Goal: Task Accomplishment & Management: Use online tool/utility

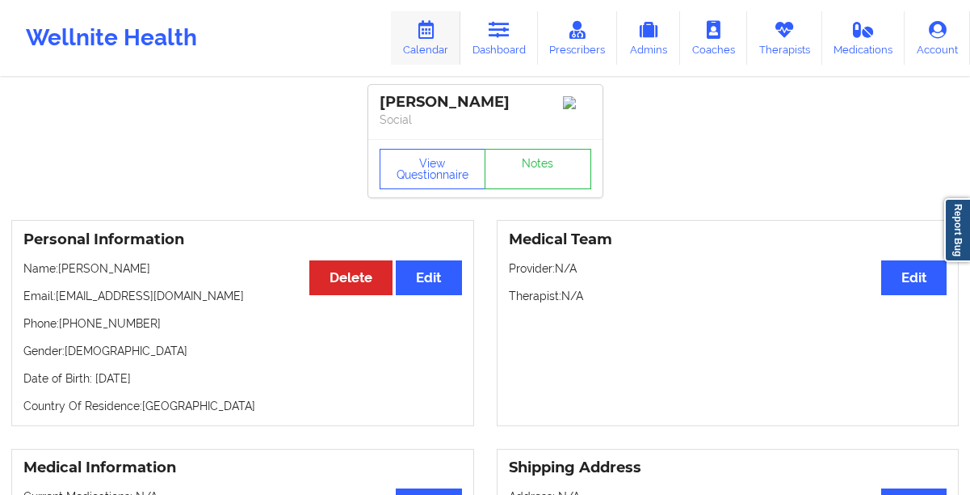
click at [442, 53] on link "Calendar" at bounding box center [425, 37] width 69 height 53
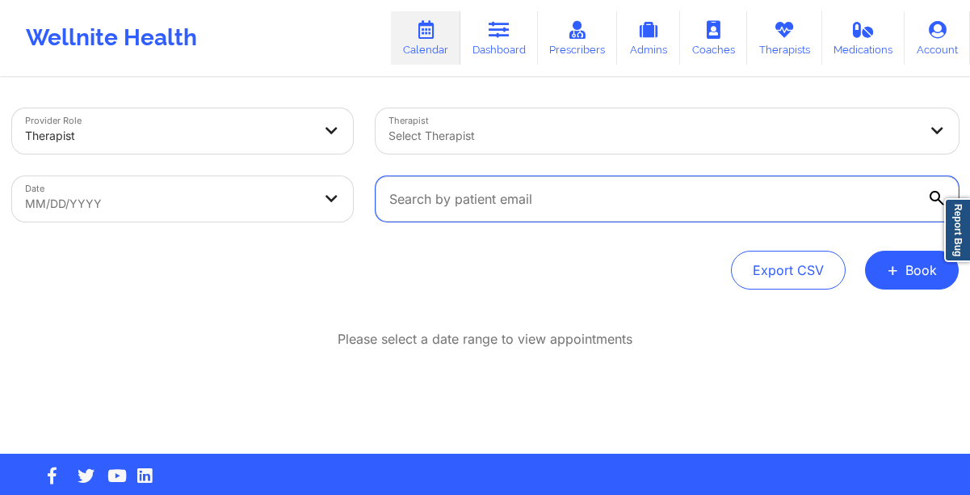
click at [529, 185] on input "text" at bounding box center [667, 198] width 583 height 45
paste input "cortneyleatherwood@gmail.com"
type input "cortneyleatherwood@gmail.com"
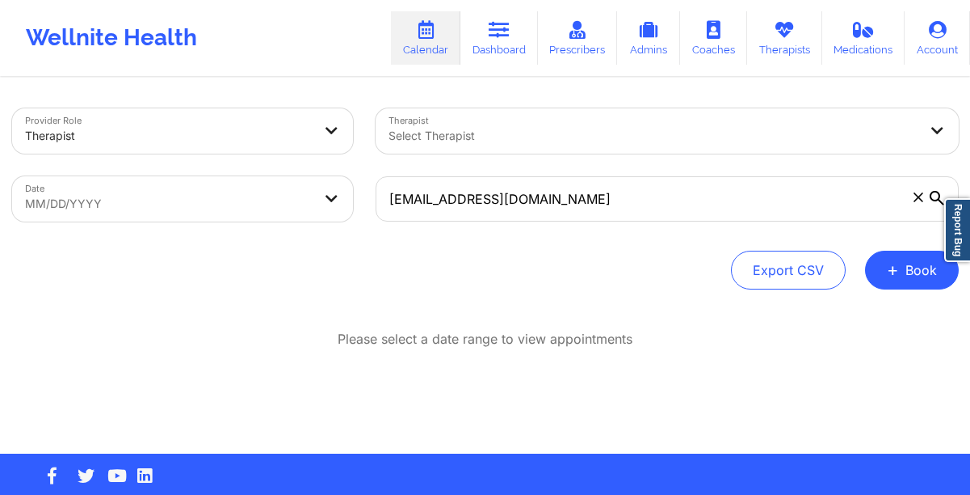
select select "2025-8"
select select "2025-9"
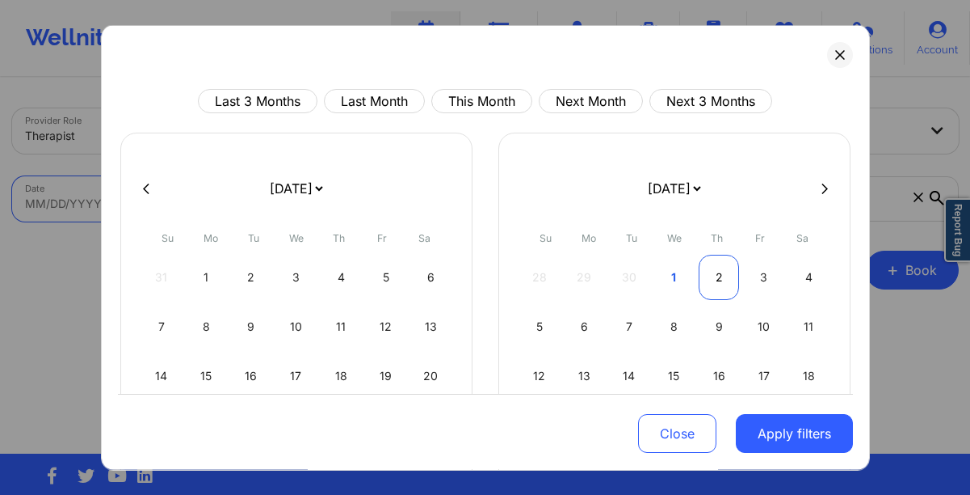
click at [705, 270] on div "2" at bounding box center [719, 277] width 41 height 45
select select "2025-9"
select select "2025-10"
click at [705, 270] on div "26 27 28 29 30 31 1" at bounding box center [675, 277] width 310 height 45
select select "2025-9"
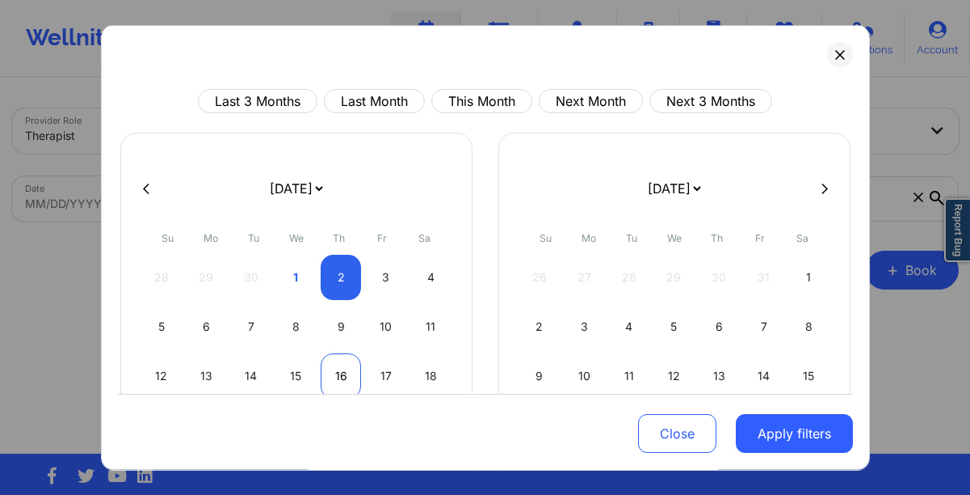
select select "2025-10"
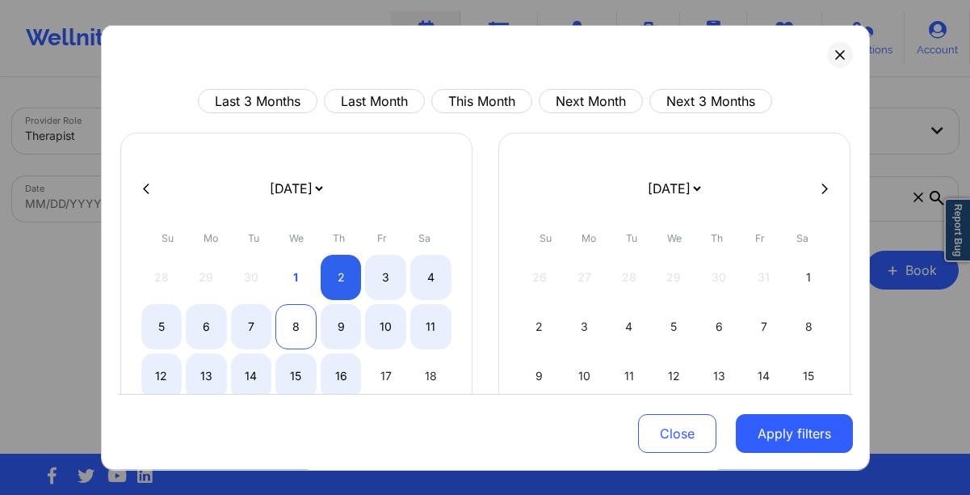
select select "2025-9"
select select "2025-10"
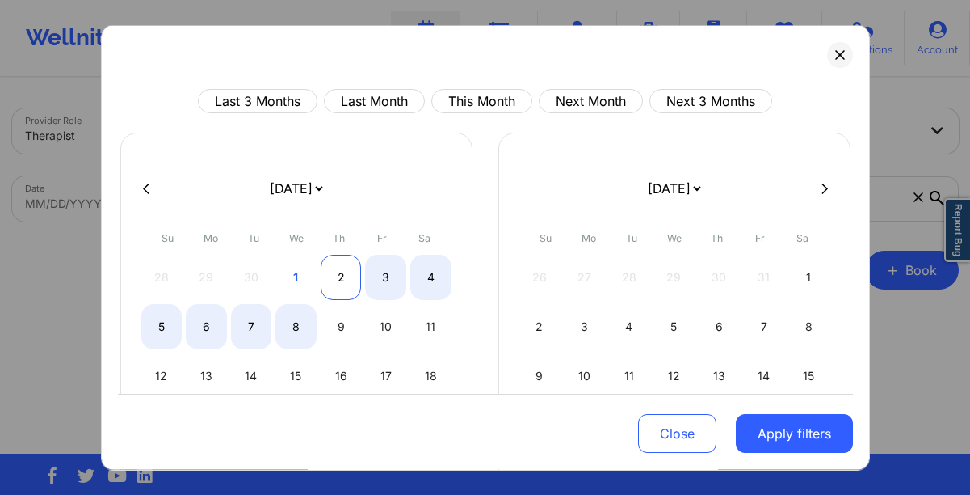
select select "2025-9"
select select "2025-10"
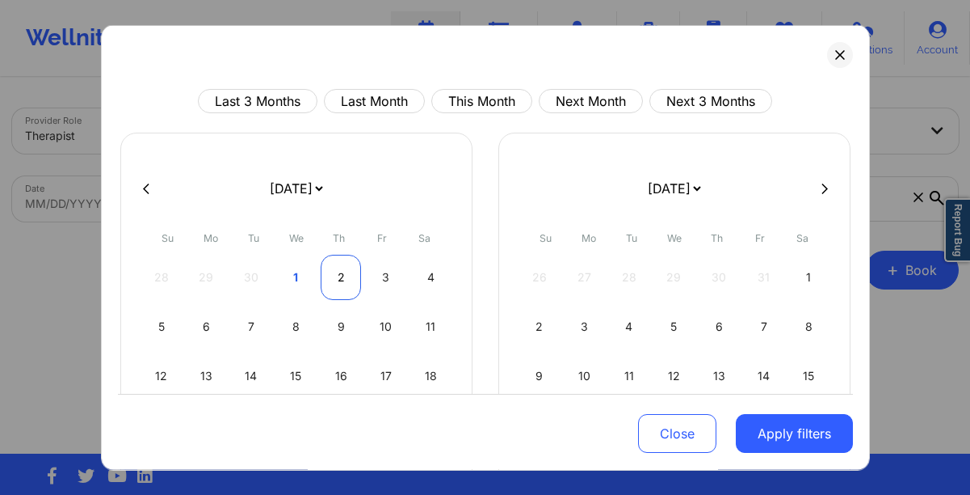
click at [330, 286] on div "2" at bounding box center [341, 277] width 41 height 45
select select "2025-9"
select select "2025-10"
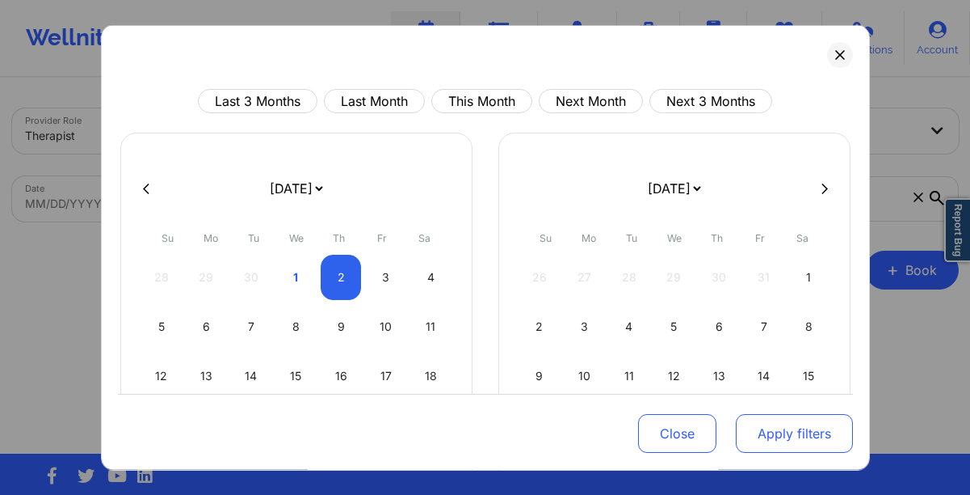
click at [776, 432] on button "Apply filters" at bounding box center [794, 433] width 117 height 39
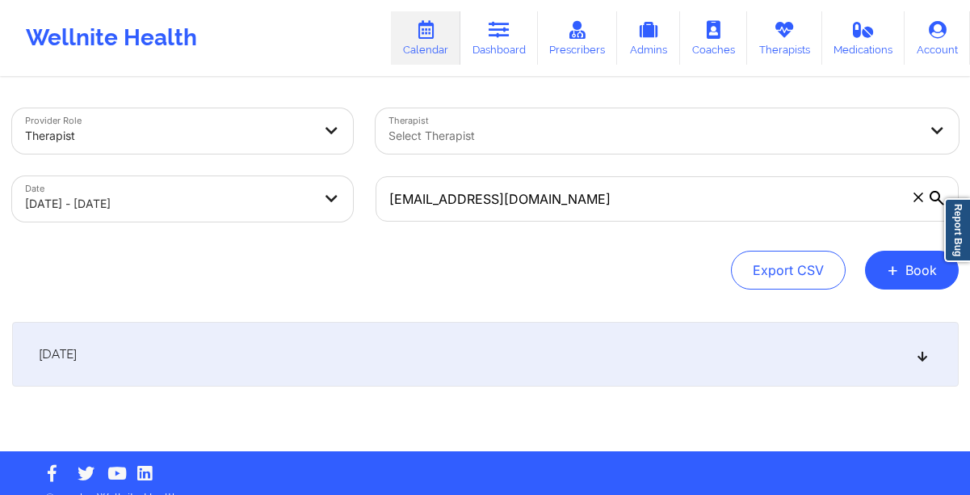
click at [581, 412] on div "October 2, 2025 No appointments" at bounding box center [485, 386] width 947 height 129
click at [521, 369] on div "[DATE]" at bounding box center [485, 354] width 947 height 65
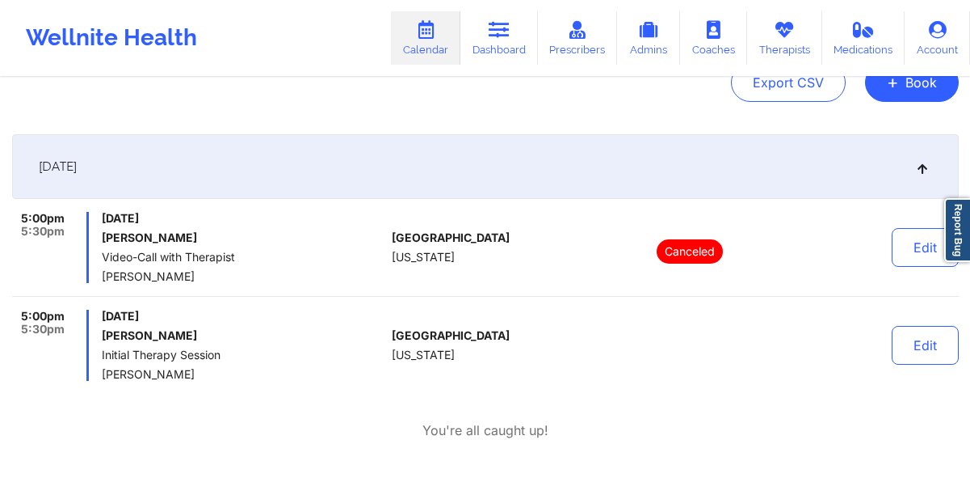
scroll to position [185, 0]
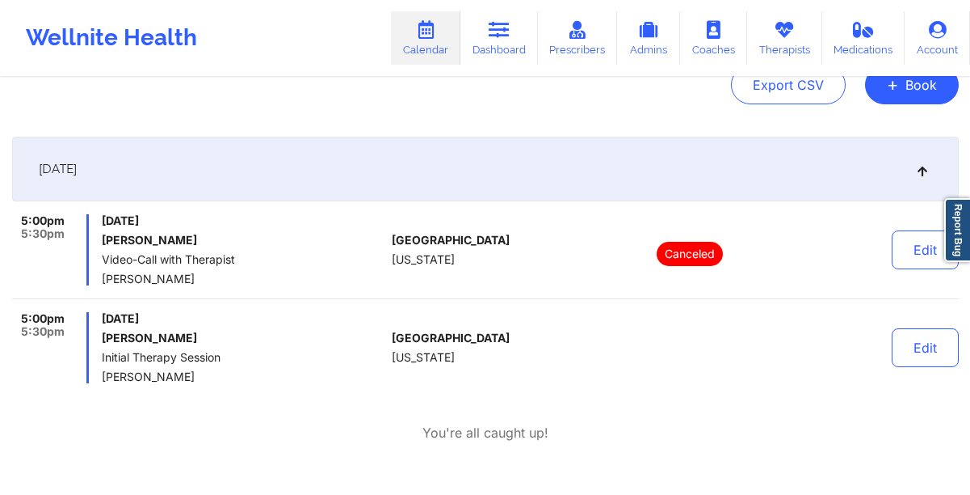
drag, startPoint x: 267, startPoint y: 321, endPoint x: 162, endPoint y: 315, distance: 104.4
click at [162, 315] on span "[DATE]" at bounding box center [244, 318] width 284 height 13
copy span "[DATE]"
click at [491, 36] on icon at bounding box center [499, 30] width 21 height 18
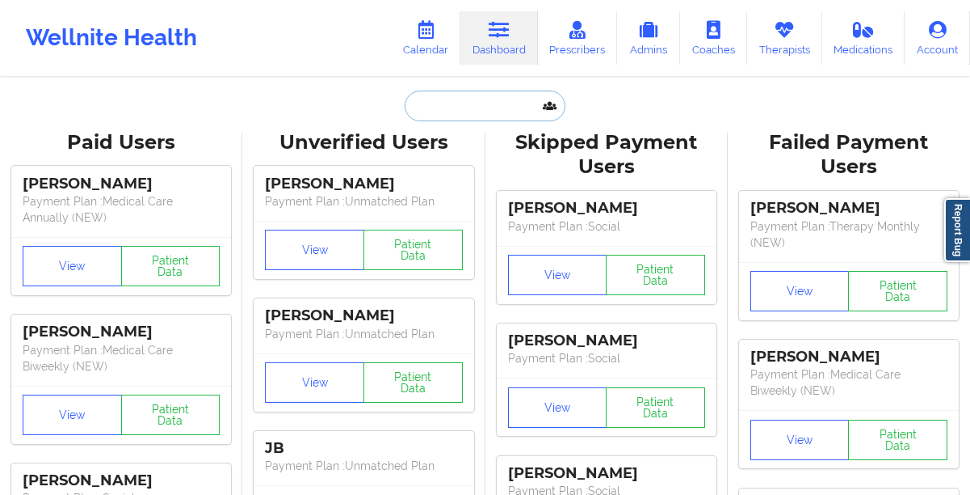
click at [460, 103] on input "text" at bounding box center [485, 106] width 160 height 31
paste input "Sarah Saunders"
type input "Sarah Saunders"
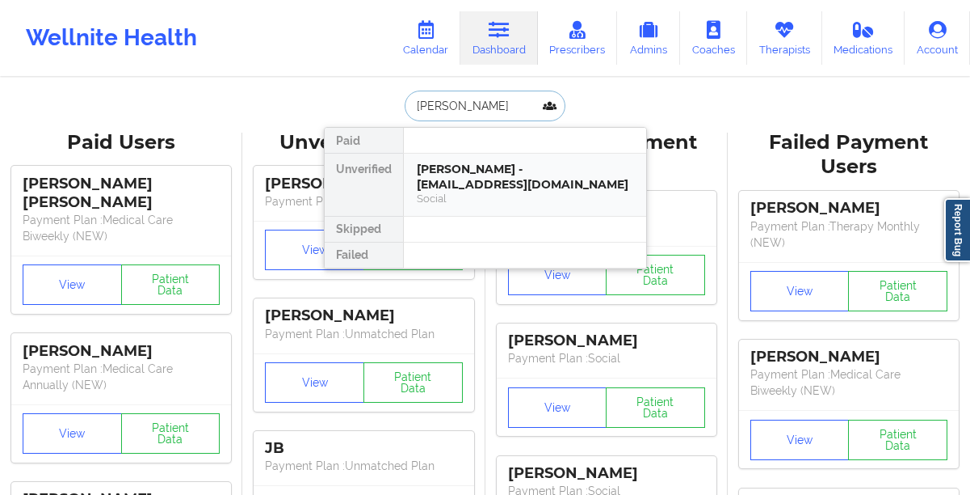
click at [448, 166] on div "Sarah saunders - sarahrsaunders27@yahoo.com" at bounding box center [525, 177] width 217 height 30
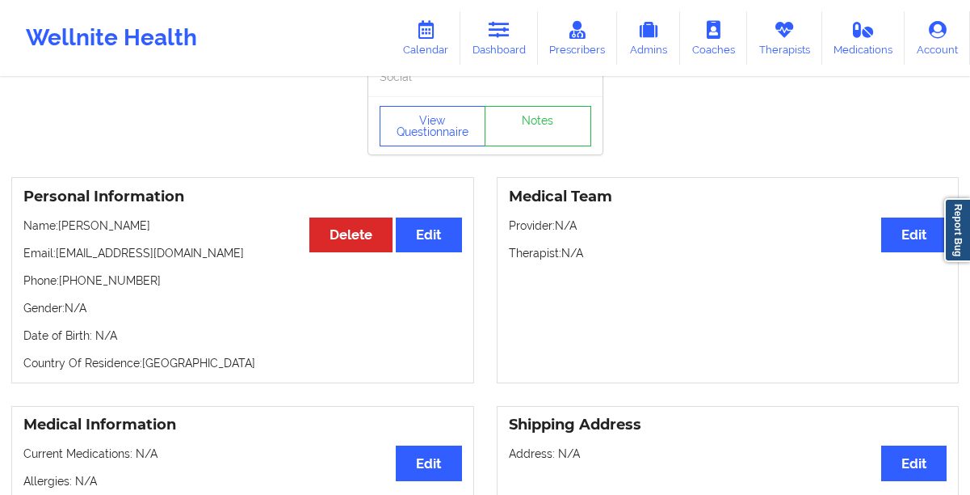
scroll to position [45, 0]
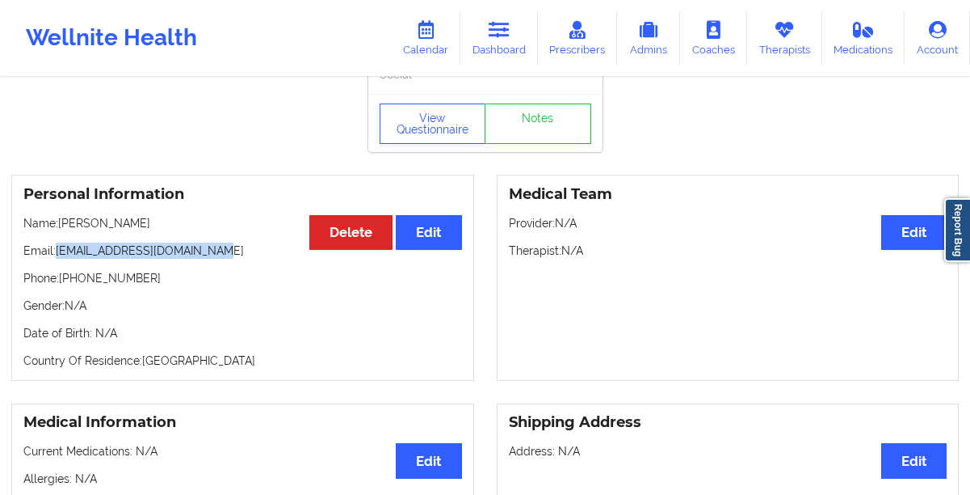
drag, startPoint x: 238, startPoint y: 258, endPoint x: 57, endPoint y: 262, distance: 181.9
click at [57, 259] on p "Email: sarahrsaunders27@yahoo.com" at bounding box center [242, 250] width 439 height 16
copy p "sarahrsaunders27@yahoo.com"
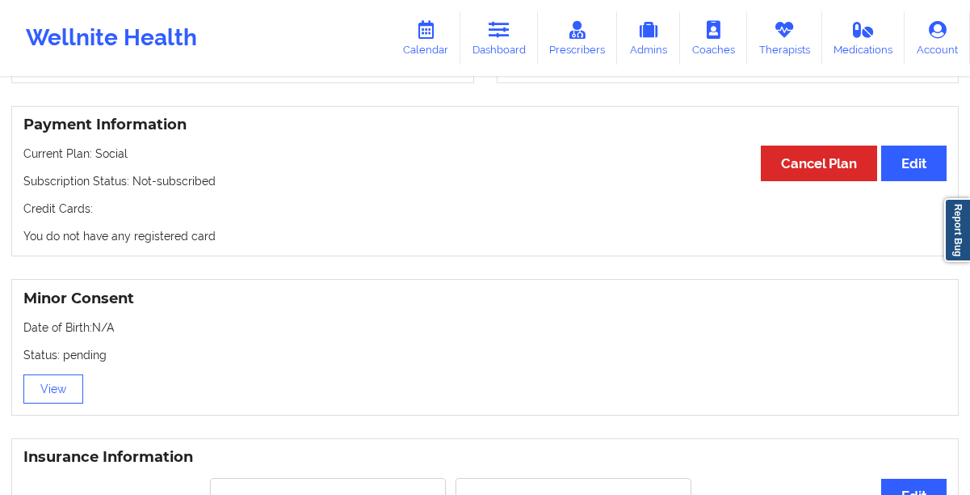
scroll to position [921, 0]
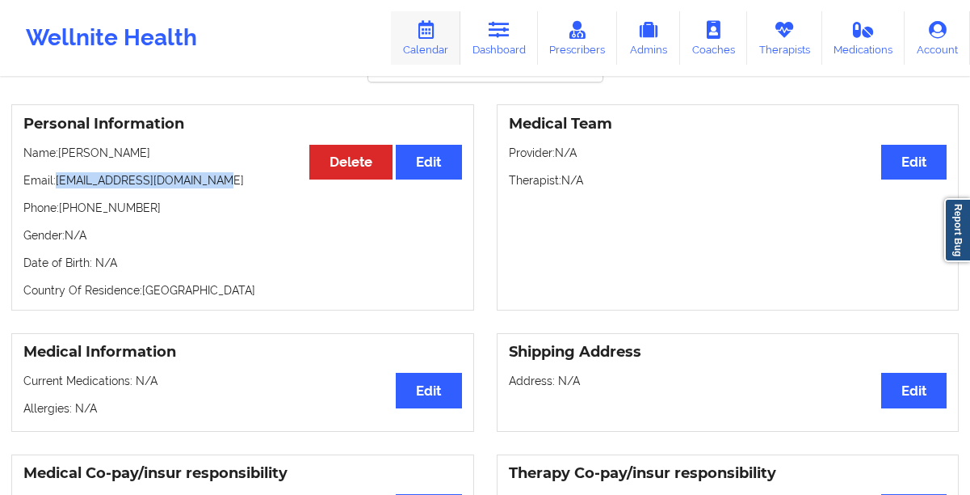
click at [433, 44] on link "Calendar" at bounding box center [425, 37] width 69 height 53
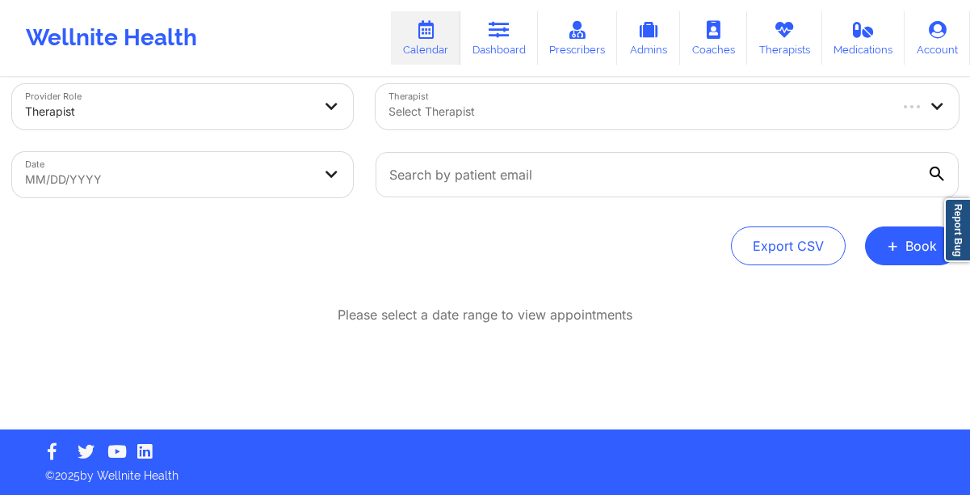
scroll to position [24, 0]
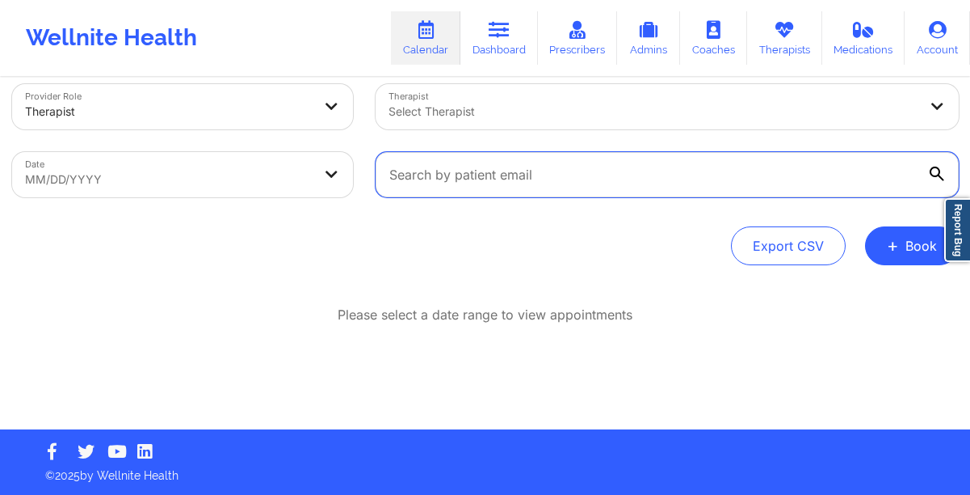
click at [479, 162] on input "text" at bounding box center [667, 174] width 583 height 45
paste input "sarahrsaunders27@yahoo.com"
type input "sarahrsaunders27@yahoo.com"
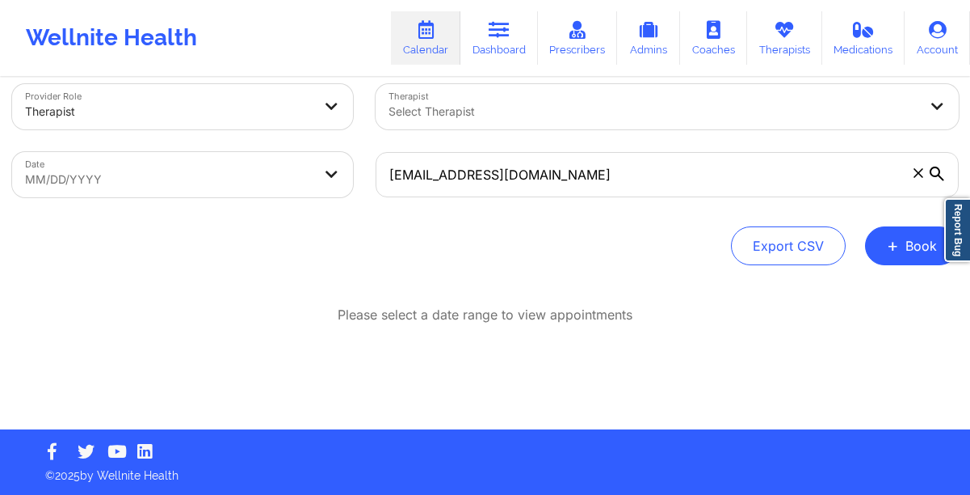
click at [221, 184] on body "Wellnite Health Calendar Dashboard Prescribers Admins Coaches Therapists Medica…" at bounding box center [485, 223] width 970 height 495
select select "2025-8"
select select "2025-9"
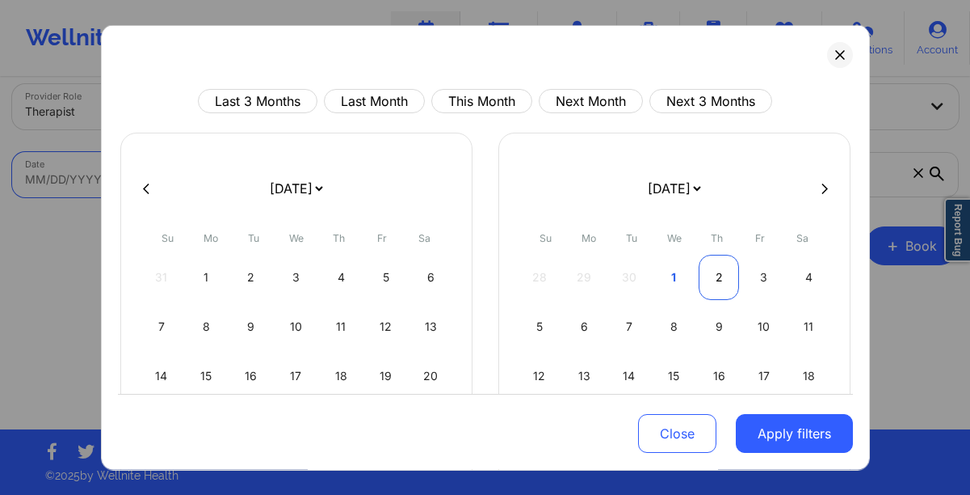
click at [701, 267] on div "2" at bounding box center [719, 277] width 41 height 45
select select "2025-9"
select select "2025-10"
select select "2025-9"
select select "2025-10"
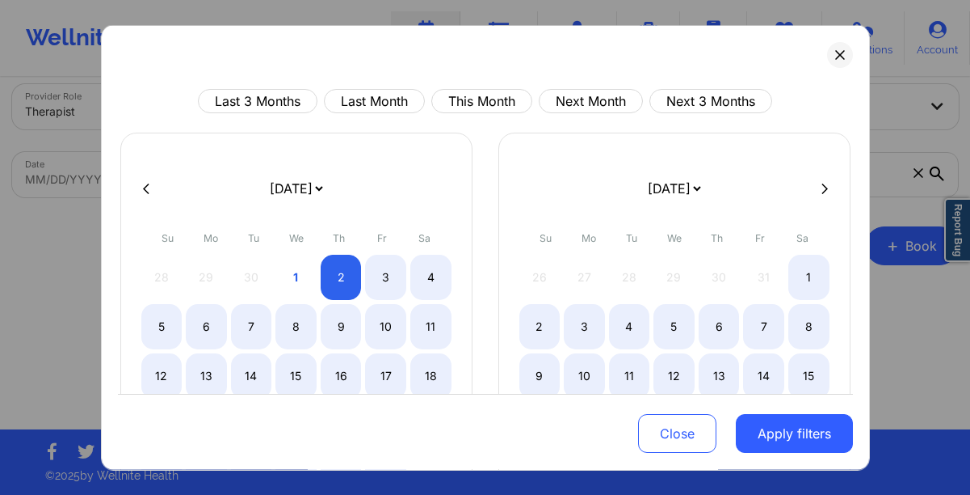
select select "2025-9"
select select "2025-10"
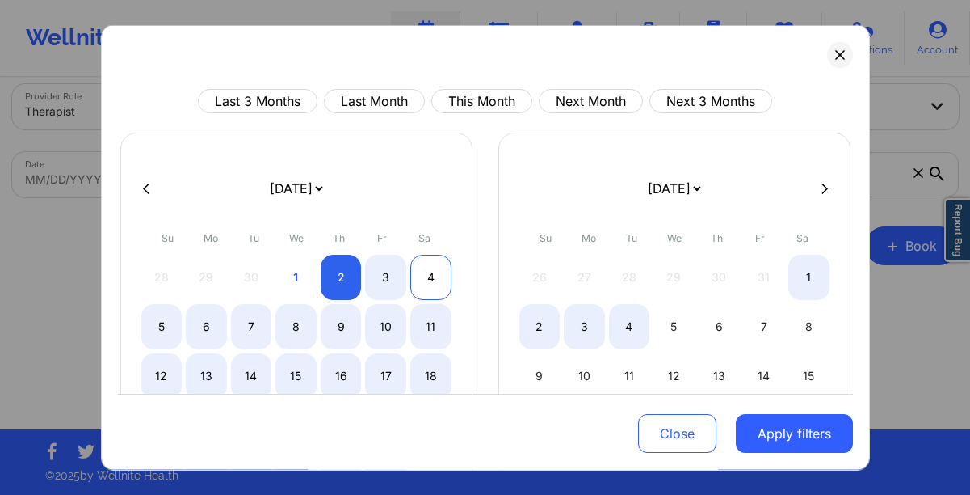
select select "2025-9"
select select "2025-10"
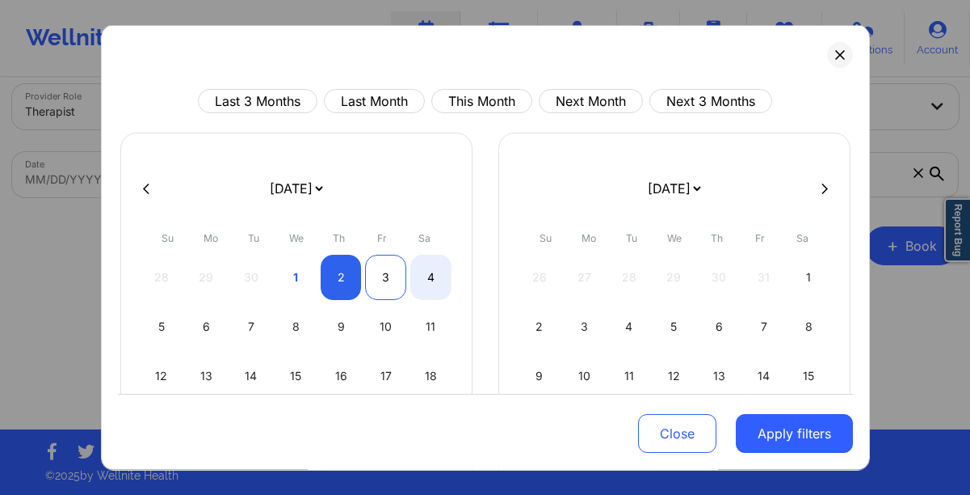
select select "2025-9"
select select "2025-10"
select select "2025-9"
select select "2025-10"
click at [350, 285] on div "2" at bounding box center [341, 277] width 41 height 45
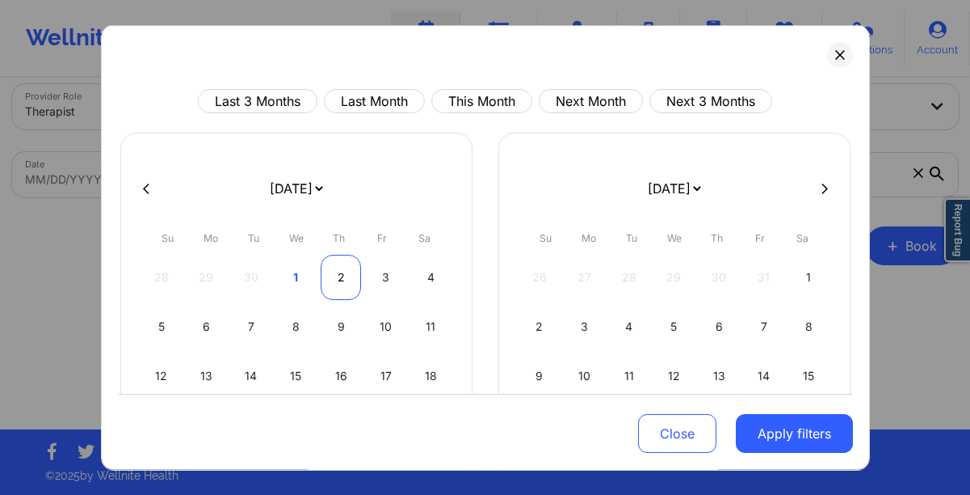
select select "2025-9"
select select "2025-10"
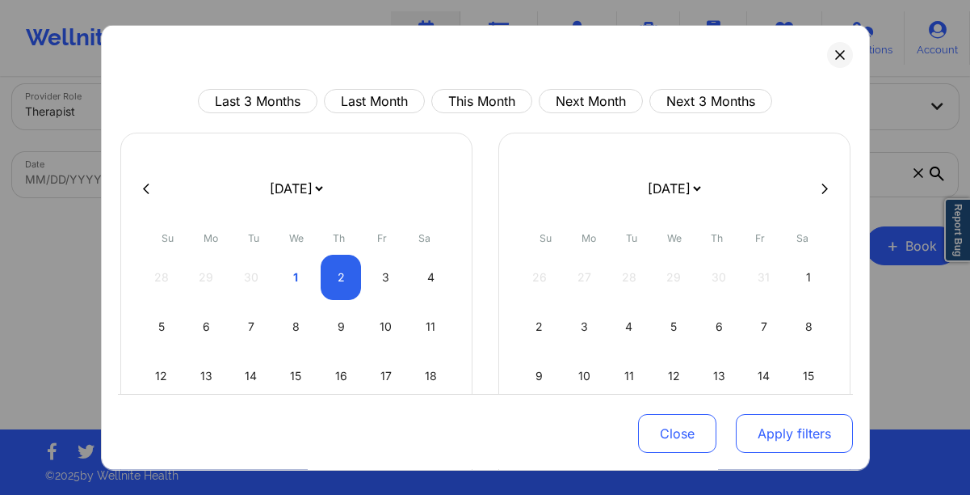
click at [768, 429] on button "Apply filters" at bounding box center [794, 433] width 117 height 39
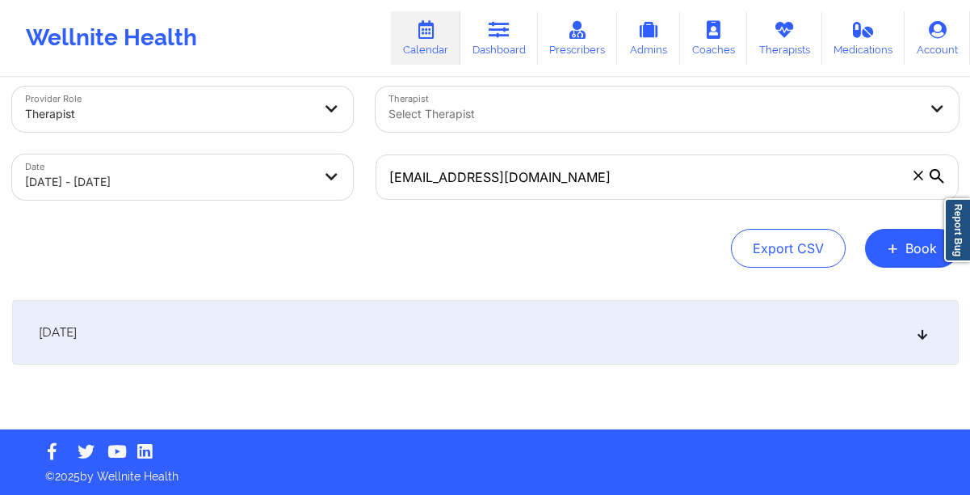
click at [512, 343] on div "[DATE]" at bounding box center [485, 332] width 947 height 65
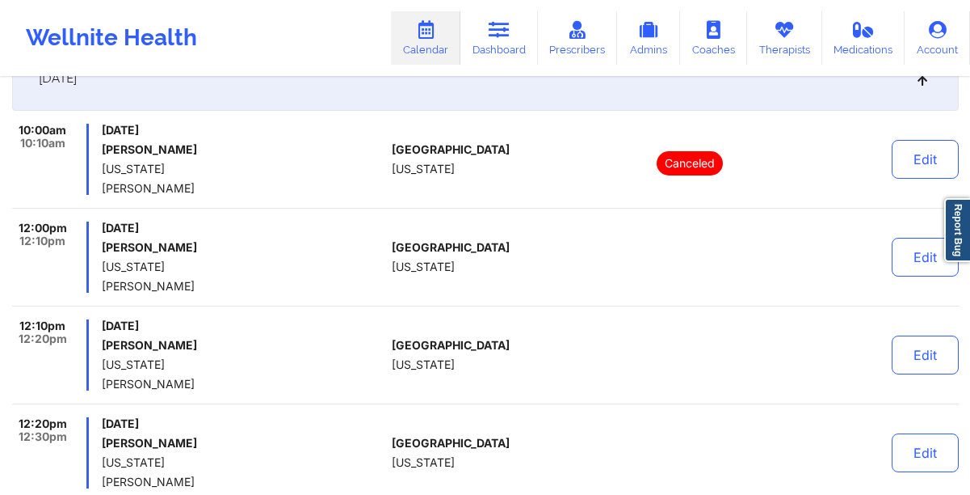
scroll to position [290, 0]
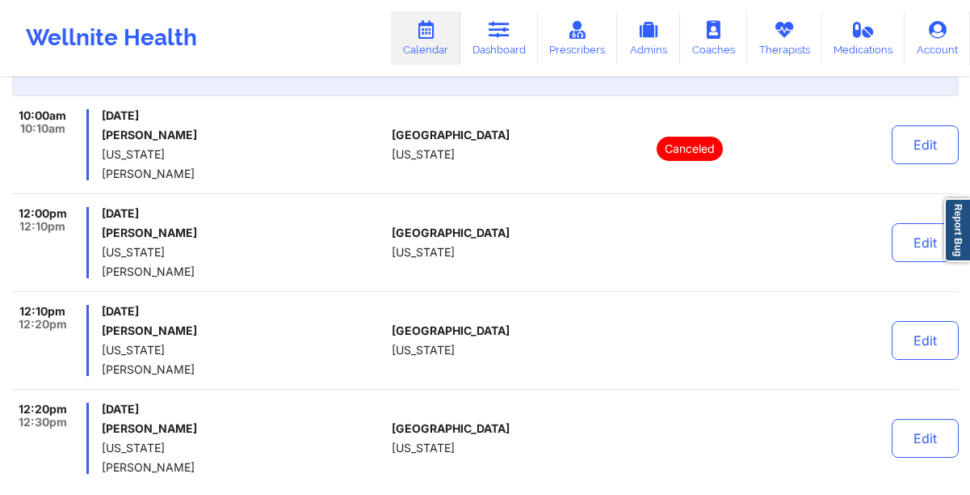
click at [430, 30] on icon at bounding box center [425, 30] width 21 height 18
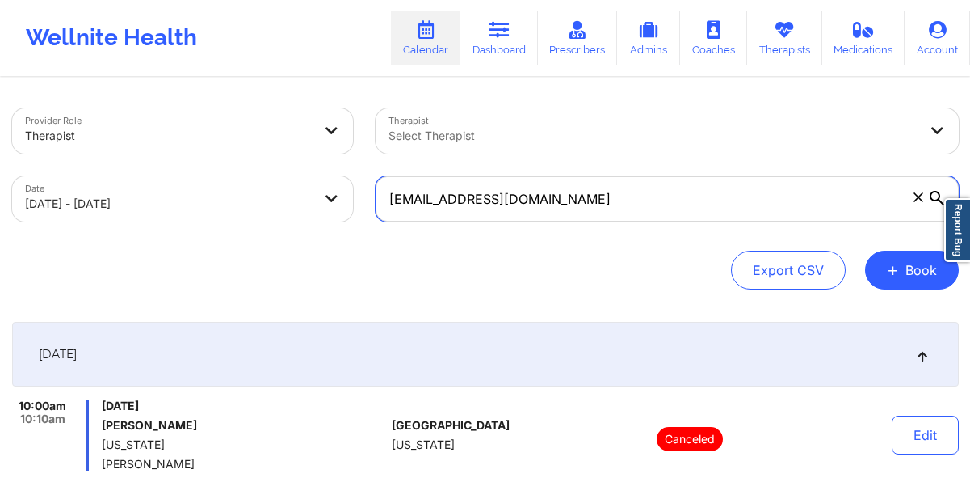
click at [624, 192] on input "sarahrsaunders27@yahoo.com" at bounding box center [667, 198] width 583 height 45
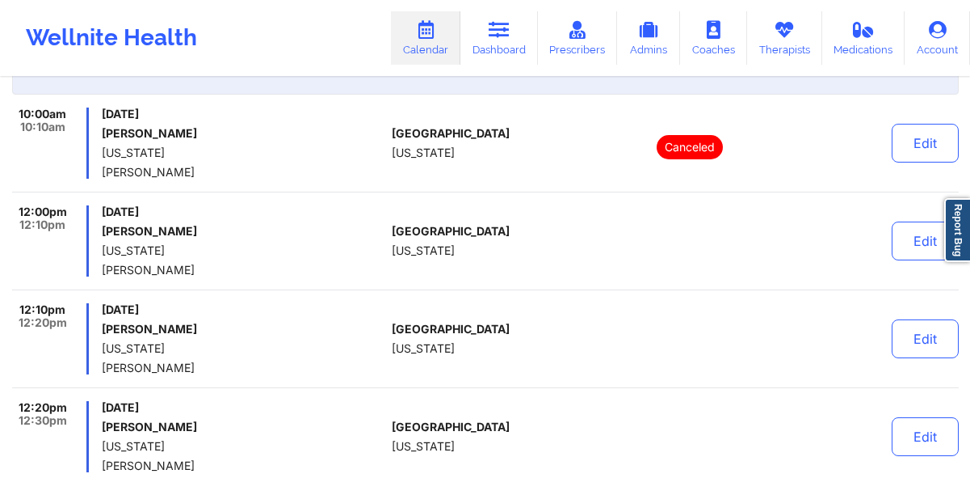
scroll to position [294, 0]
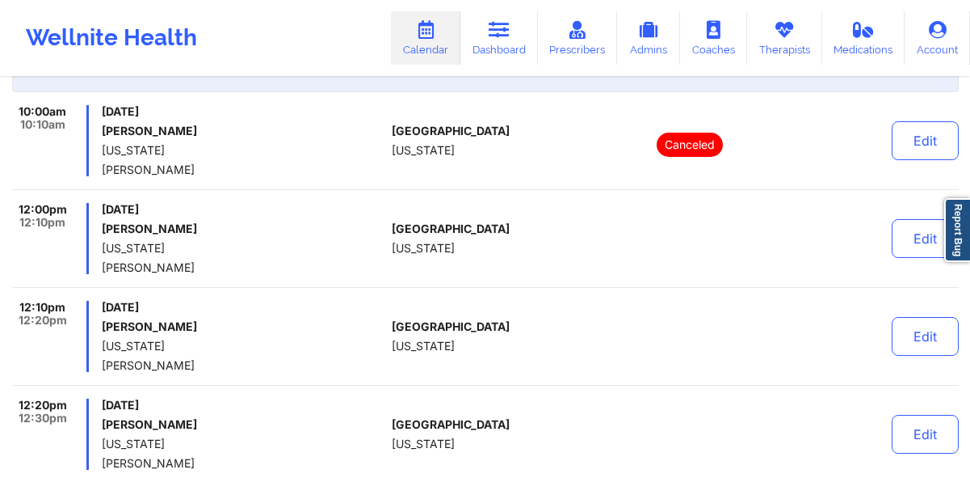
click at [435, 36] on icon at bounding box center [425, 30] width 21 height 18
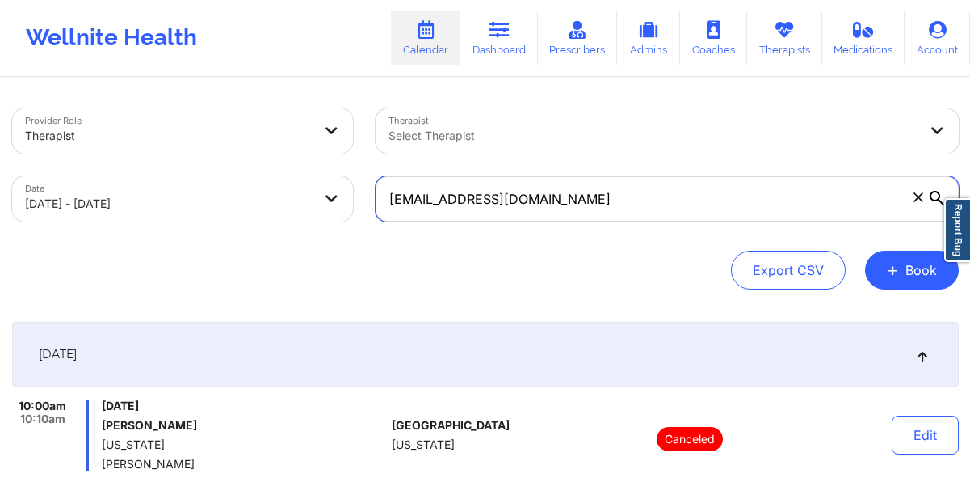
click at [605, 191] on input "sarahrsaunders27@yahoo.com" at bounding box center [667, 198] width 583 height 45
paste input "ryantosullivan6@gmail"
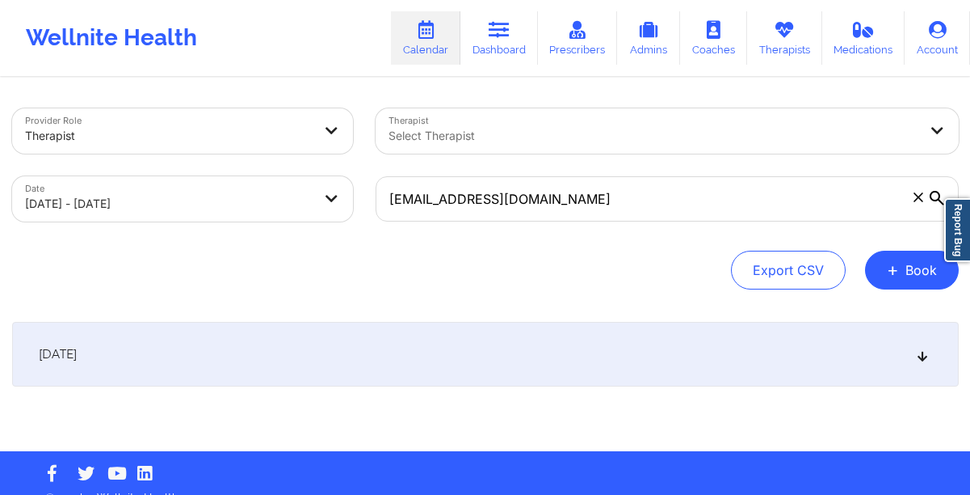
click at [485, 364] on div "[DATE]" at bounding box center [485, 354] width 947 height 65
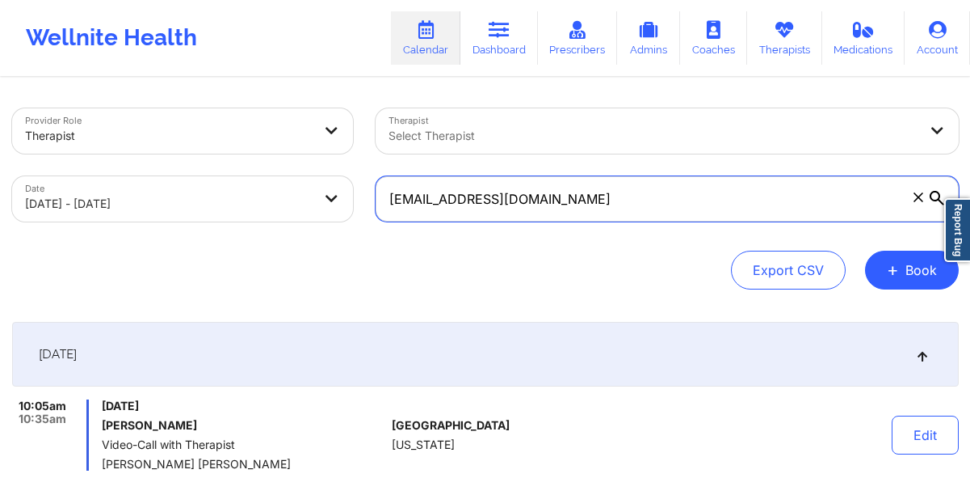
click at [599, 200] on input "ryantosullivan6@gmail.com" at bounding box center [667, 198] width 583 height 45
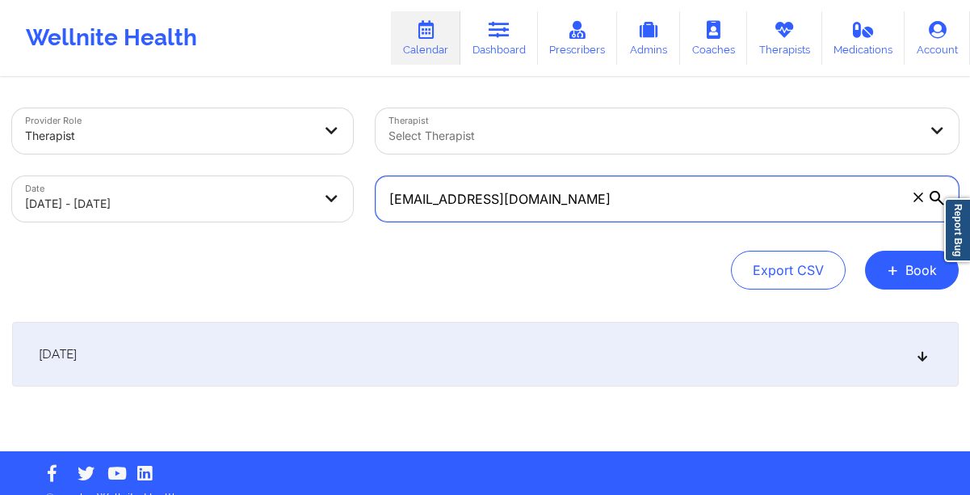
paste input "Giozepeda@aol.com"
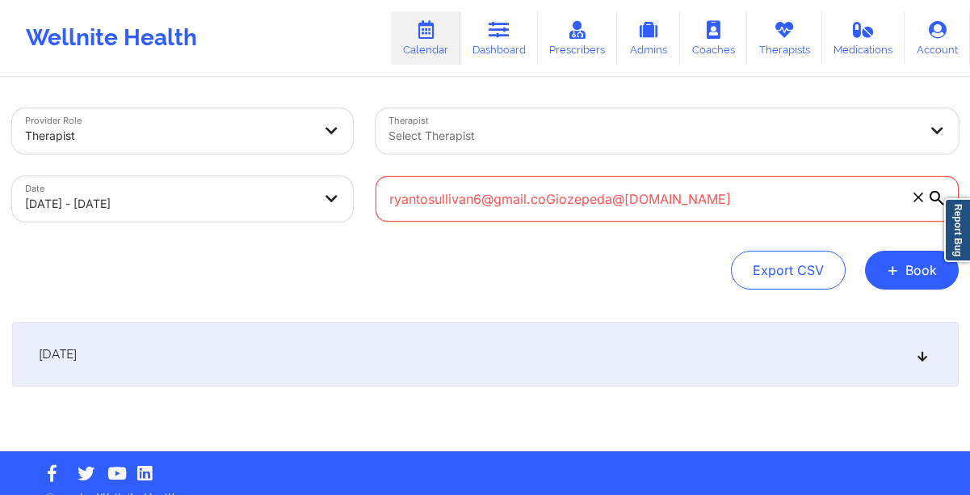
paste input "text"
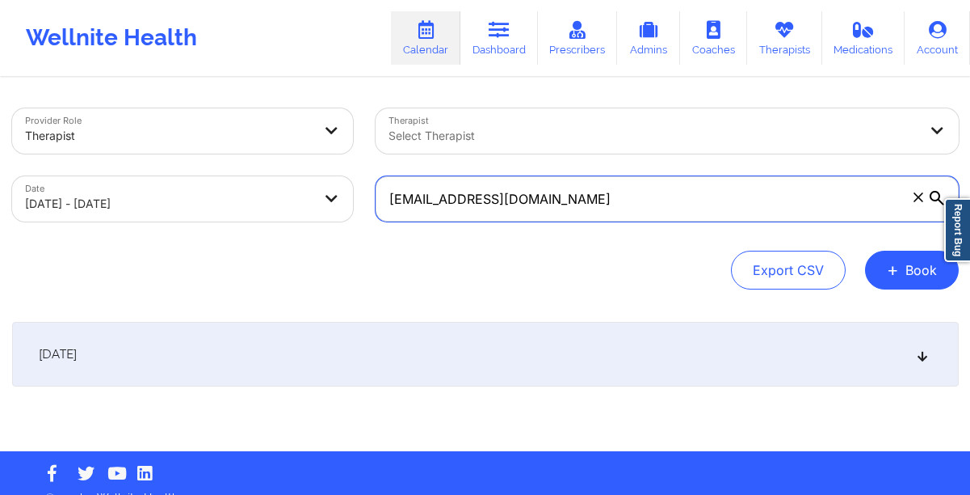
type input "Giozepeda@aol.com"
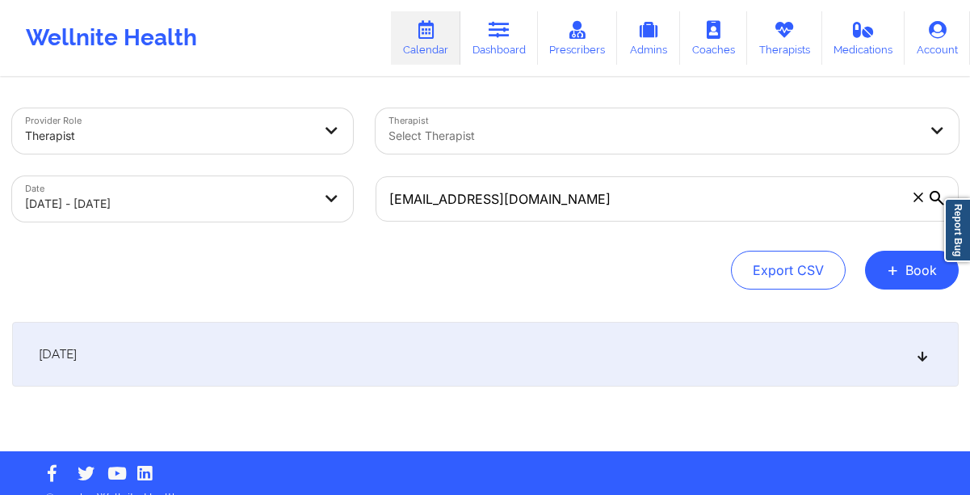
click at [447, 364] on div "[DATE]" at bounding box center [485, 354] width 947 height 65
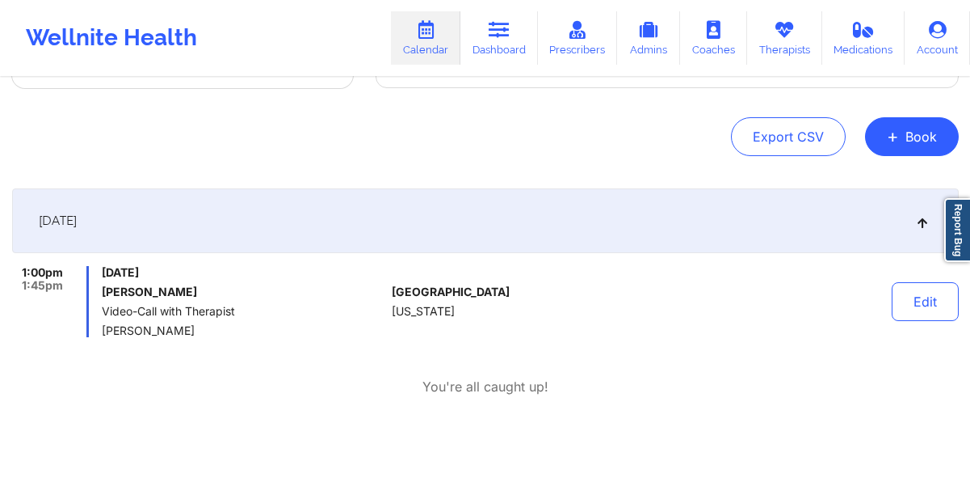
scroll to position [134, 0]
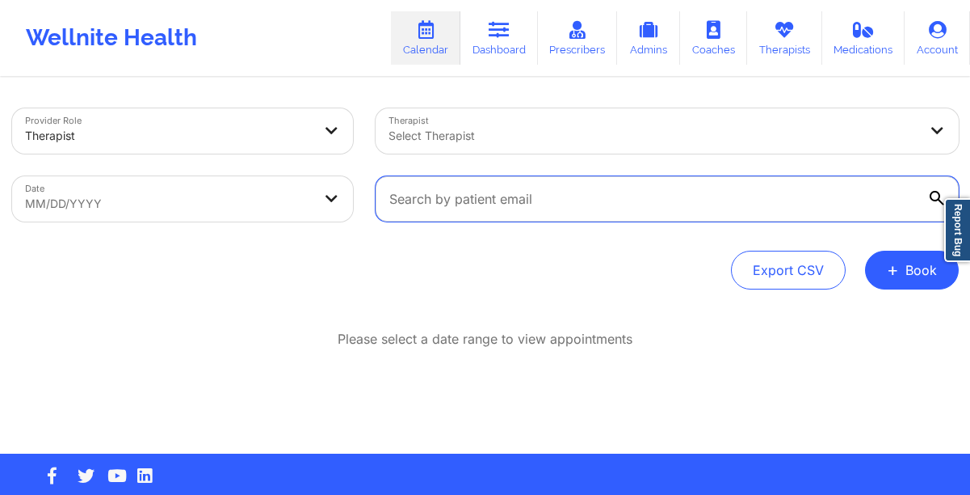
click at [430, 206] on input "text" at bounding box center [667, 198] width 583 height 45
paste input "[EMAIL_ADDRESS][DOMAIN_NAME]"
type input "[EMAIL_ADDRESS][DOMAIN_NAME]"
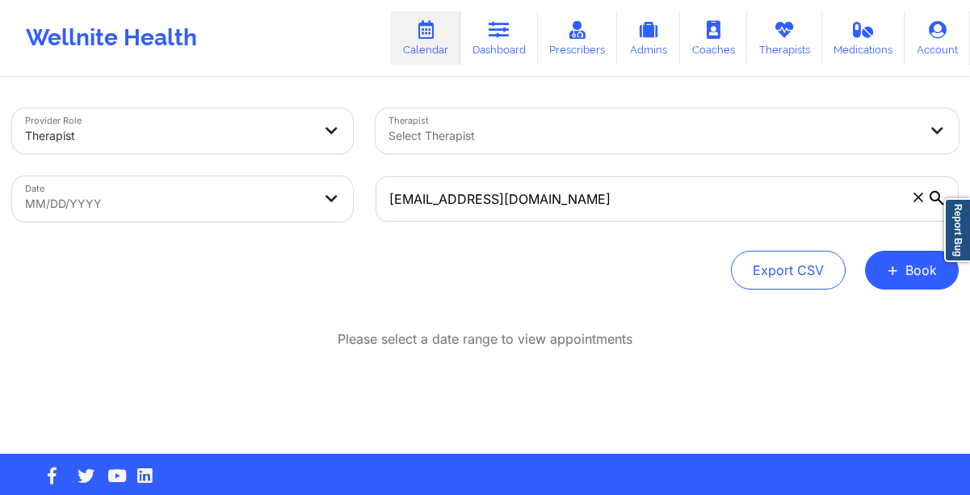
click at [146, 208] on body "Wellnite Health Calendar Dashboard Prescribers Admins Coaches Therapists Medica…" at bounding box center [485, 247] width 970 height 495
select select "2025-8"
select select "2025-9"
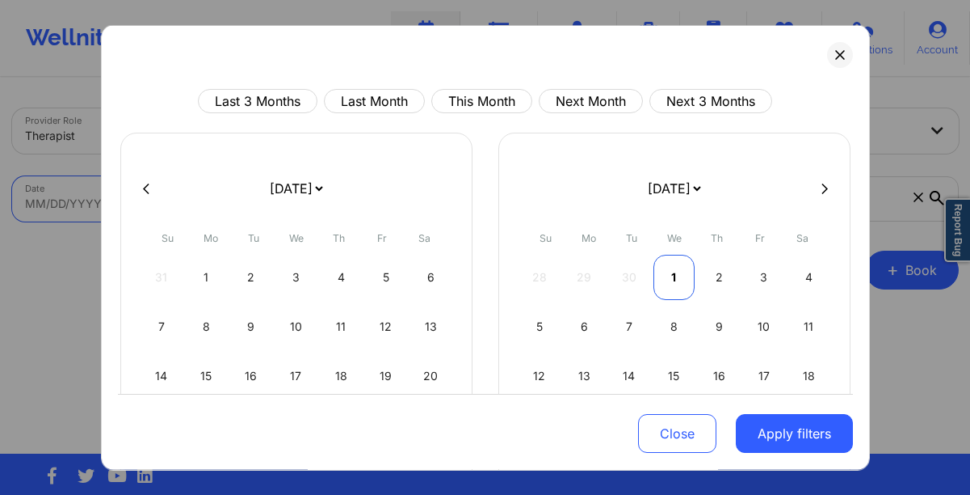
click at [671, 277] on div "1" at bounding box center [674, 277] width 41 height 45
select select "2025-9"
select select "2025-10"
select select "2025-9"
select select "2025-10"
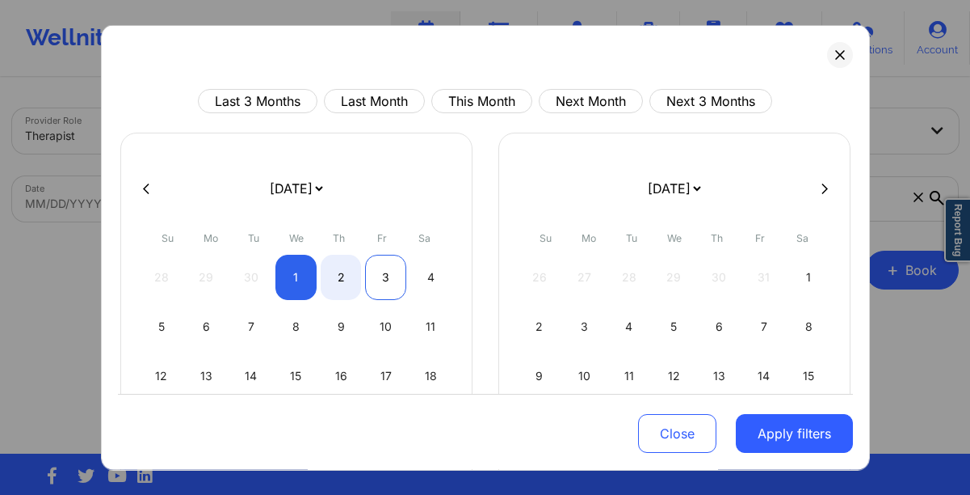
click at [368, 283] on div "3" at bounding box center [385, 277] width 41 height 45
select select "2025-9"
select select "2025-10"
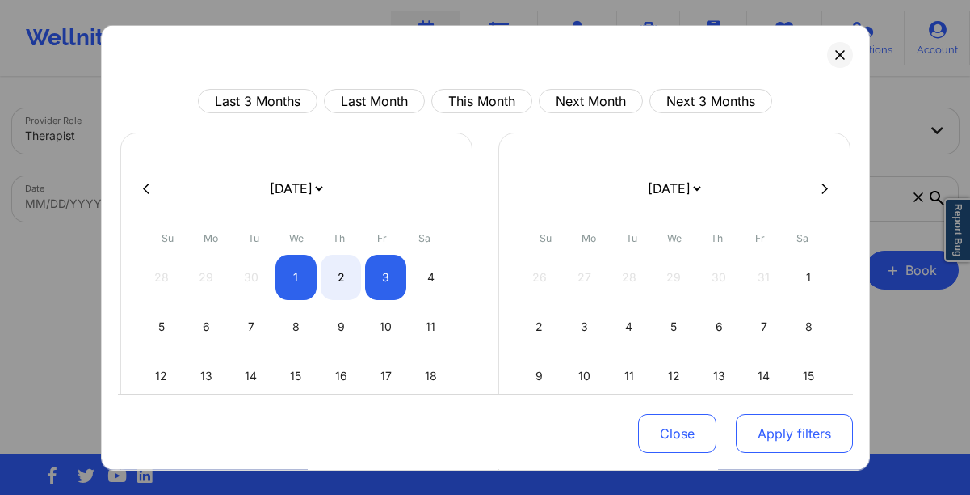
click at [798, 427] on button "Apply filters" at bounding box center [794, 433] width 117 height 39
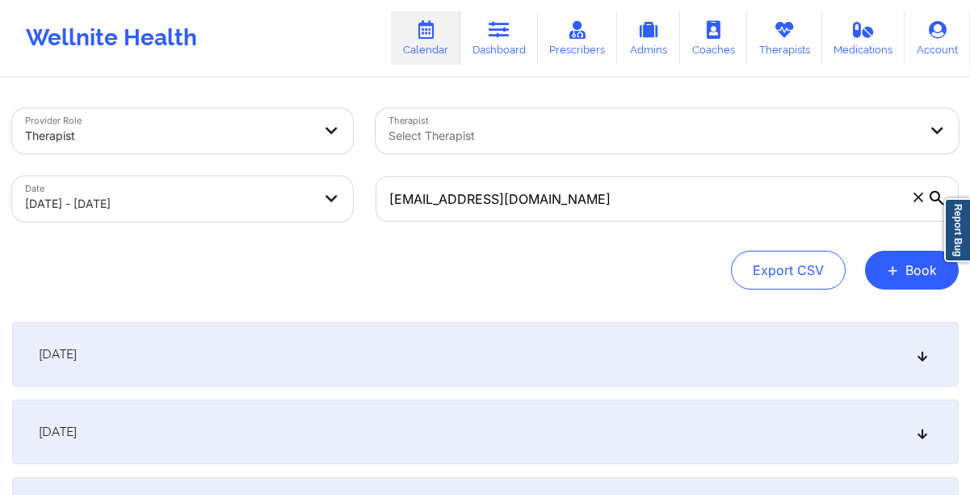
click at [302, 350] on div "[DATE]" at bounding box center [485, 354] width 947 height 65
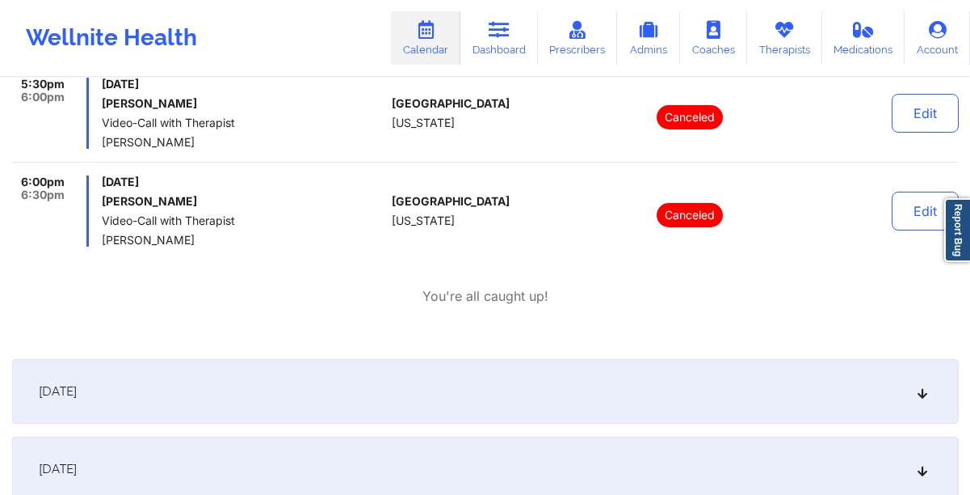
scroll to position [339, 0]
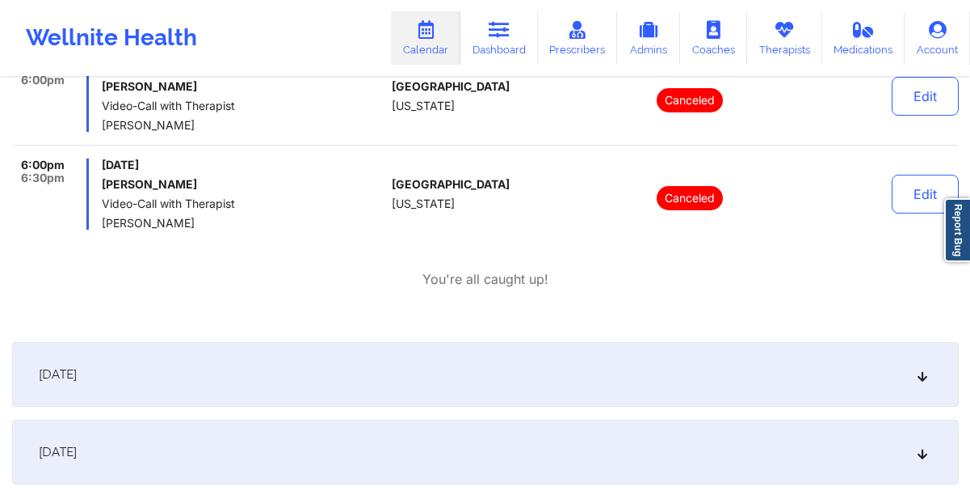
click at [298, 365] on div "[DATE]" at bounding box center [485, 374] width 947 height 65
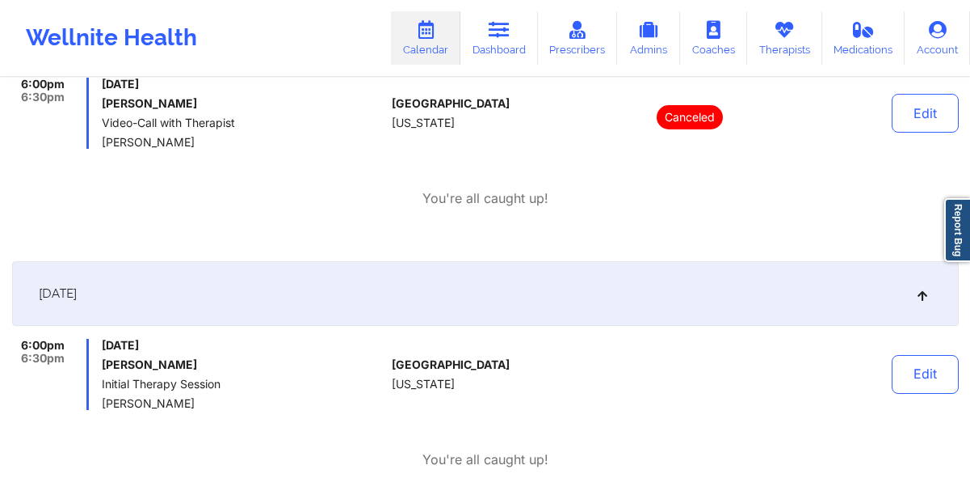
scroll to position [421, 0]
click at [434, 42] on link "Calendar" at bounding box center [425, 37] width 69 height 53
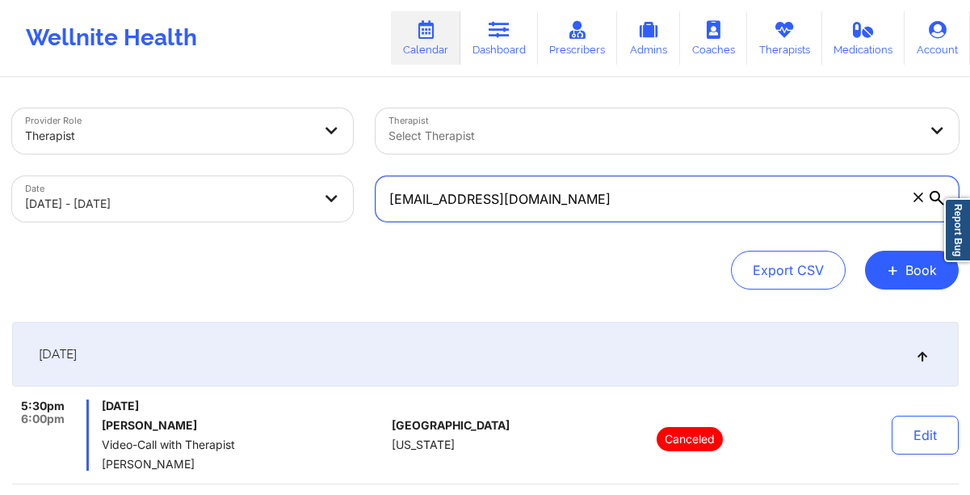
click at [547, 195] on input "[EMAIL_ADDRESS][DOMAIN_NAME]" at bounding box center [667, 198] width 583 height 45
paste input "[EMAIL_ADDRESS]"
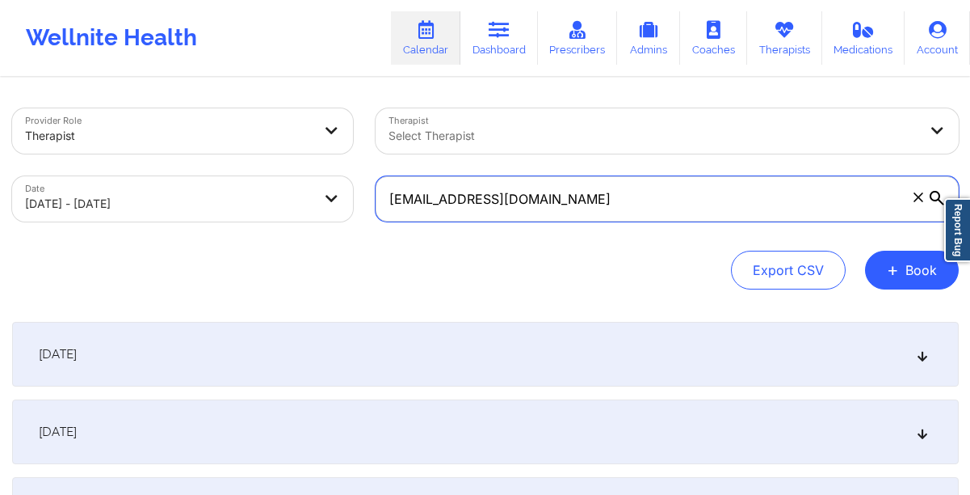
type input "[EMAIL_ADDRESS][DOMAIN_NAME]"
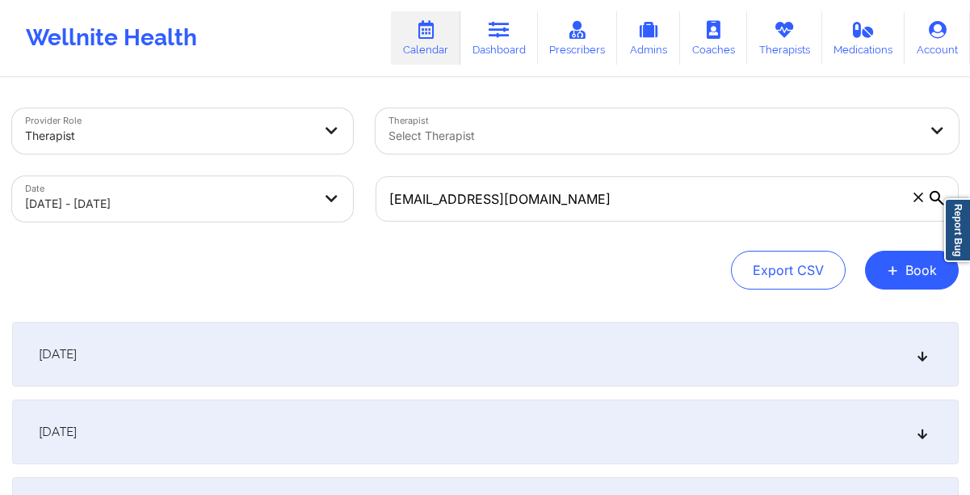
click at [335, 350] on div "[DATE]" at bounding box center [485, 354] width 947 height 65
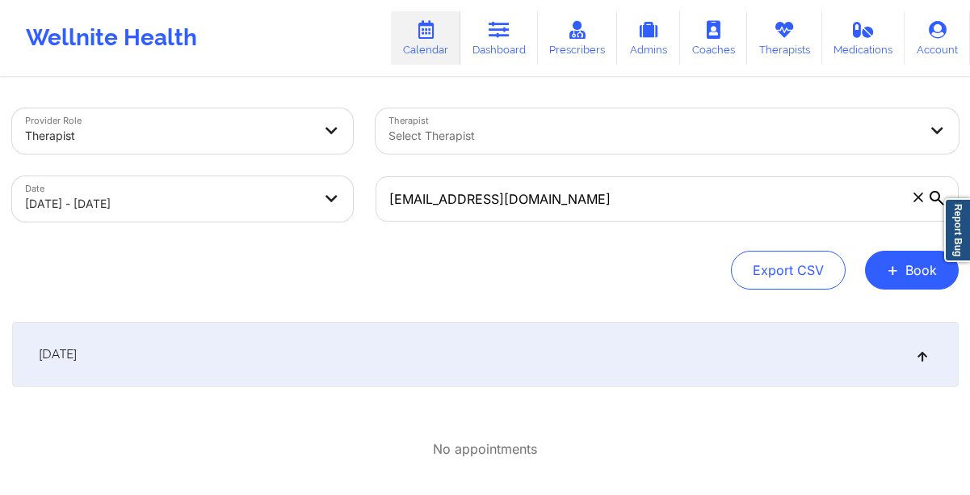
select select "2025-9"
select select "2025-10"
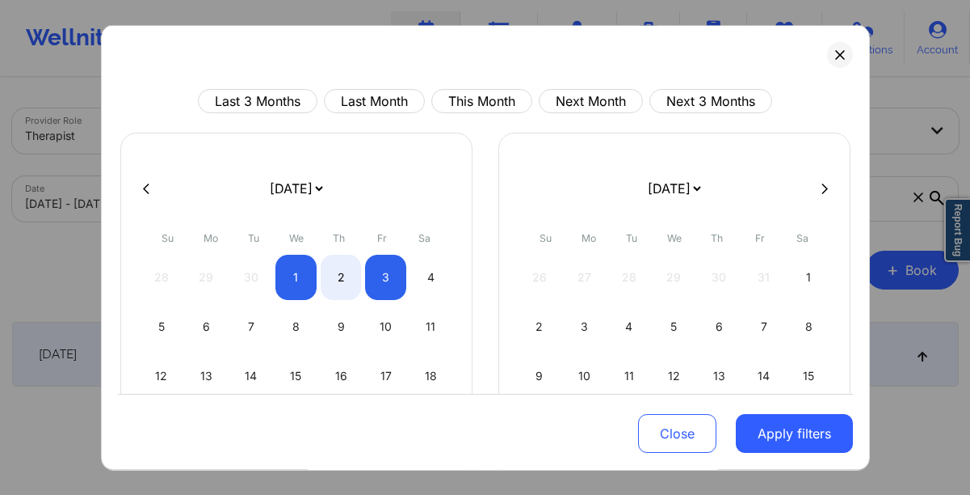
click at [148, 190] on icon at bounding box center [146, 188] width 6 height 12
select select "2025-8"
select select "2025-9"
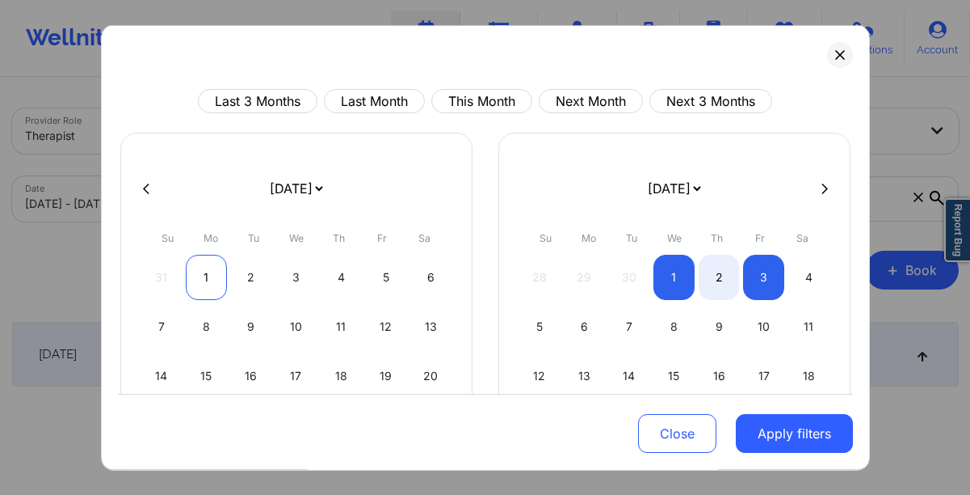
click at [203, 272] on div "1" at bounding box center [206, 277] width 41 height 45
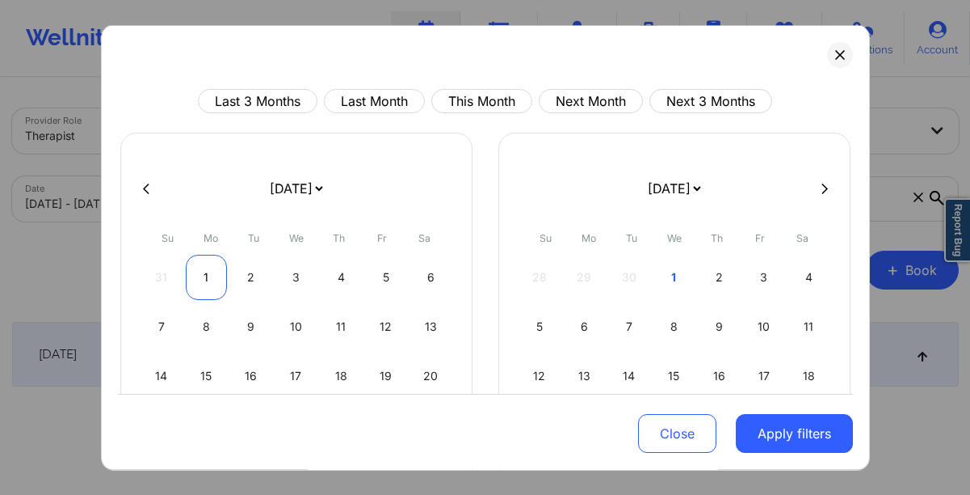
select select "2025-8"
select select "2025-9"
click at [212, 272] on div "1" at bounding box center [206, 277] width 41 height 45
select select "2025-8"
select select "2025-9"
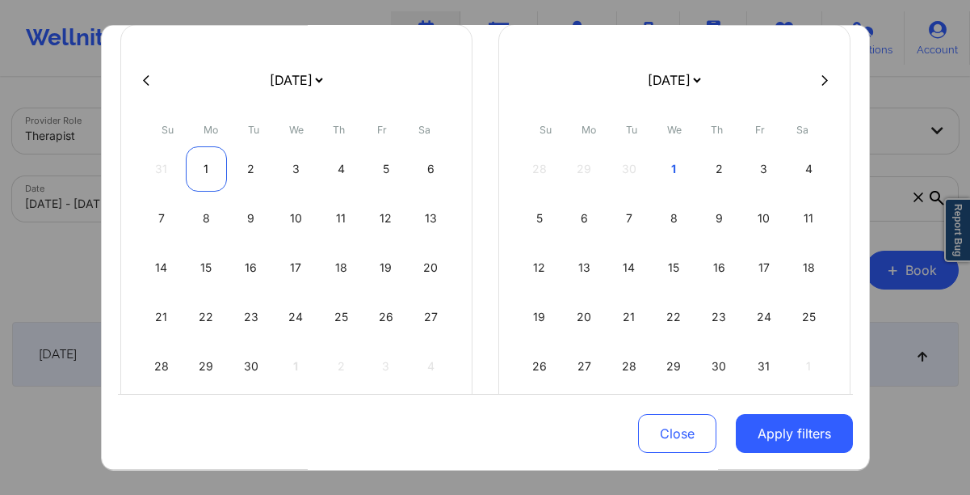
scroll to position [132, 0]
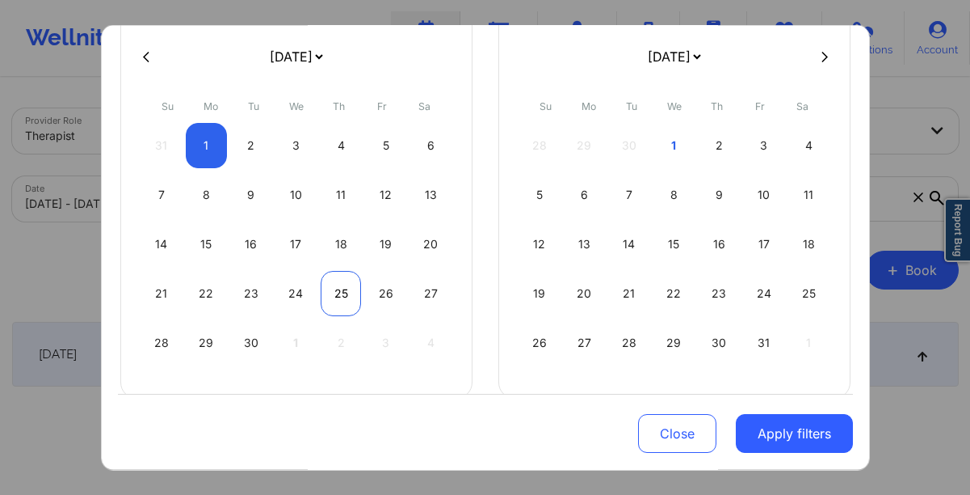
click at [347, 293] on div "25" at bounding box center [341, 293] width 41 height 45
select select "2025-8"
select select "2025-9"
select select "2025-8"
select select "2025-9"
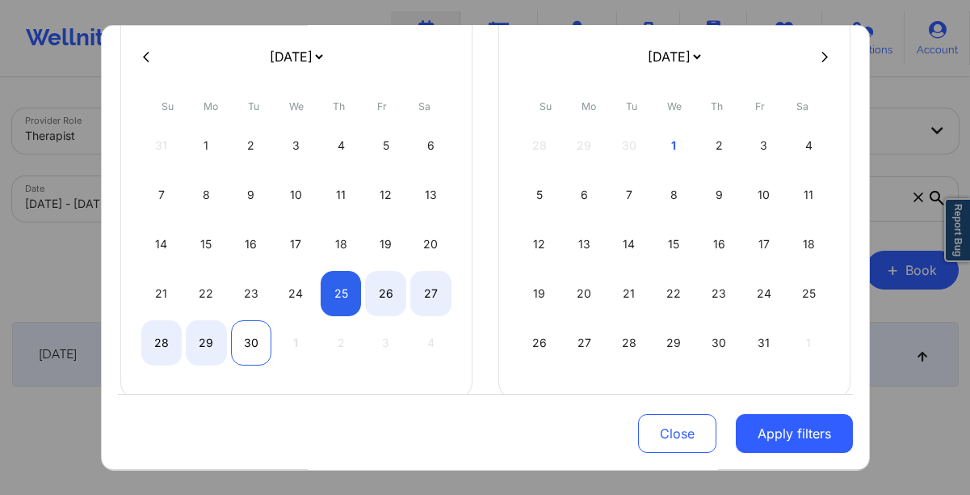
click at [262, 340] on div "30" at bounding box center [251, 342] width 41 height 45
select select "2025-8"
select select "2025-9"
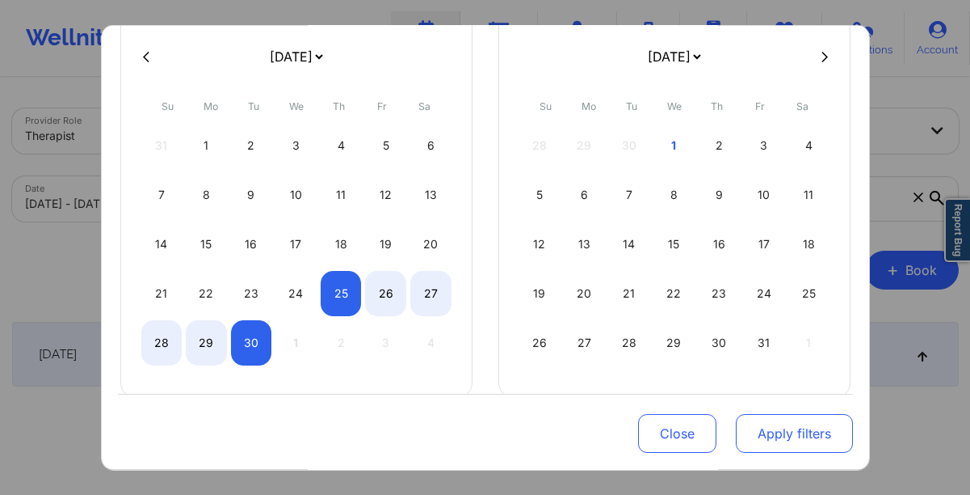
click at [756, 442] on button "Apply filters" at bounding box center [794, 433] width 117 height 39
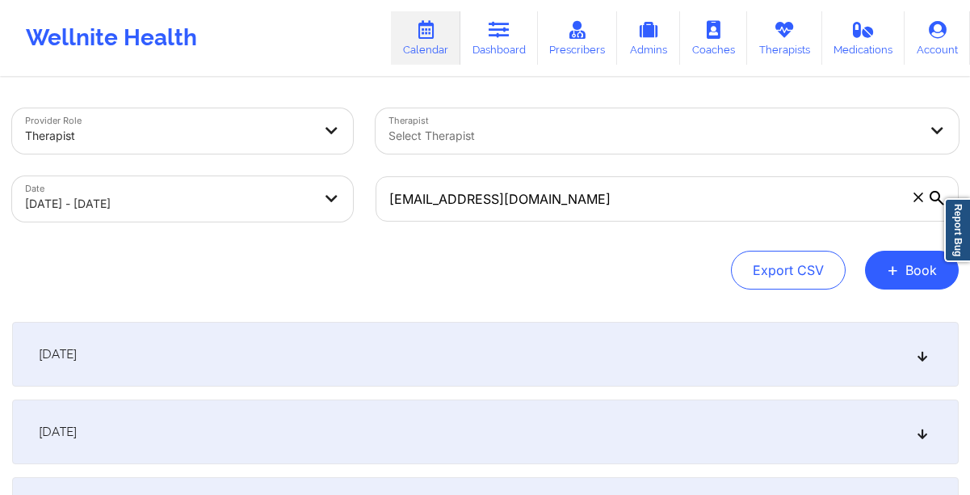
click at [334, 341] on div "[DATE]" at bounding box center [485, 354] width 947 height 65
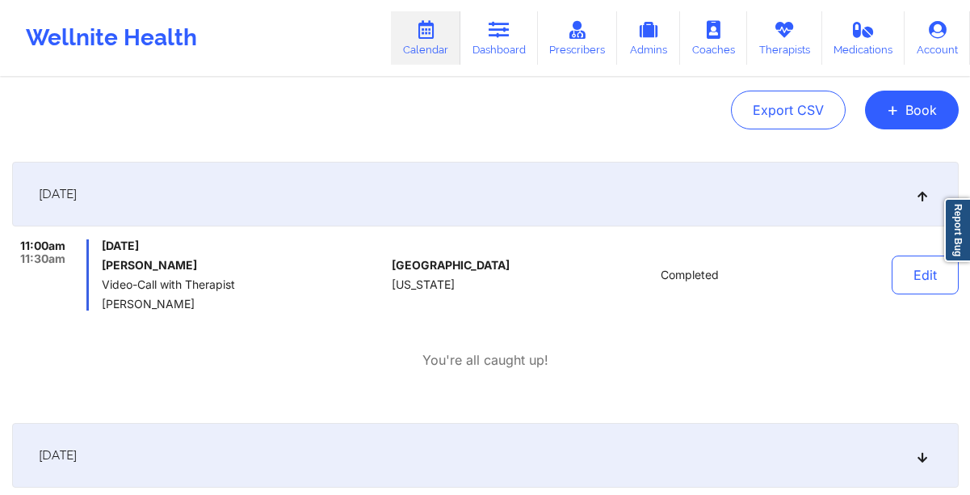
scroll to position [165, 0]
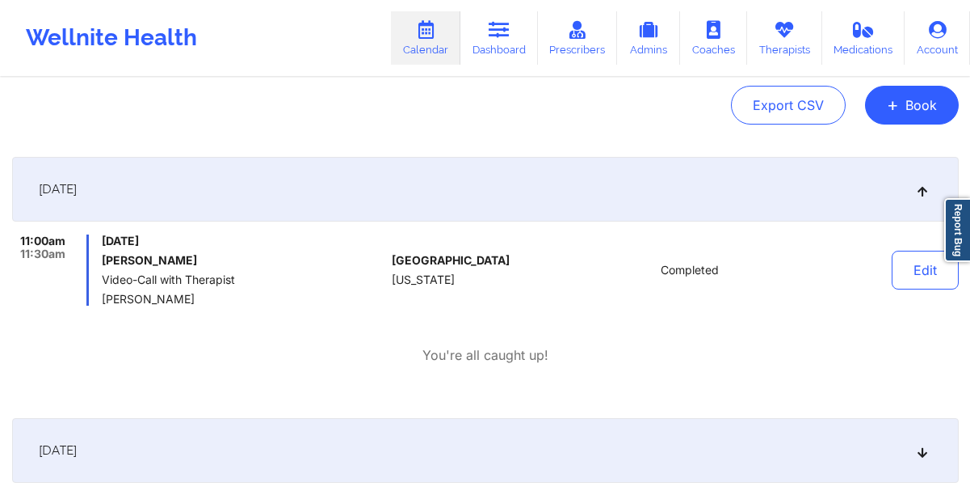
click at [334, 341] on div "11:00am 11:30am [DATE] [PERSON_NAME] Video-Call with Therapist [PERSON_NAME] [G…" at bounding box center [485, 299] width 947 height 130
click at [491, 55] on link "Dashboard" at bounding box center [500, 37] width 78 height 53
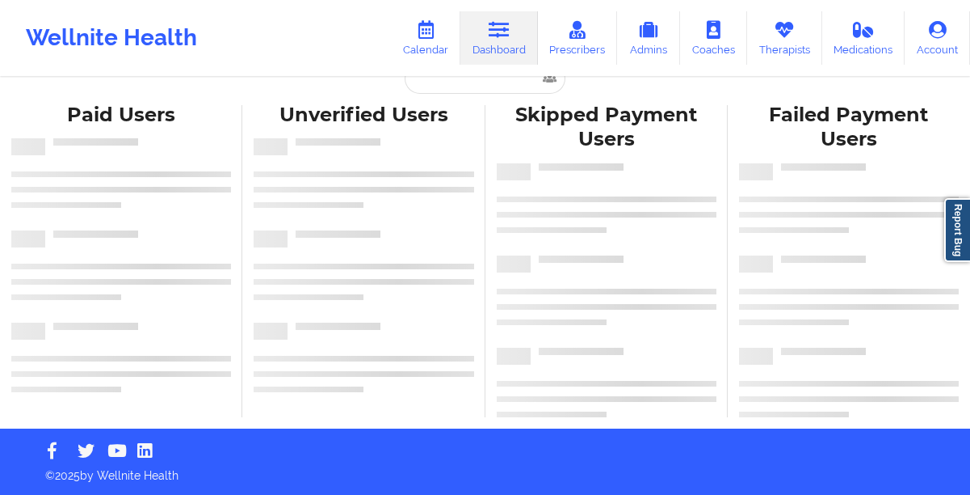
scroll to position [27, 0]
click at [443, 87] on input "text" at bounding box center [485, 78] width 160 height 31
paste input "[EMAIL_ADDRESS][DOMAIN_NAME]"
type input "[EMAIL_ADDRESS][DOMAIN_NAME]"
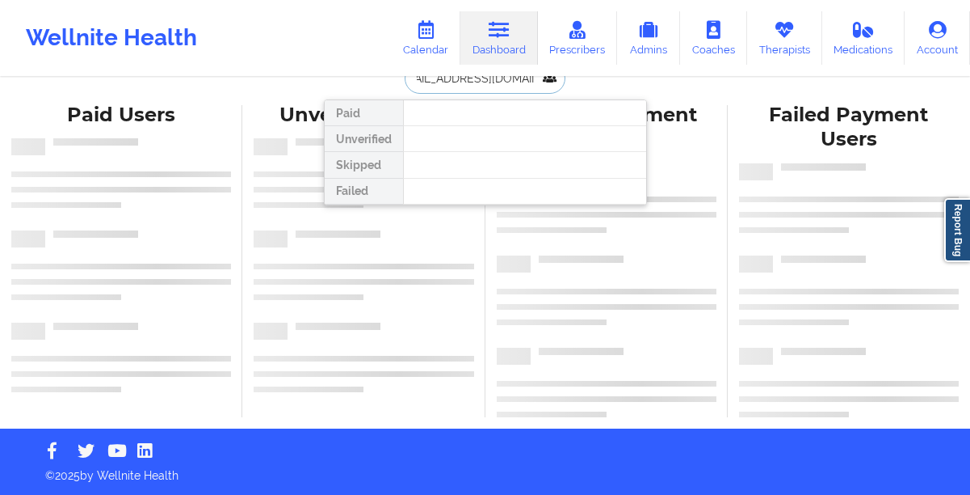
scroll to position [0, 0]
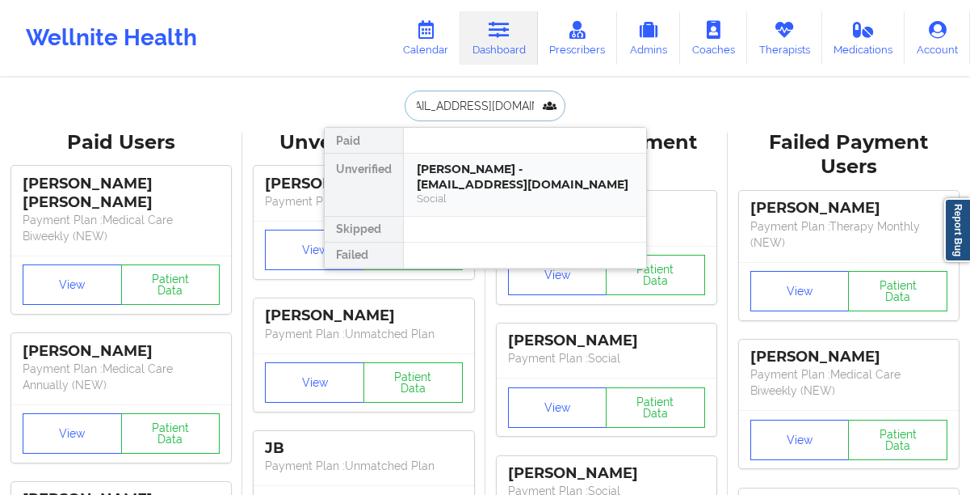
click at [436, 170] on div "[PERSON_NAME] - [EMAIL_ADDRESS][DOMAIN_NAME]" at bounding box center [525, 177] width 217 height 30
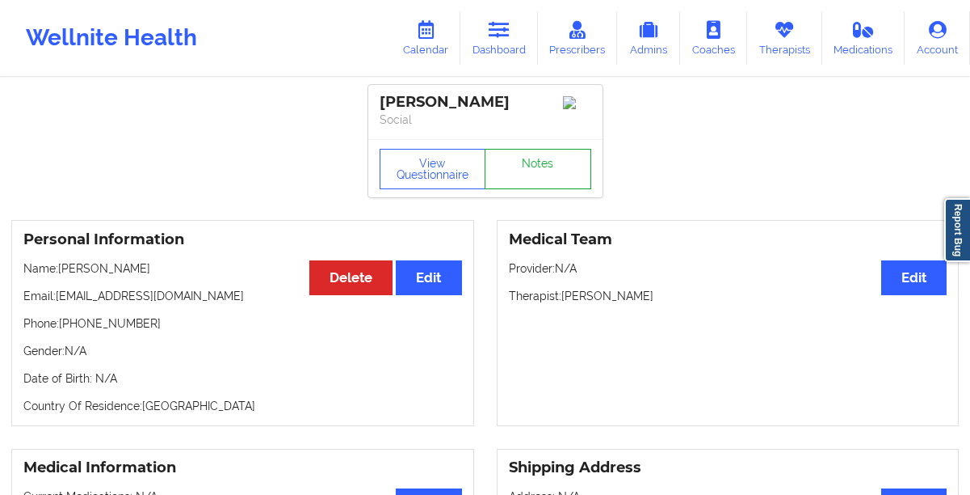
click at [507, 163] on link "Notes" at bounding box center [538, 169] width 107 height 40
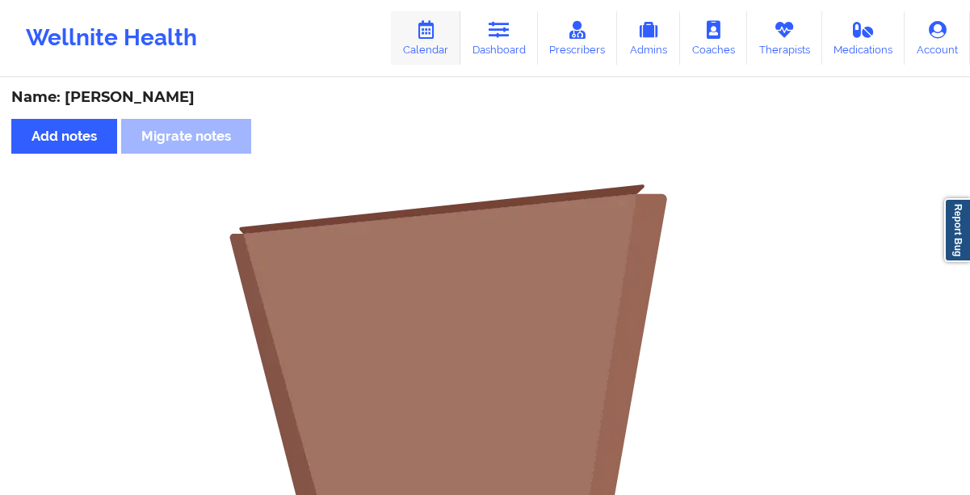
click at [426, 47] on link "Calendar" at bounding box center [425, 37] width 69 height 53
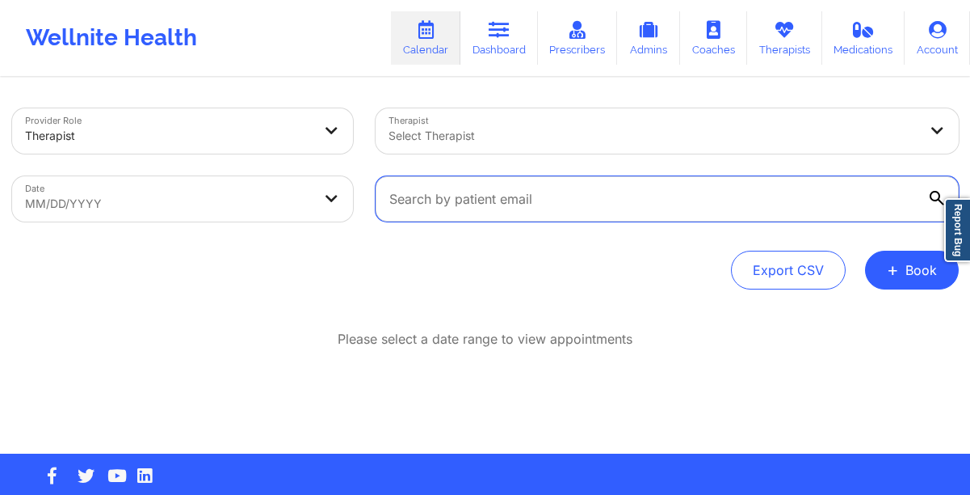
click at [482, 205] on input "text" at bounding box center [667, 198] width 583 height 45
paste input "[EMAIL_ADDRESS][DOMAIN_NAME]"
type input "[EMAIL_ADDRESS][DOMAIN_NAME]"
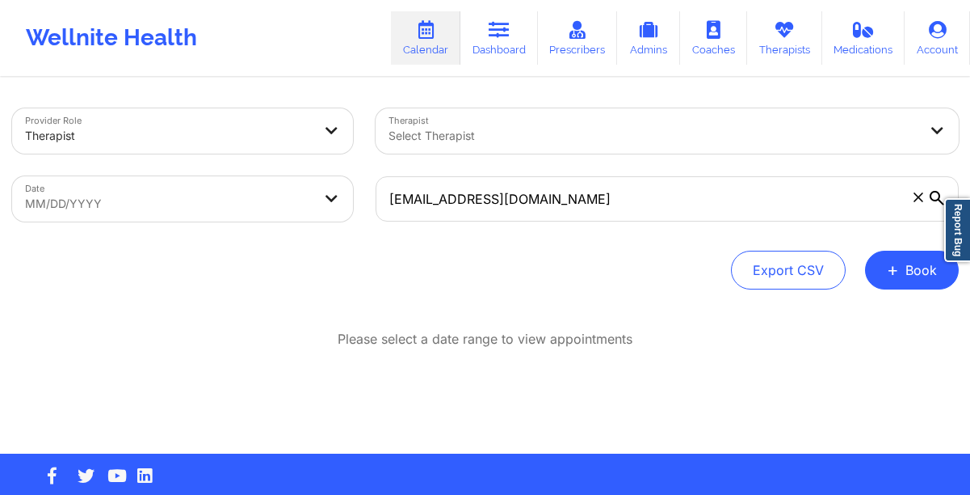
select select "2025-8"
select select "2025-9"
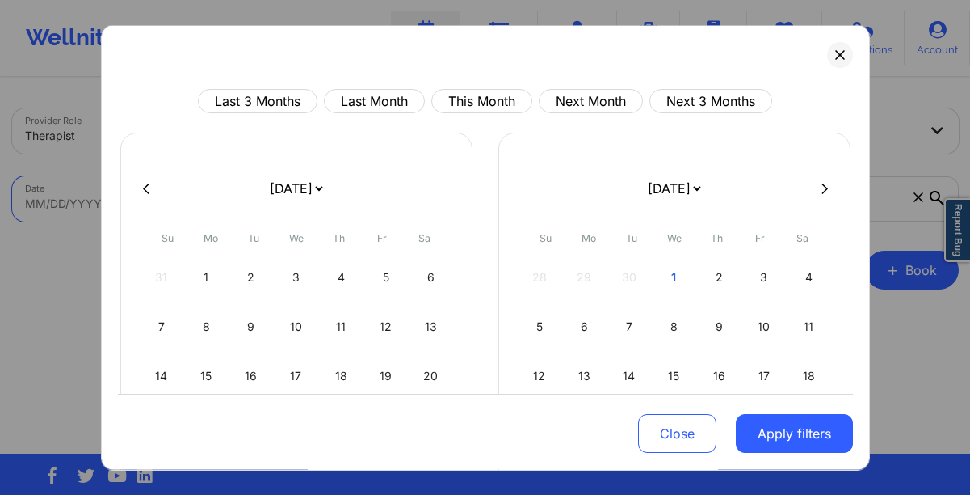
click at [238, 202] on body "Wellnite Health Calendar Dashboard Prescribers Admins Coaches Therapists Medica…" at bounding box center [485, 247] width 970 height 495
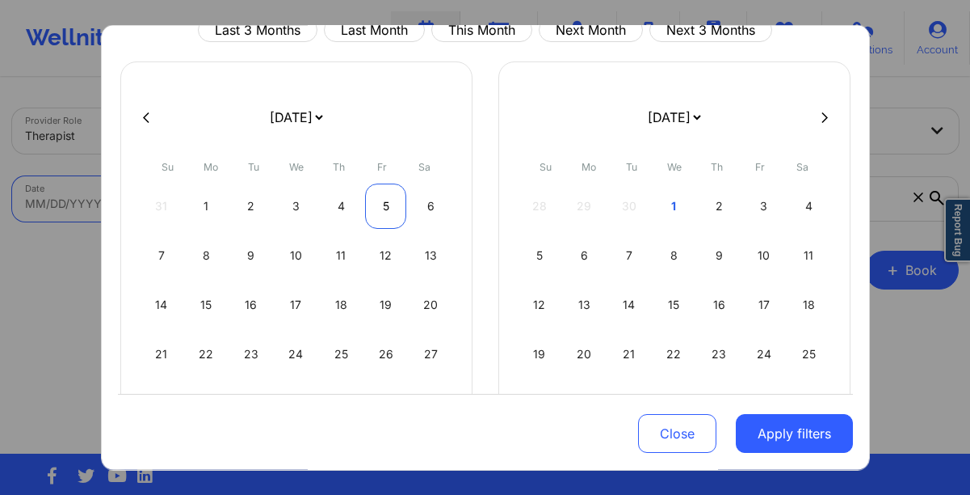
scroll to position [68, 0]
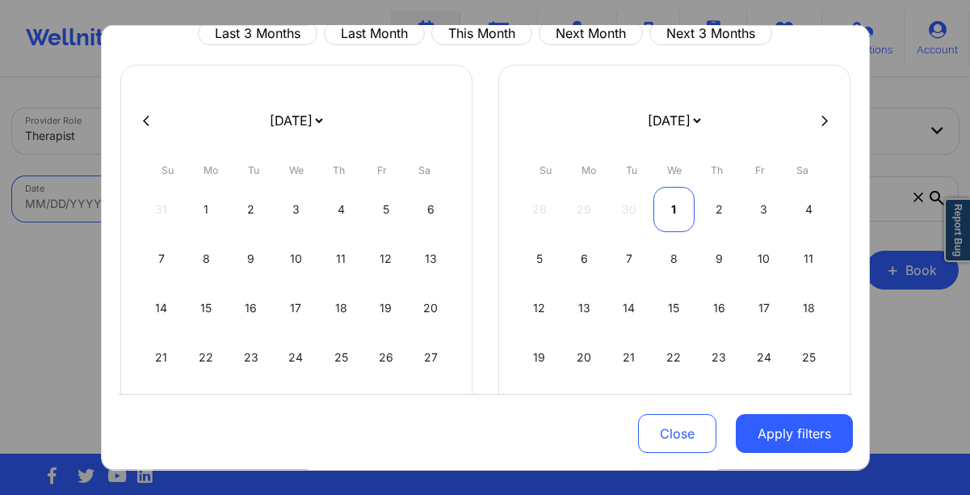
click at [671, 212] on div "1" at bounding box center [674, 209] width 41 height 45
select select "2025-9"
select select "2025-10"
select select "2025-9"
select select "2025-10"
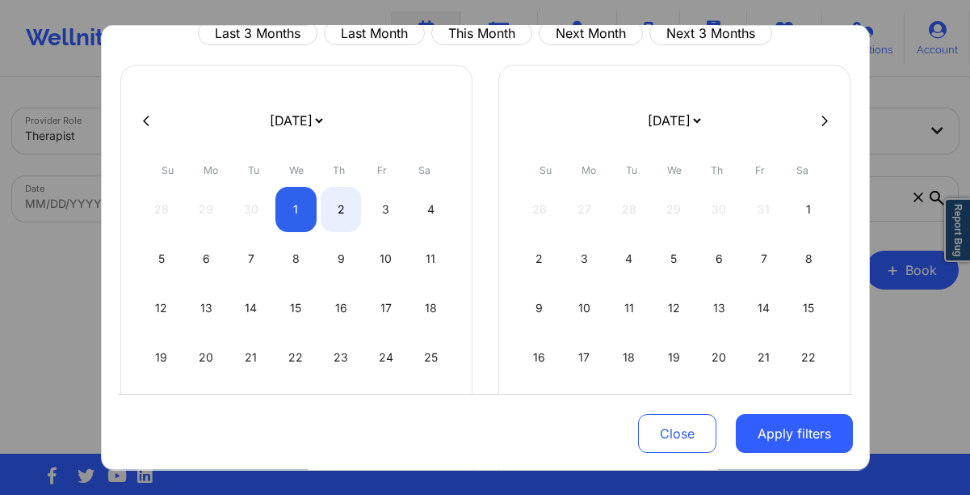
select select "2025-9"
select select "2025-10"
select select "2025-9"
select select "2025-10"
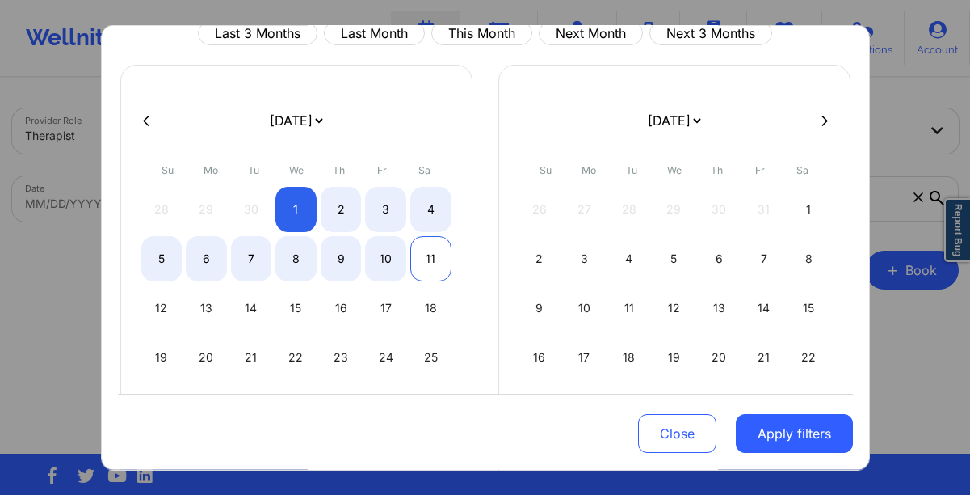
click at [423, 254] on div "11" at bounding box center [430, 258] width 41 height 45
select select "2025-9"
select select "2025-10"
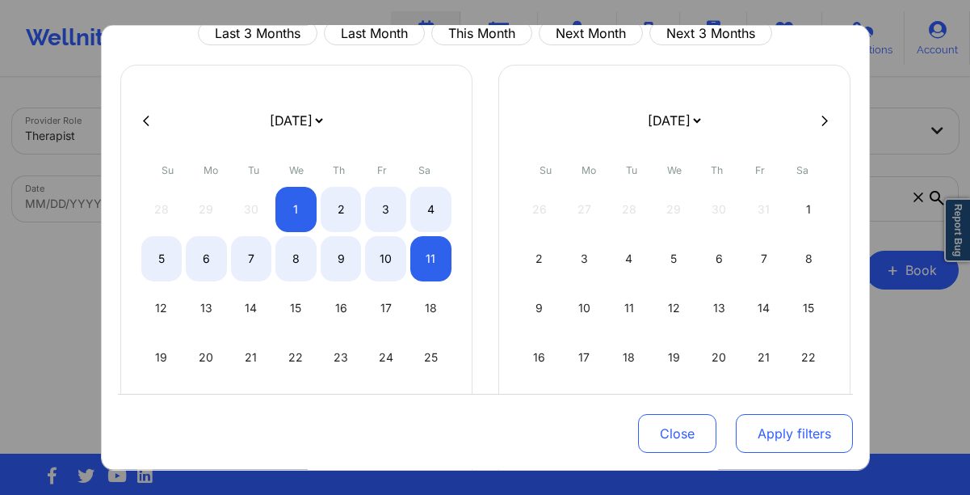
click at [804, 441] on button "Apply filters" at bounding box center [794, 433] width 117 height 39
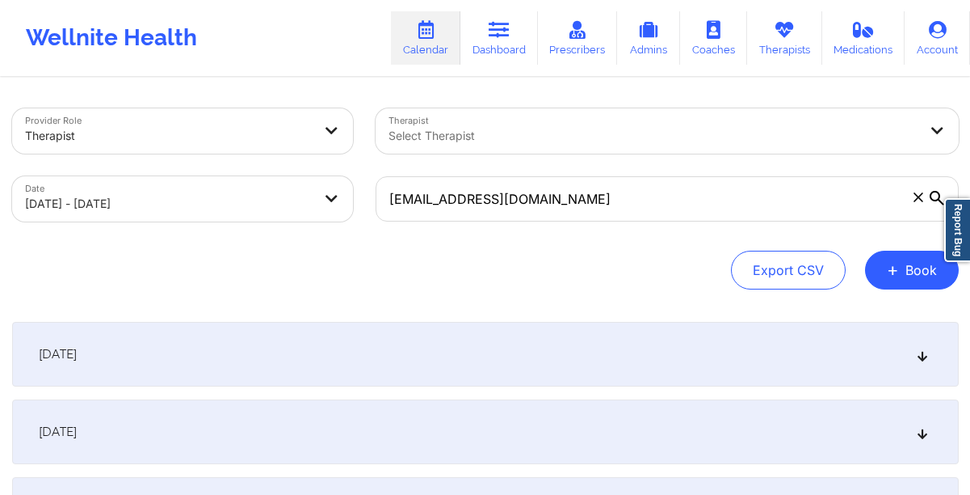
click at [446, 371] on div "[DATE]" at bounding box center [485, 354] width 947 height 65
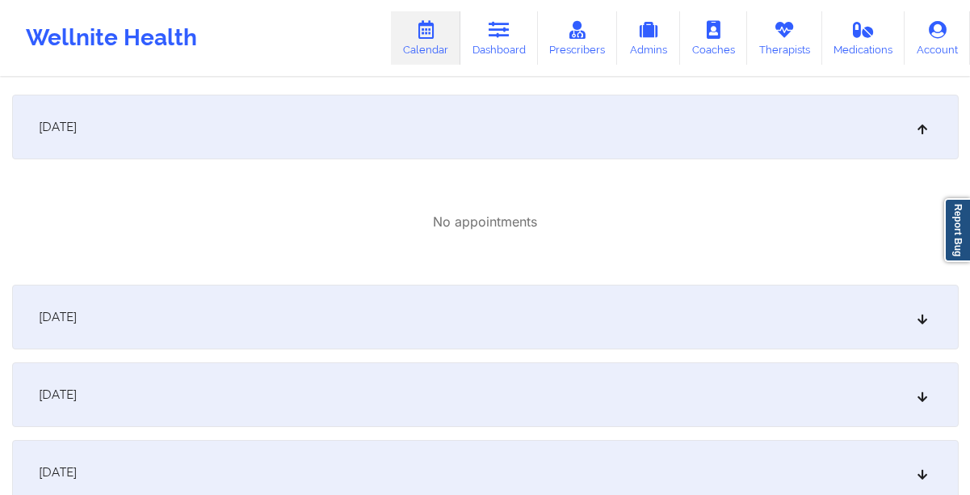
click at [409, 323] on div "[DATE]" at bounding box center [485, 316] width 947 height 65
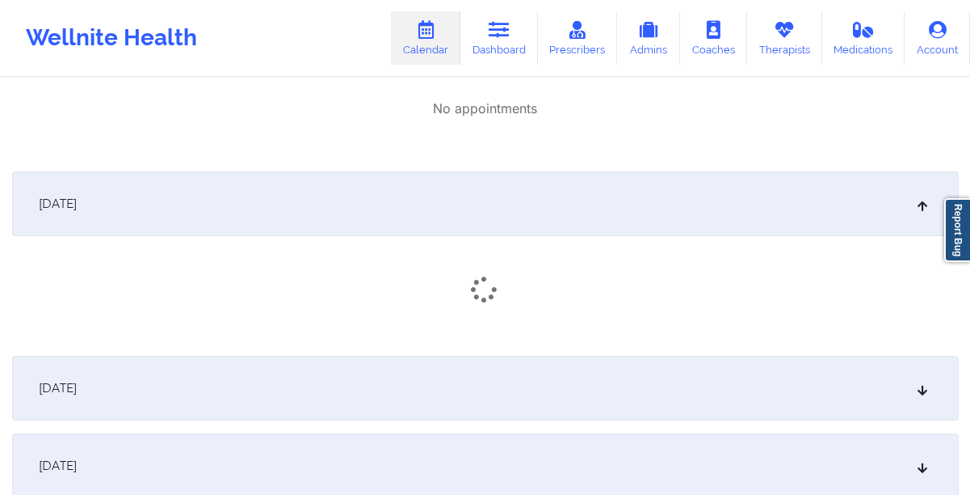
scroll to position [364, 0]
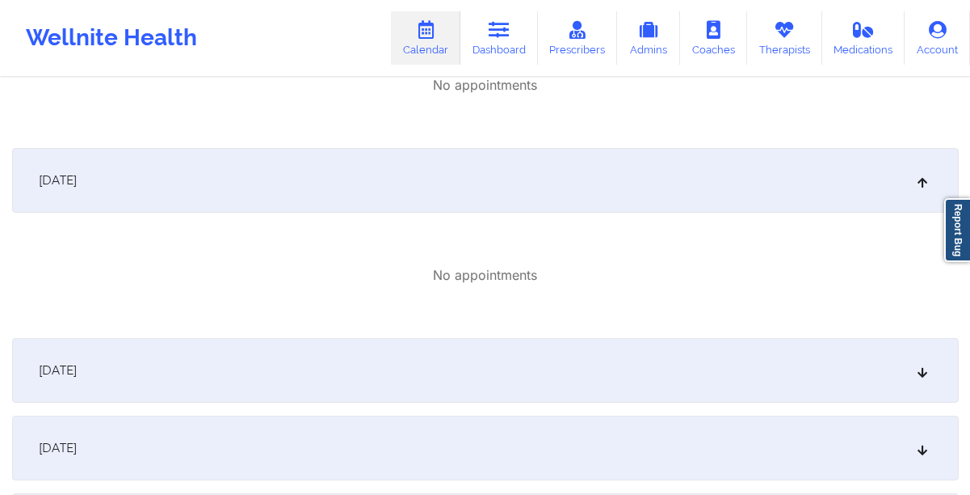
click at [394, 359] on div "[DATE]" at bounding box center [485, 370] width 947 height 65
click at [391, 390] on div "[DATE]" at bounding box center [485, 371] width 947 height 65
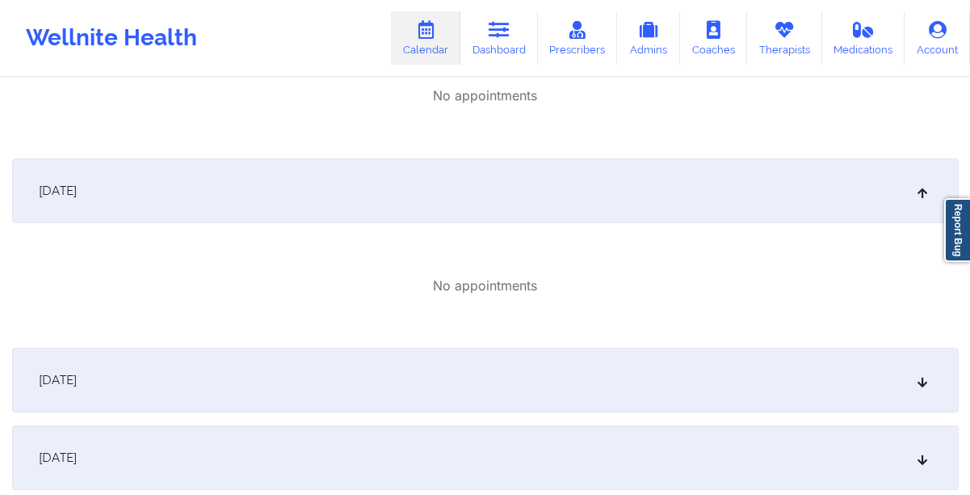
scroll to position [744, 0]
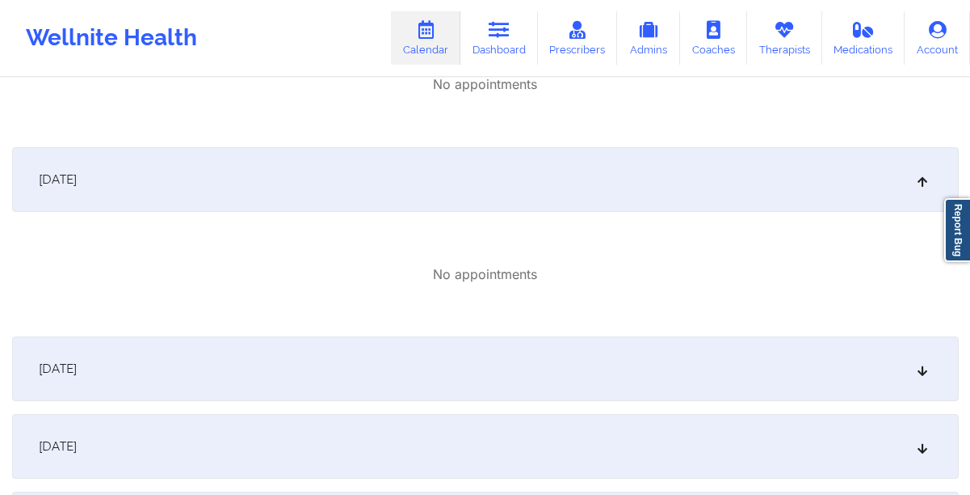
click at [341, 370] on div "[DATE]" at bounding box center [485, 368] width 947 height 65
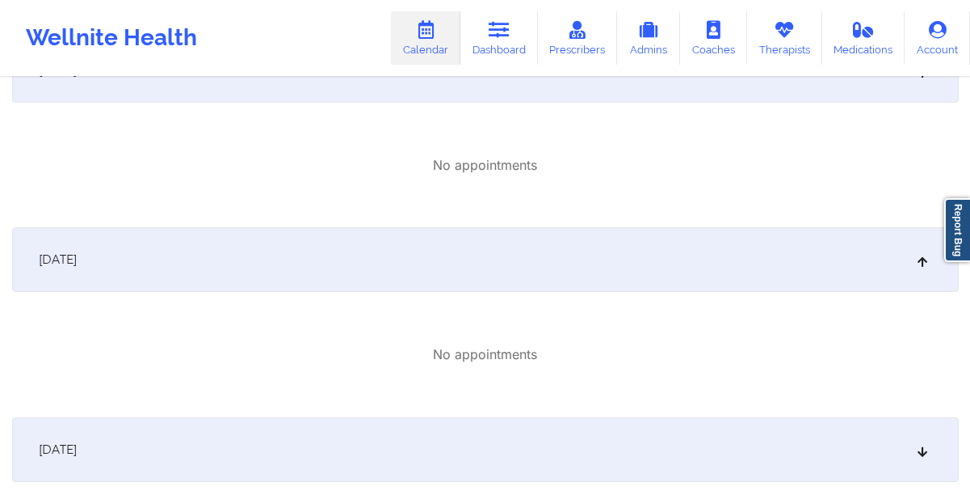
scroll to position [857, 0]
click at [318, 433] on div "[DATE]" at bounding box center [485, 445] width 947 height 65
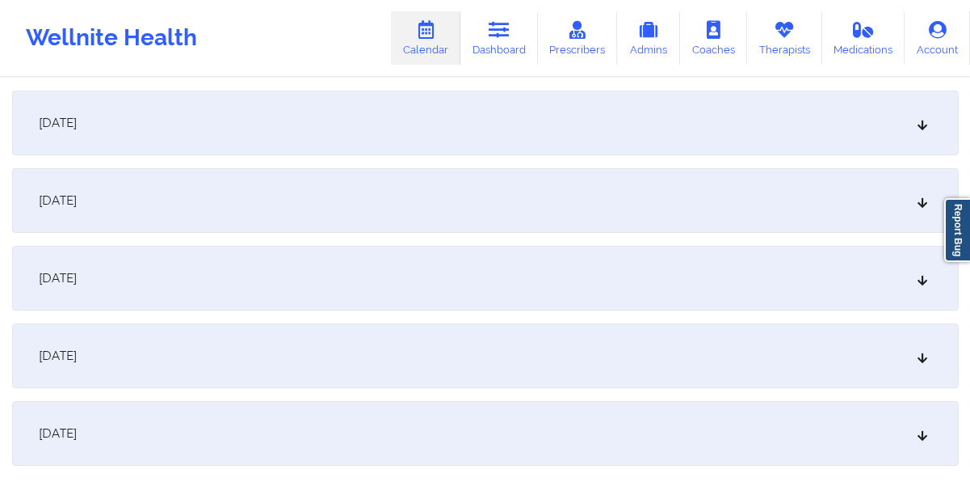
scroll to position [1374, 0]
click at [317, 135] on div "[DATE]" at bounding box center [485, 118] width 947 height 65
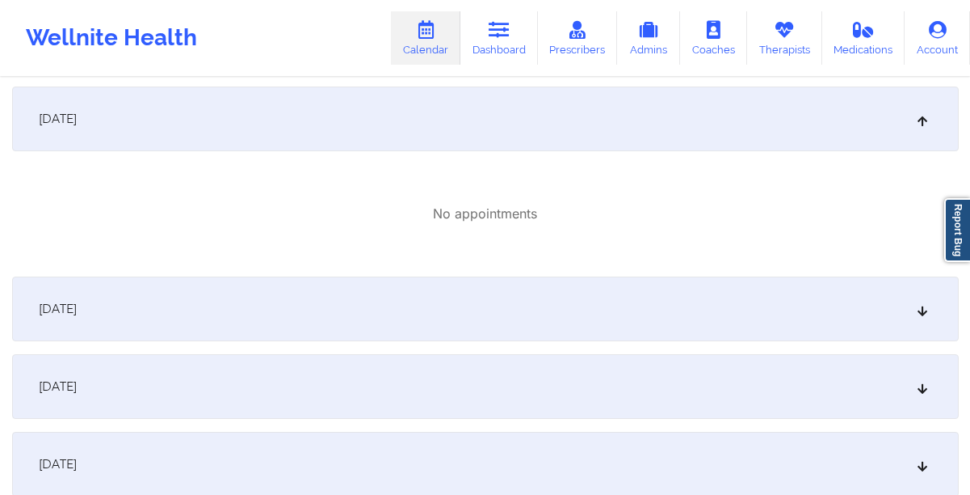
click at [314, 292] on div "[DATE]" at bounding box center [485, 308] width 947 height 65
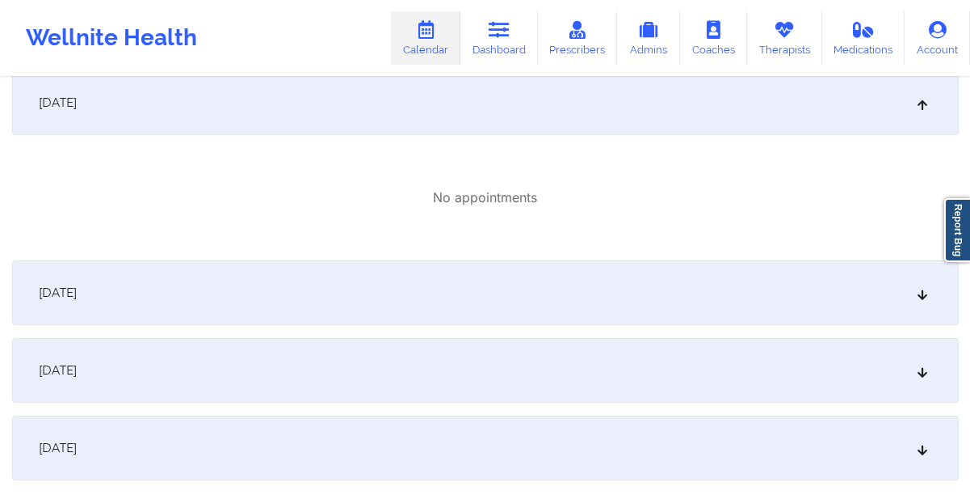
scroll to position [1582, 0]
click at [308, 361] on div "[DATE]" at bounding box center [485, 367] width 947 height 65
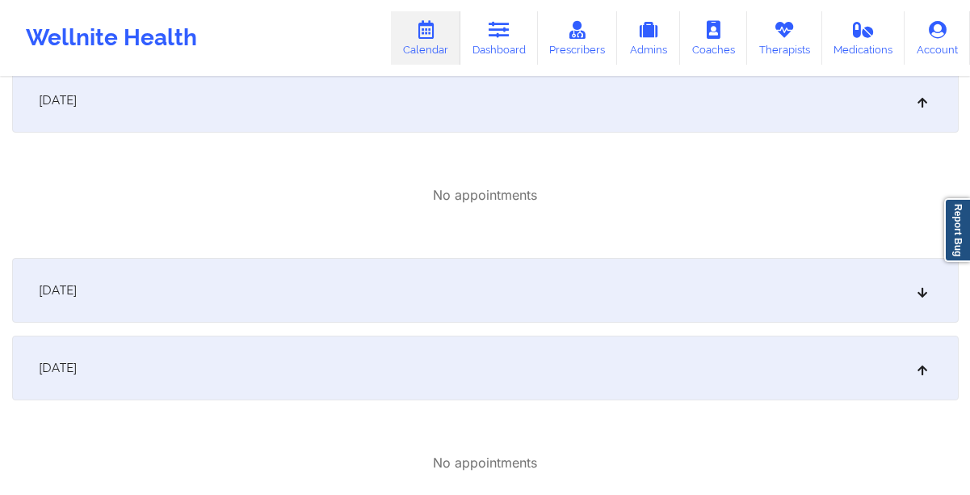
click at [251, 293] on div "[DATE]" at bounding box center [485, 290] width 947 height 65
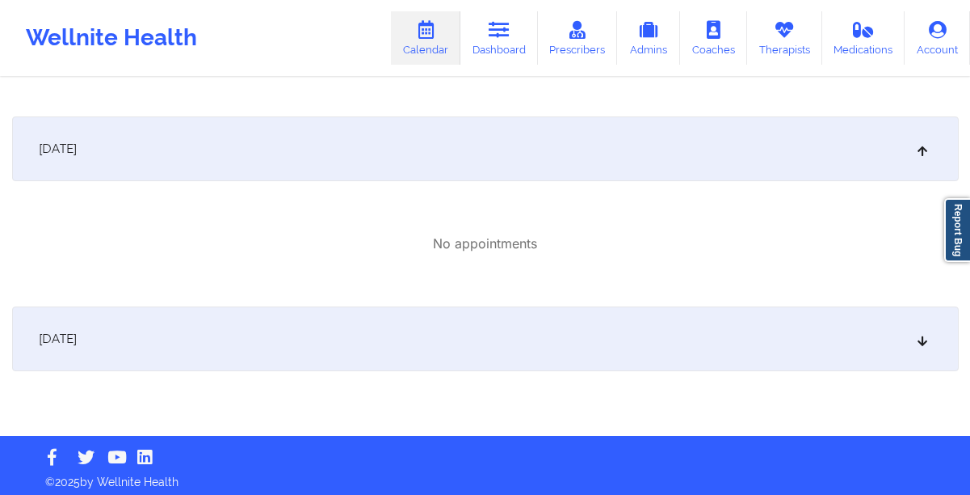
scroll to position [1920, 0]
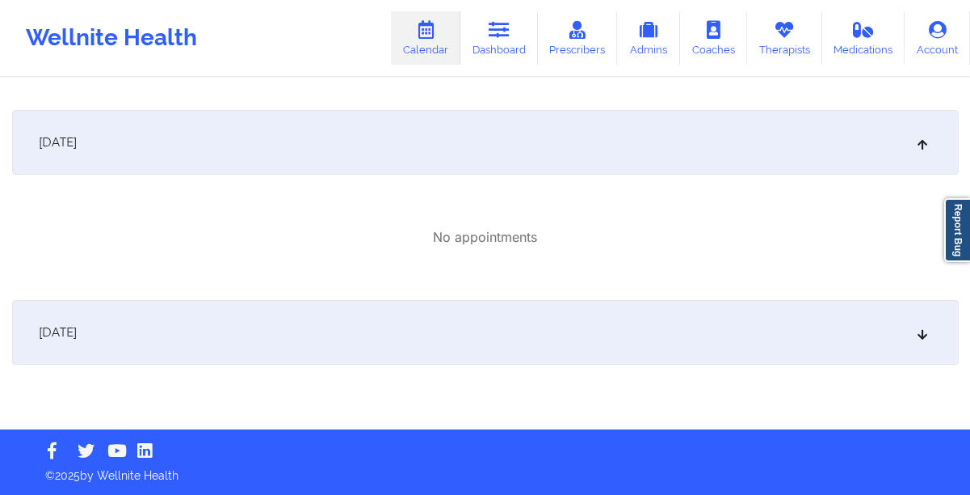
click at [250, 318] on div "[DATE]" at bounding box center [485, 332] width 947 height 65
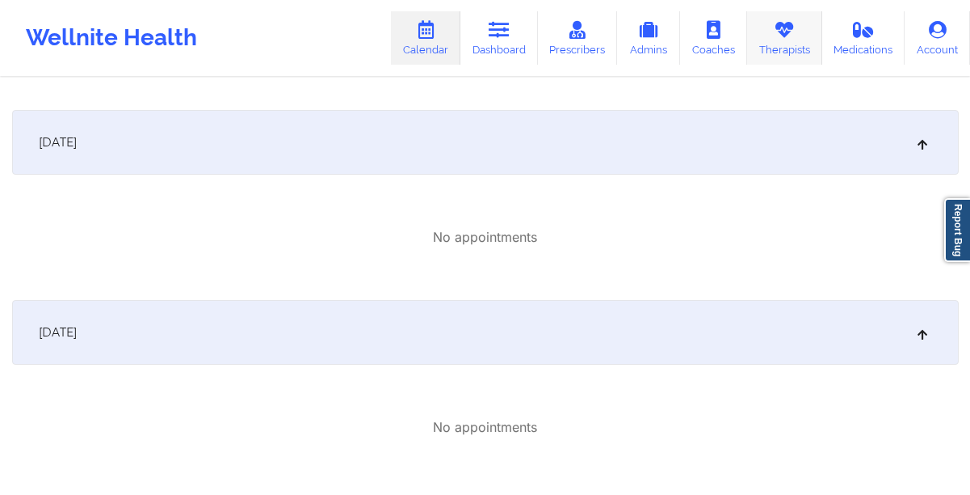
click at [777, 22] on icon at bounding box center [784, 30] width 21 height 18
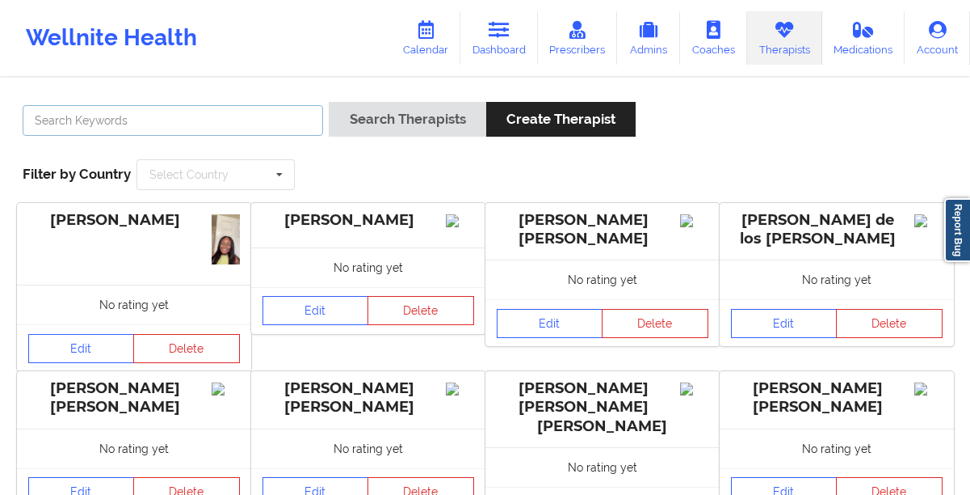
click at [250, 125] on input "text" at bounding box center [173, 120] width 301 height 31
paste input "[PERSON_NAME] [PERSON_NAME]"
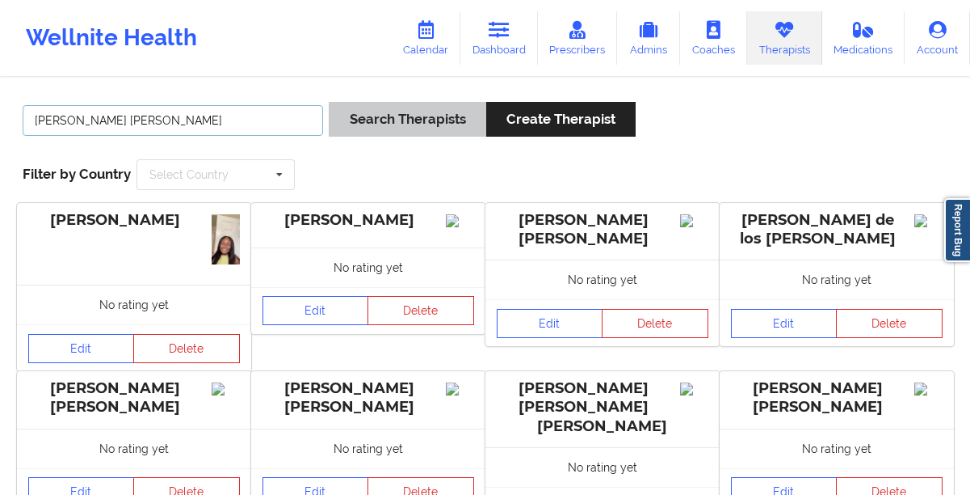
type input "[PERSON_NAME] [PERSON_NAME]"
click at [342, 126] on button "Search Therapists" at bounding box center [407, 119] width 157 height 35
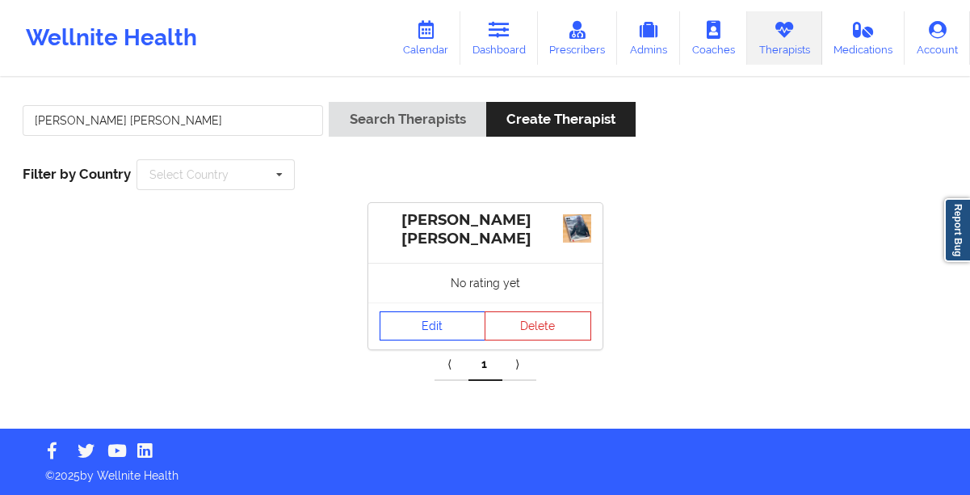
click at [440, 322] on link "Edit" at bounding box center [433, 325] width 107 height 29
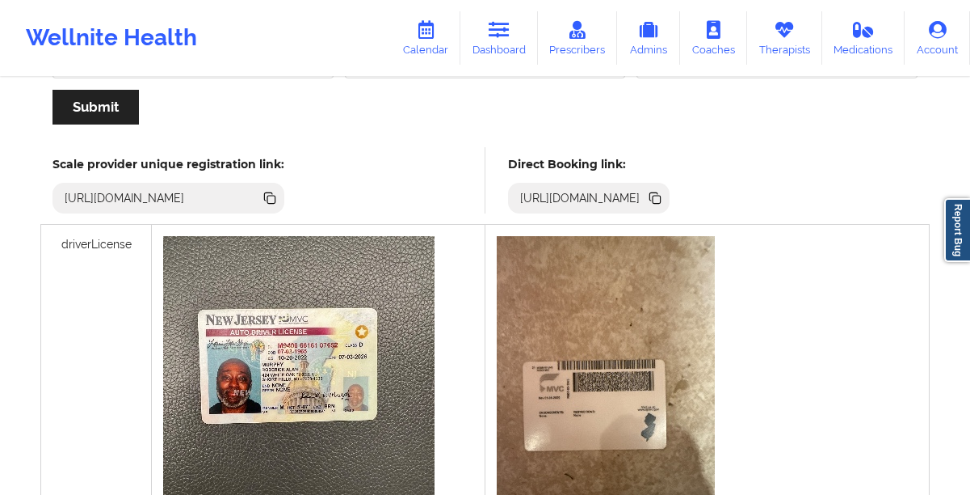
scroll to position [318, 0]
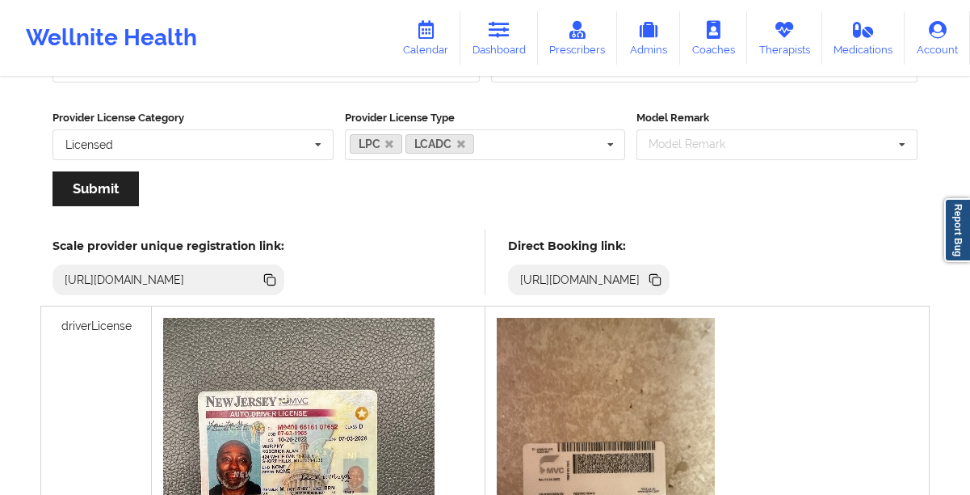
click at [661, 280] on icon at bounding box center [657, 281] width 8 height 8
click at [432, 43] on link "Calendar" at bounding box center [425, 37] width 69 height 53
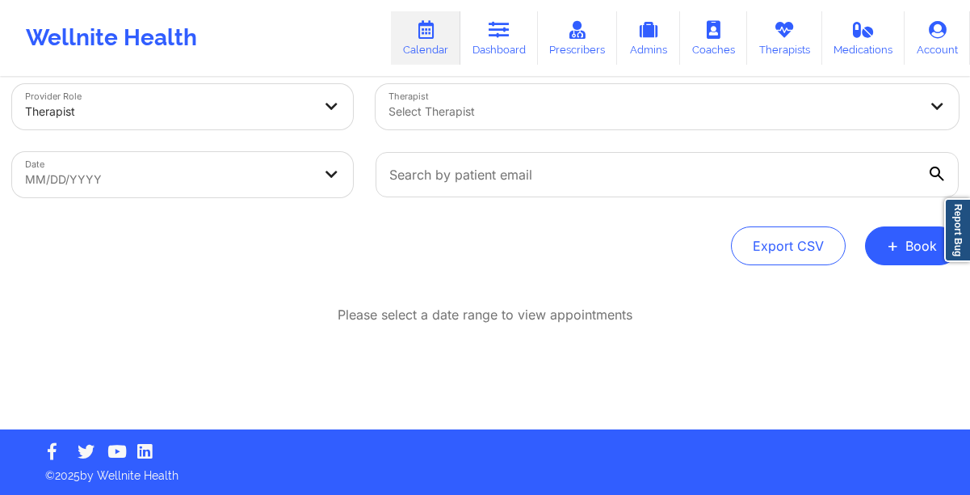
click at [488, 103] on div at bounding box center [654, 111] width 530 height 19
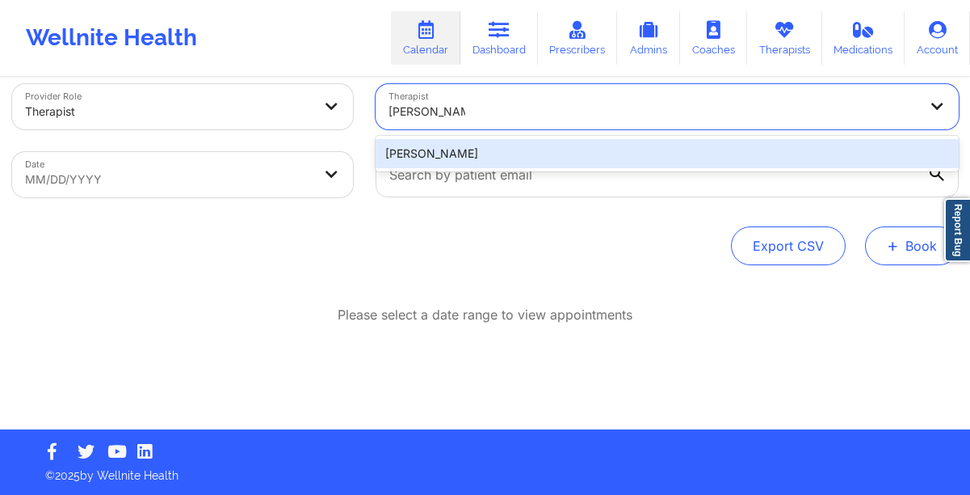
type input "[PERSON_NAME]"
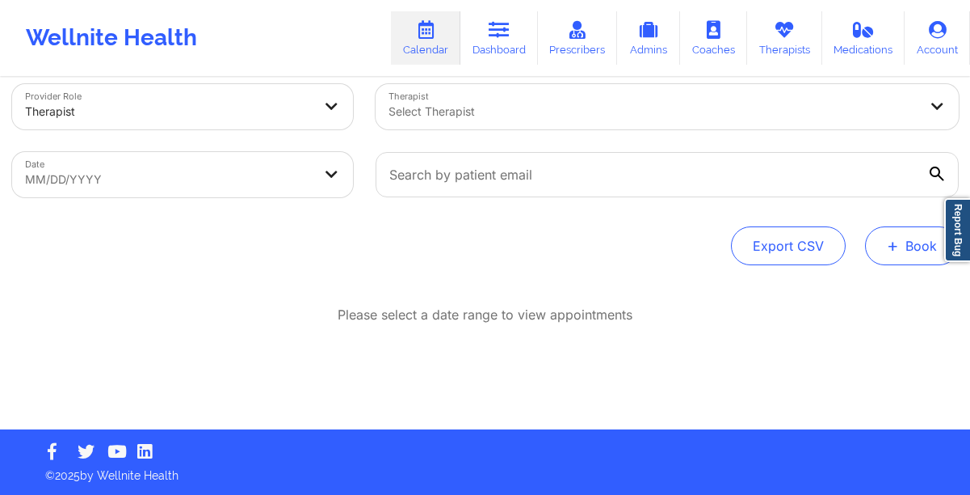
click at [895, 241] on span "+" at bounding box center [893, 245] width 12 height 9
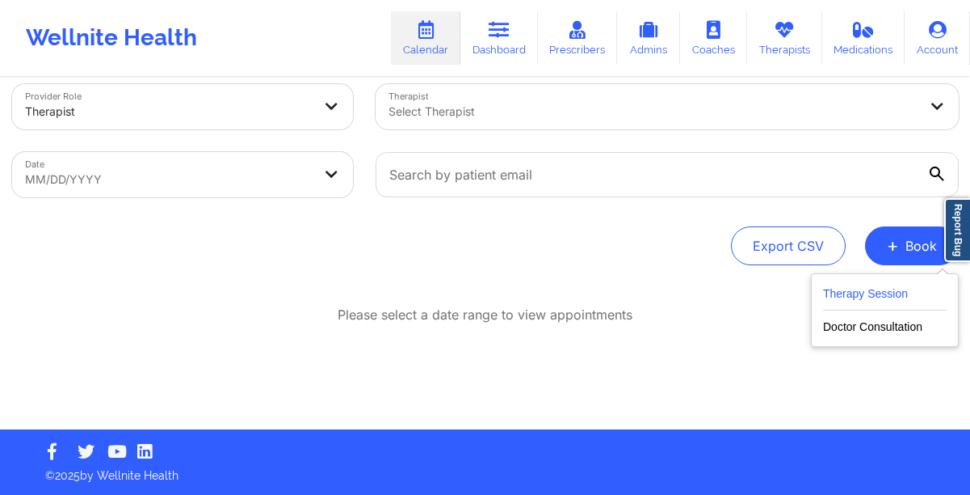
click at [865, 290] on button "Therapy Session" at bounding box center [885, 297] width 124 height 27
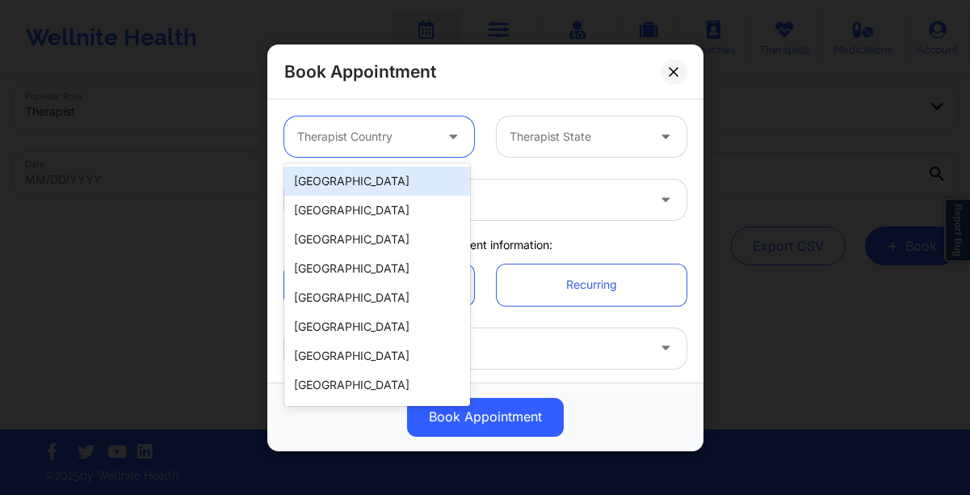
click at [398, 142] on div at bounding box center [365, 136] width 137 height 19
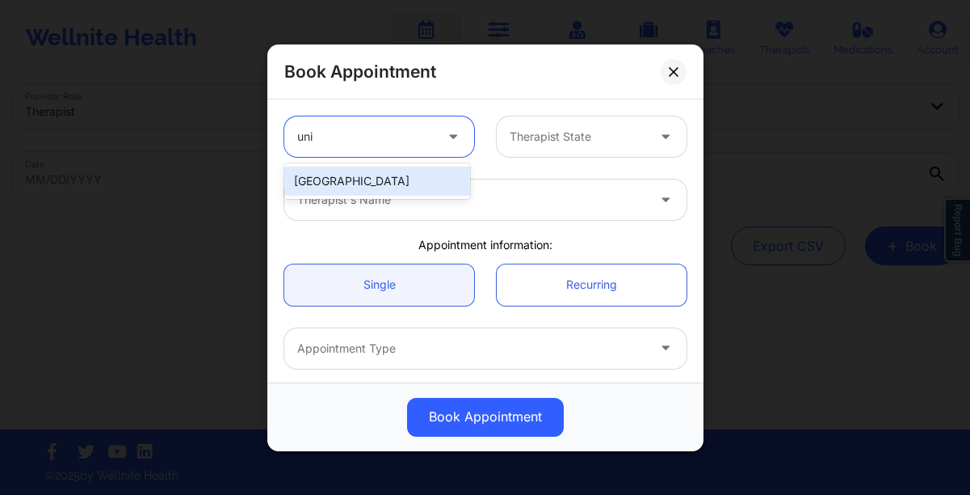
type input "unit"
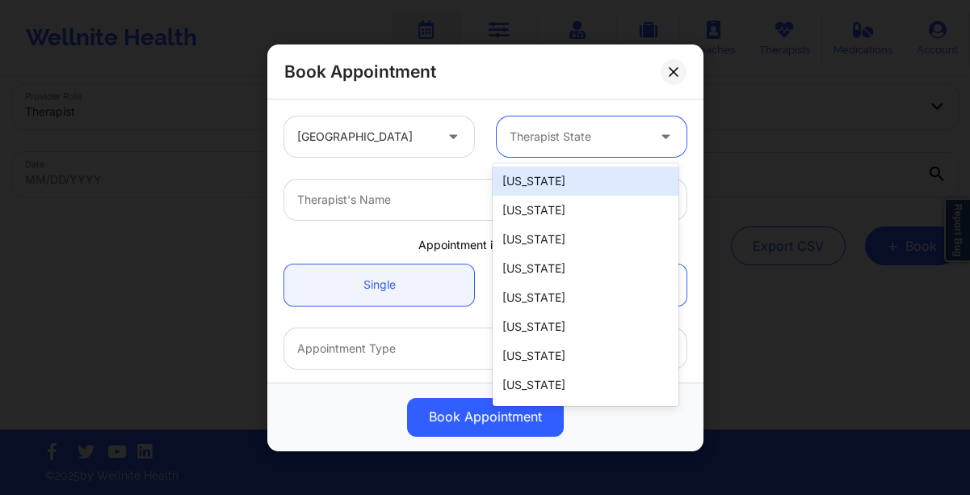
click at [593, 141] on div at bounding box center [578, 136] width 137 height 19
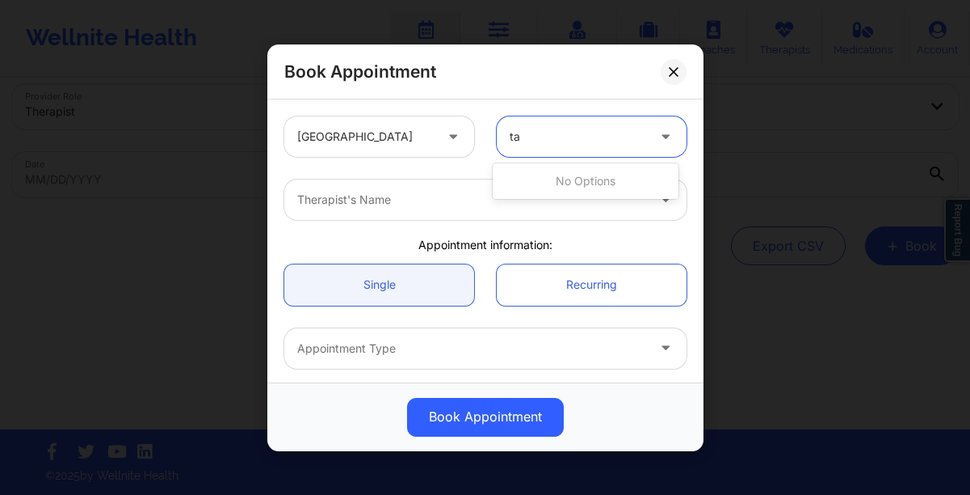
type input "t"
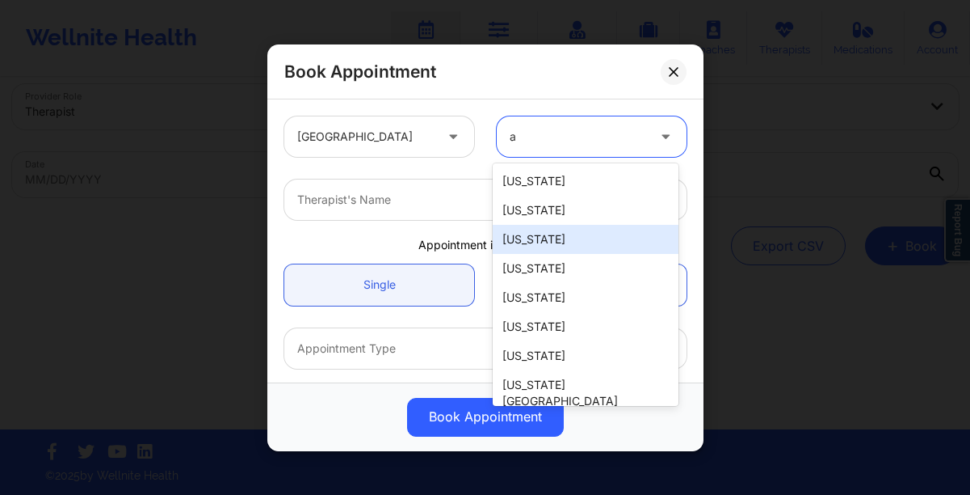
type input "az"
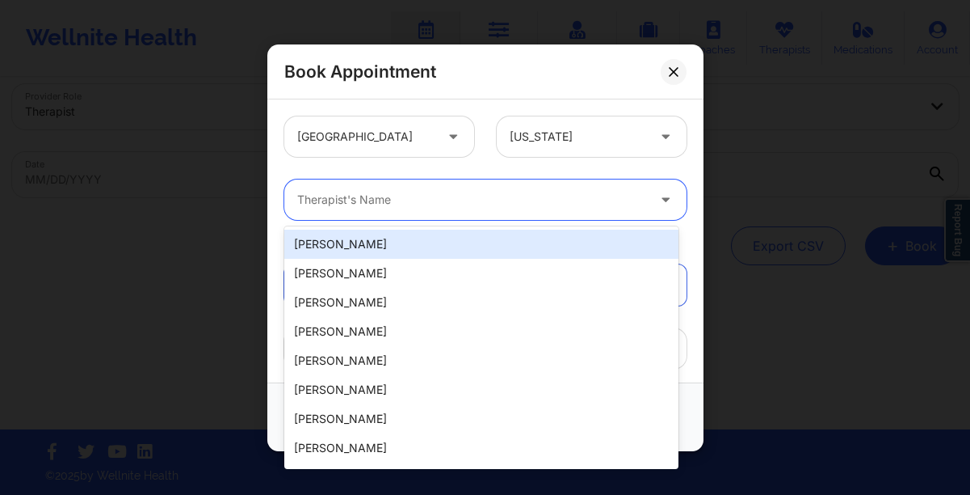
drag, startPoint x: 526, startPoint y: 189, endPoint x: 529, endPoint y: 168, distance: 21.3
click at [526, 189] on div "Therapist's Name" at bounding box center [466, 199] width 364 height 40
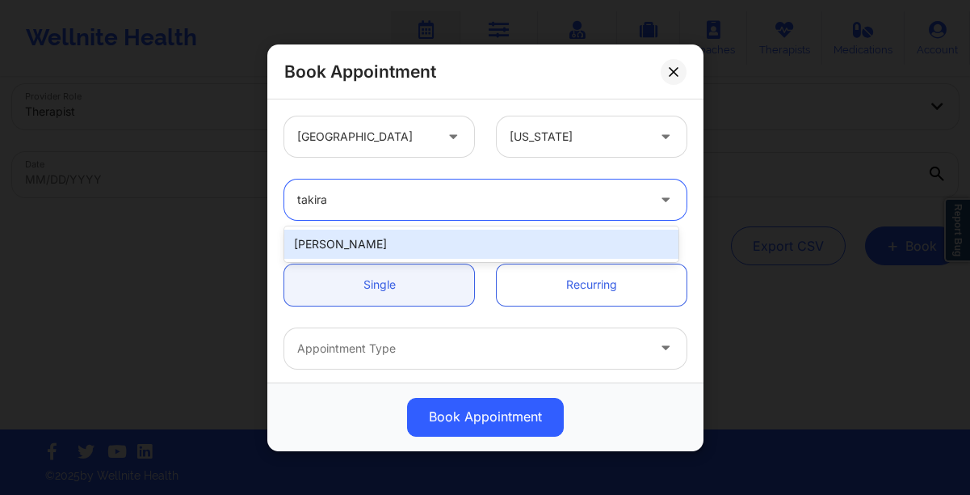
type input "s"
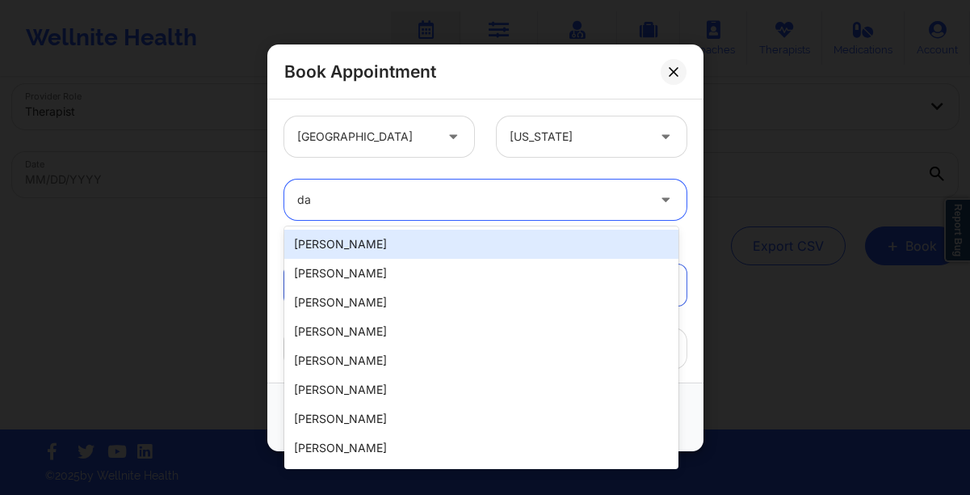
type input "d"
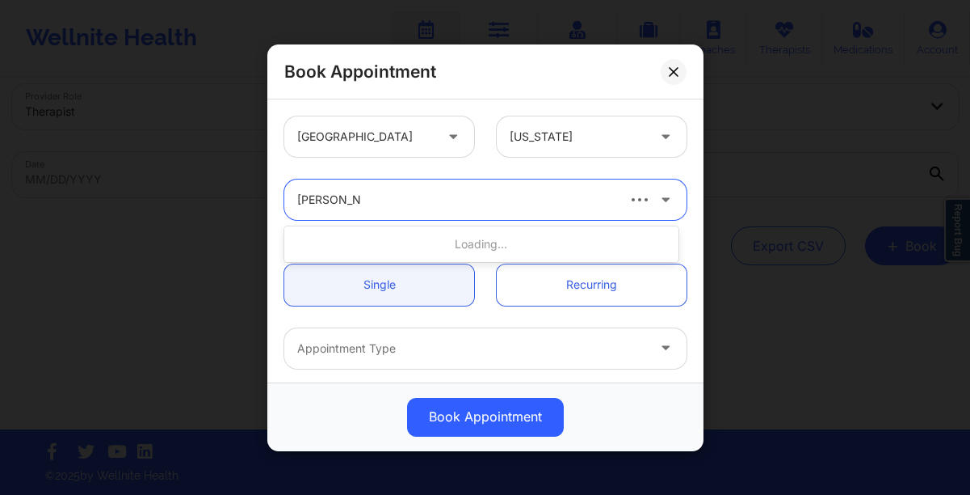
type input "[PERSON_NAME]"
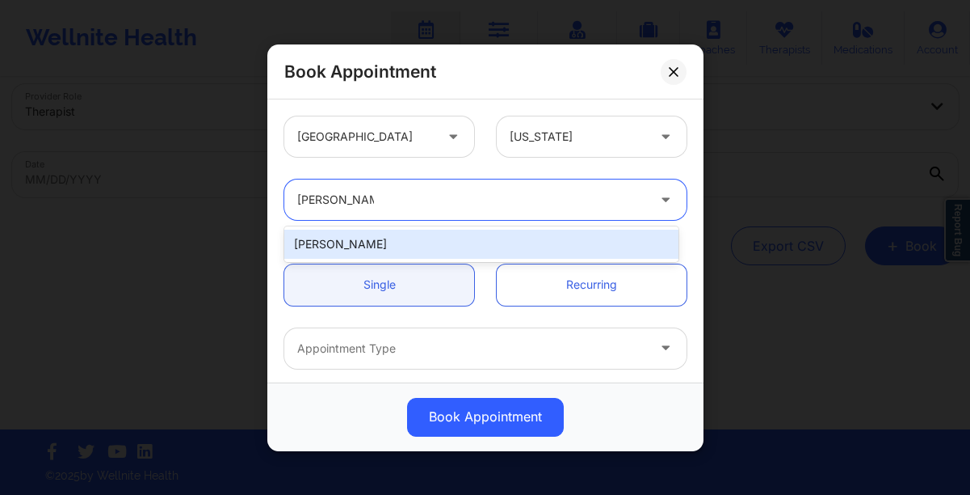
click at [445, 242] on div "[PERSON_NAME]" at bounding box center [481, 243] width 394 height 29
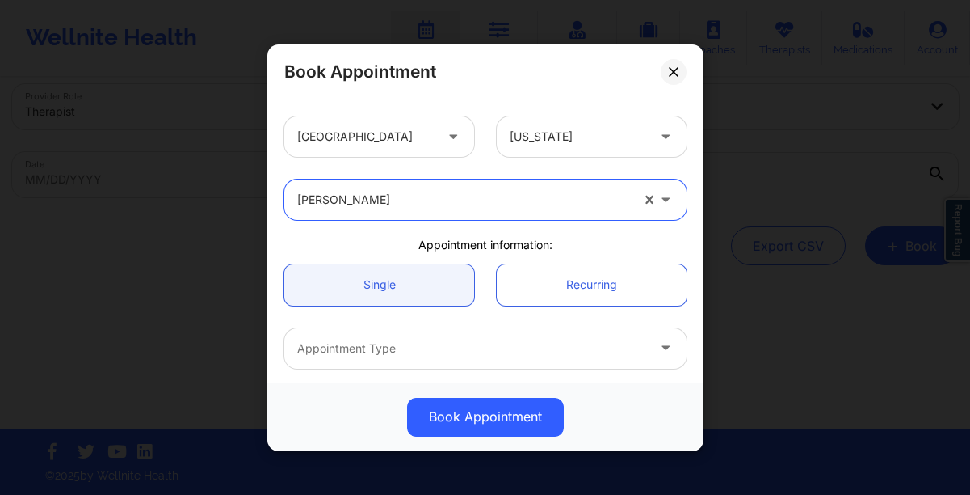
click at [398, 340] on div at bounding box center [471, 348] width 349 height 19
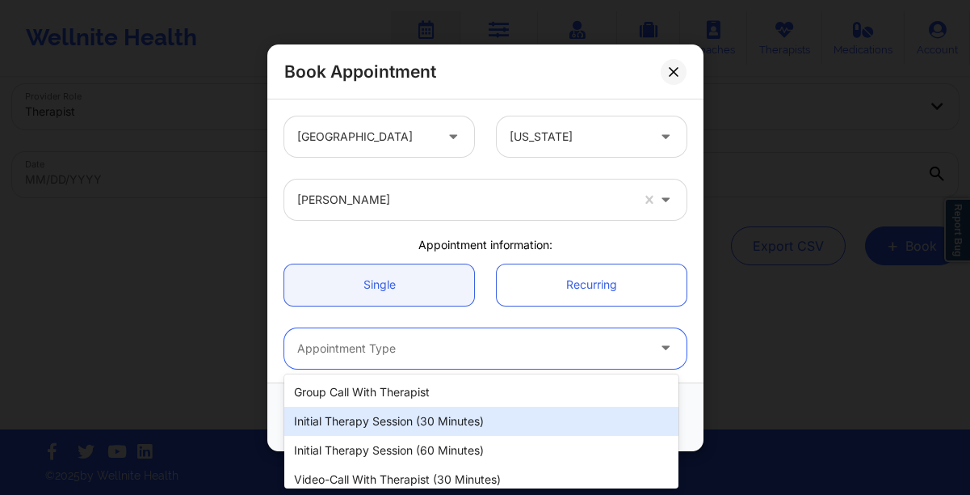
click at [400, 424] on div "Initial Therapy Session (30 minutes)" at bounding box center [481, 420] width 394 height 29
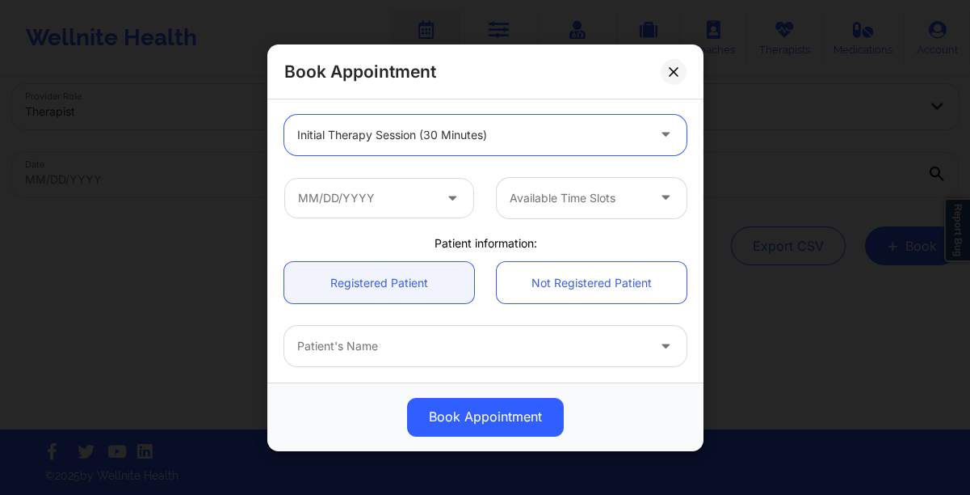
scroll to position [238, 0]
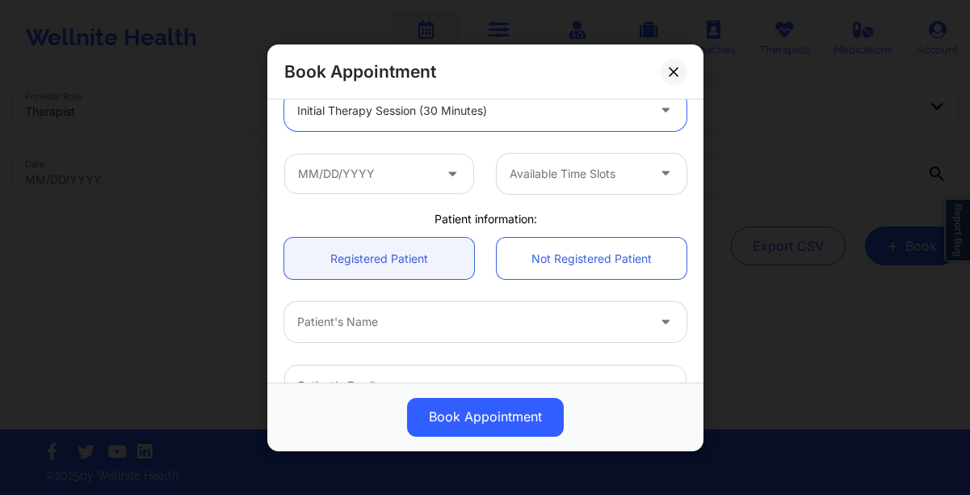
click at [448, 177] on icon at bounding box center [452, 170] width 16 height 14
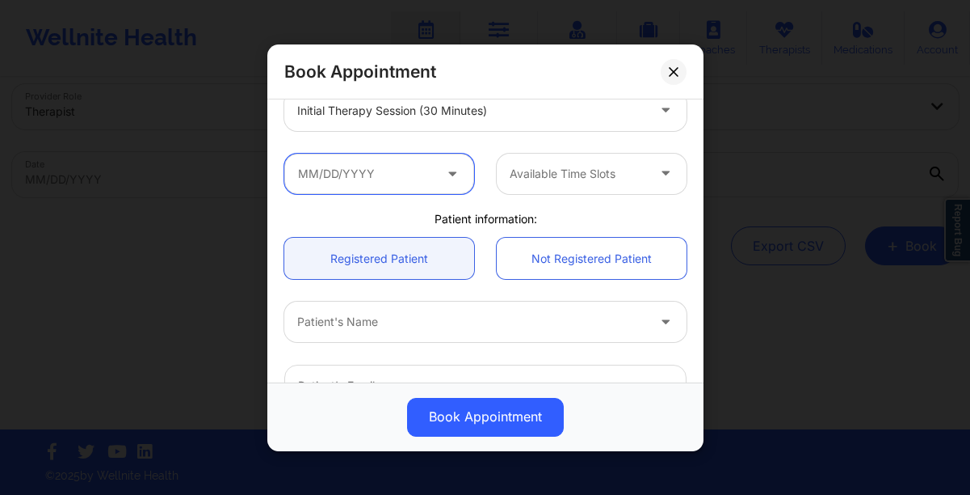
click at [433, 171] on input "text" at bounding box center [379, 173] width 190 height 40
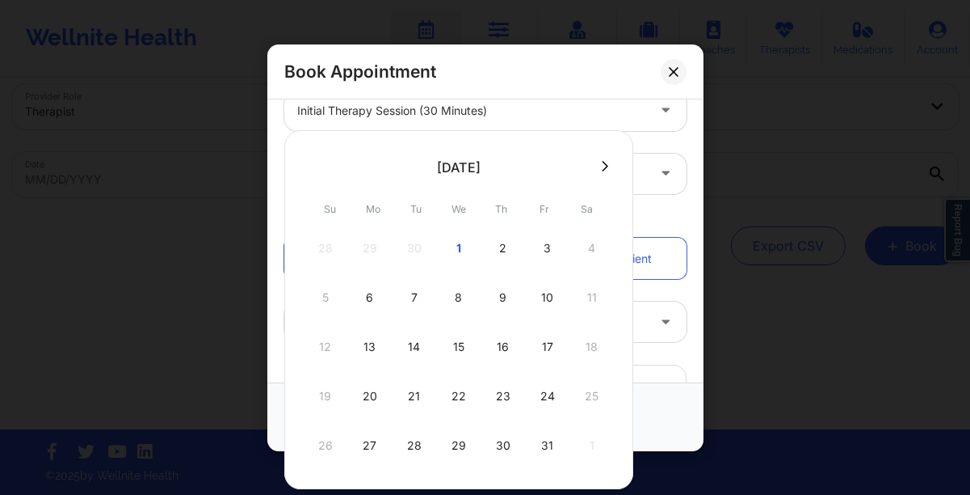
click at [437, 171] on div "[DATE]" at bounding box center [459, 167] width 44 height 16
click at [460, 241] on div "1" at bounding box center [459, 247] width 40 height 45
type input "[DATE]"
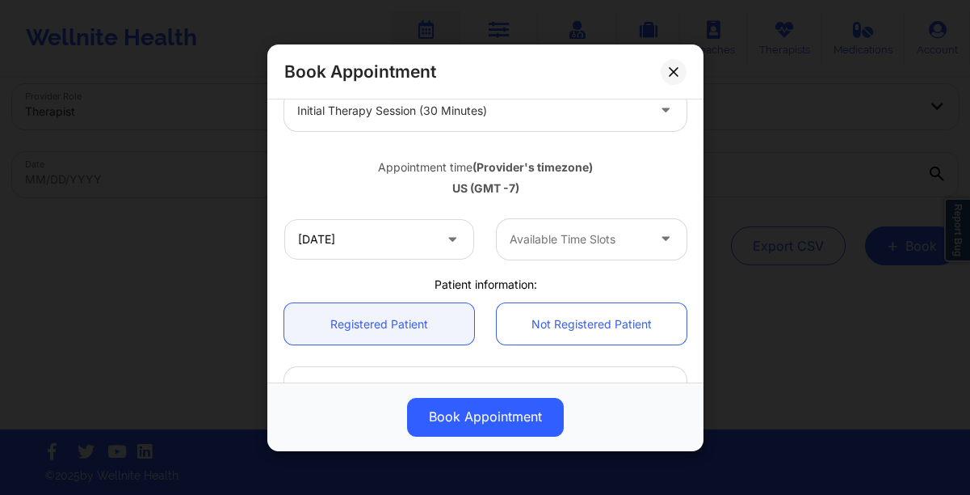
click at [512, 246] on div at bounding box center [578, 238] width 137 height 19
click at [673, 76] on button at bounding box center [674, 71] width 26 height 26
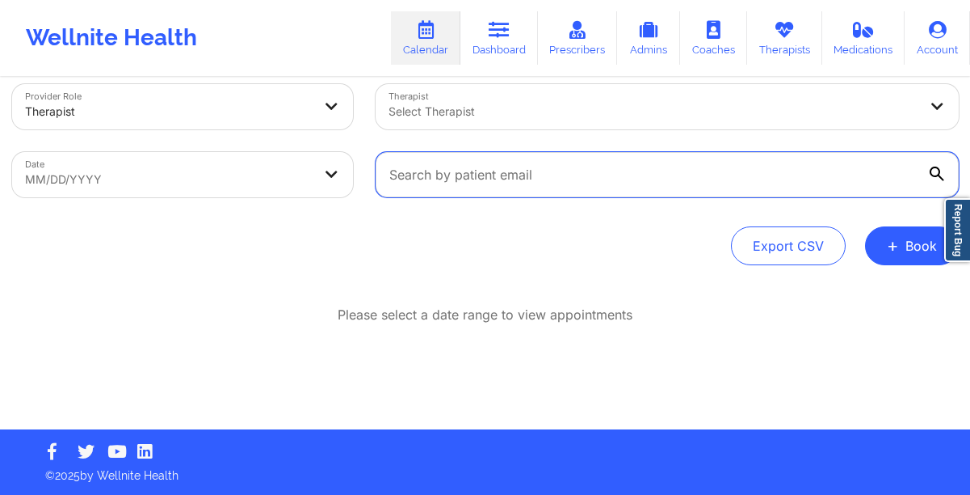
click at [476, 183] on input "text" at bounding box center [667, 174] width 583 height 45
paste input "[EMAIL_ADDRESS][PERSON_NAME][DOMAIN_NAME]"
type input "[EMAIL_ADDRESS][PERSON_NAME][DOMAIN_NAME]"
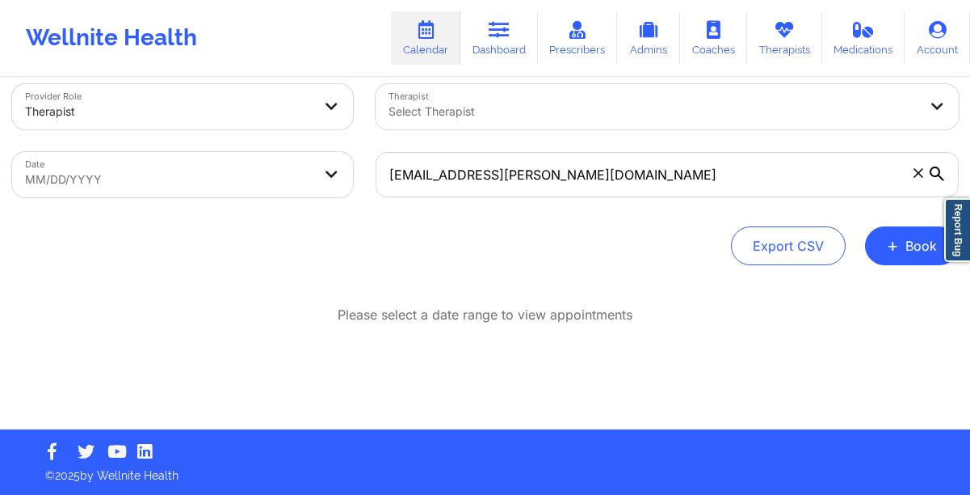
select select "2025-8"
select select "2025-9"
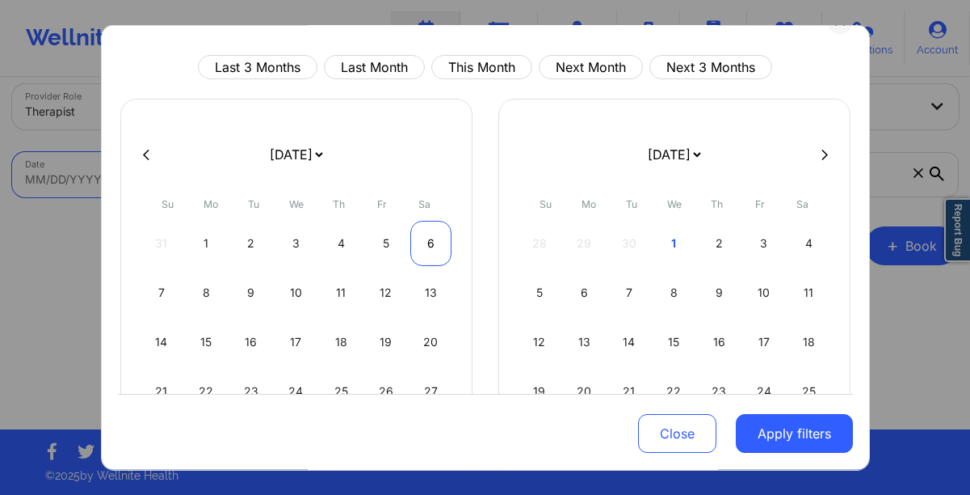
scroll to position [124, 0]
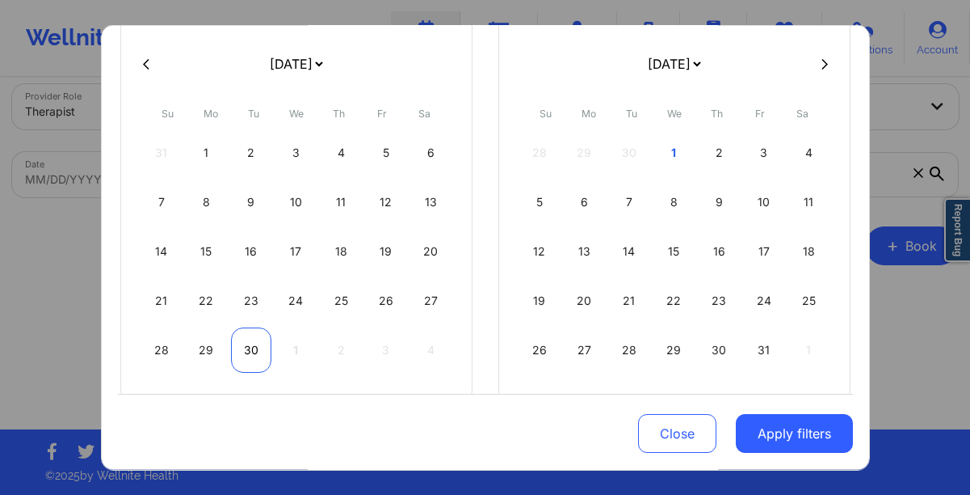
click at [249, 346] on div "30" at bounding box center [251, 349] width 41 height 45
select select "2025-8"
select select "2025-9"
select select "2025-8"
select select "2025-9"
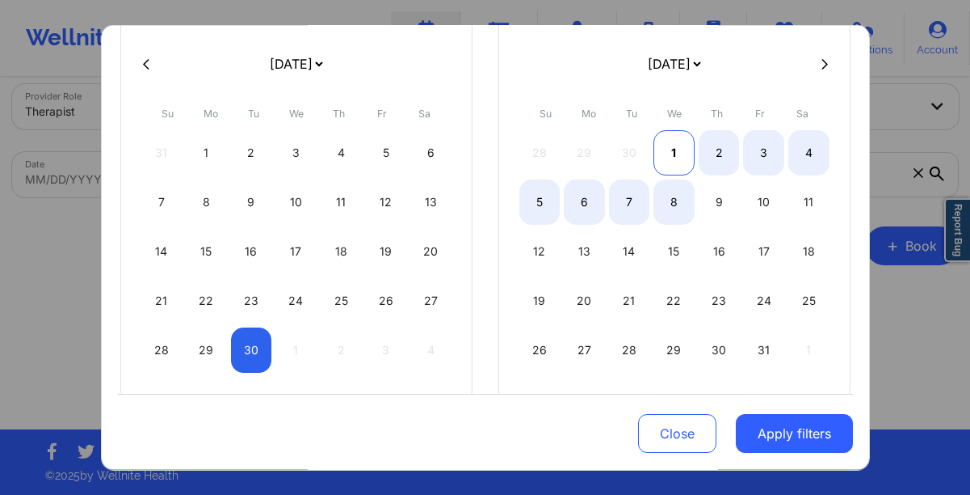
select select "2025-8"
select select "2025-9"
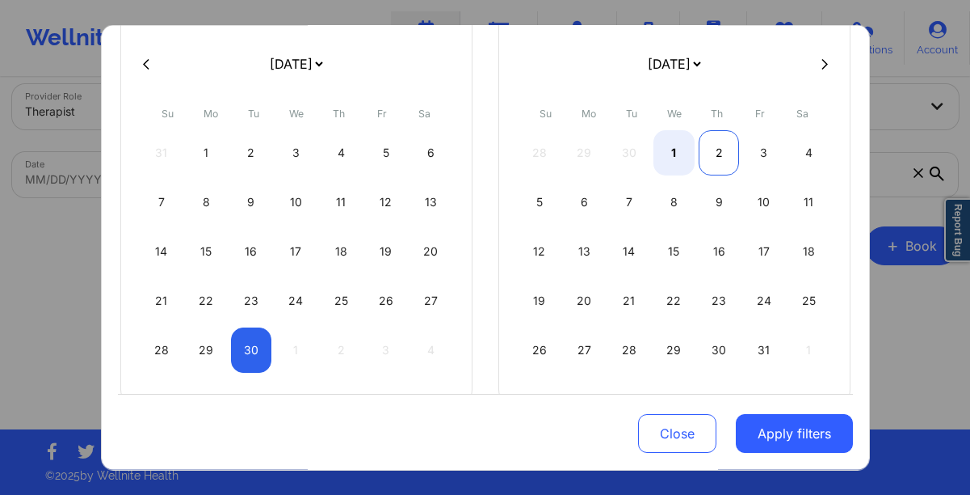
select select "2025-8"
select select "2025-9"
select select "2025-8"
select select "2025-9"
select select "2025-8"
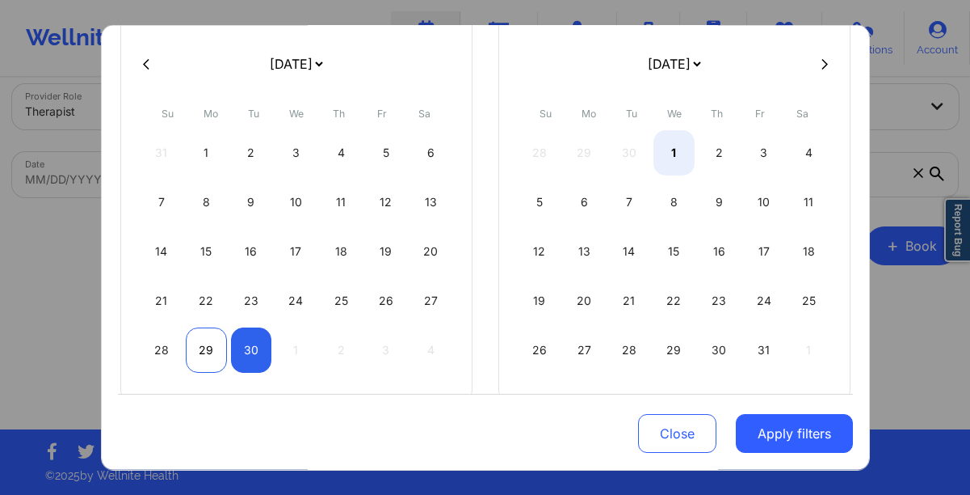
select select "2025-9"
select select "2025-8"
select select "2025-9"
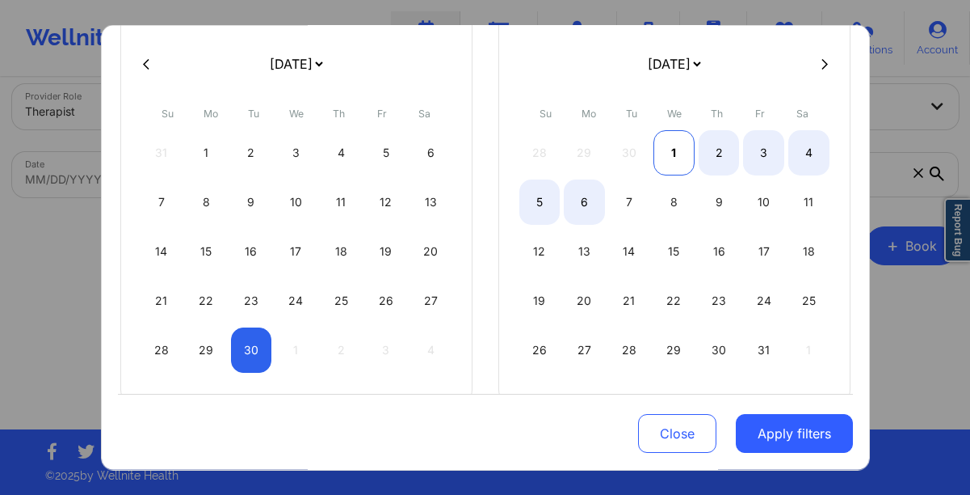
select select "2025-8"
select select "2025-9"
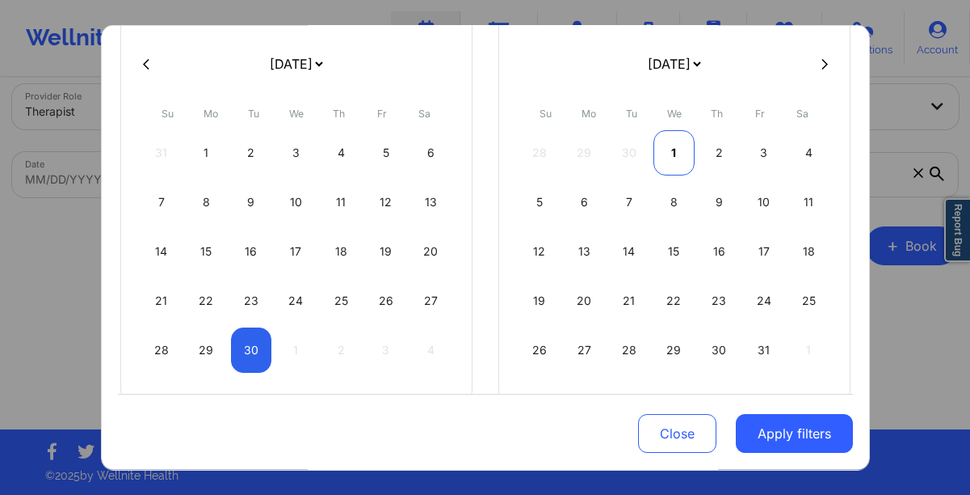
click at [672, 156] on div "1" at bounding box center [674, 152] width 41 height 45
select select "2025-8"
select select "2025-9"
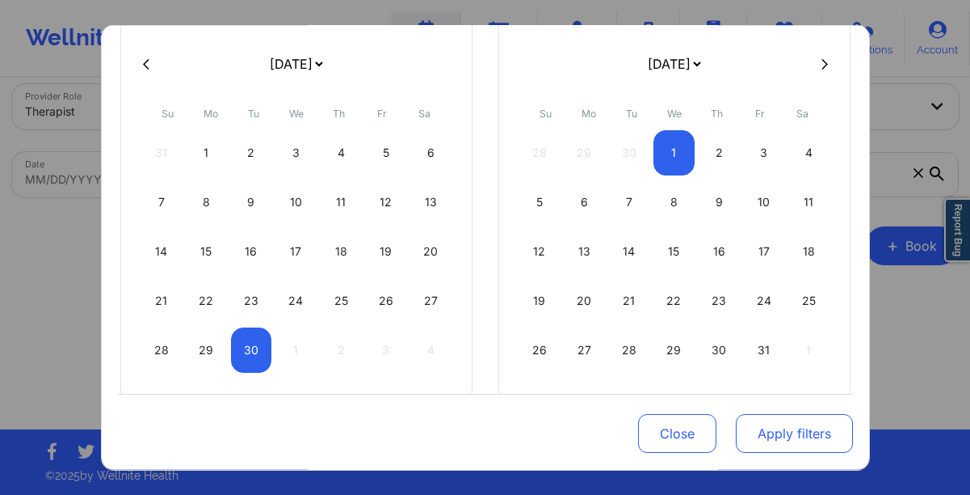
click at [765, 427] on button "Apply filters" at bounding box center [794, 433] width 117 height 39
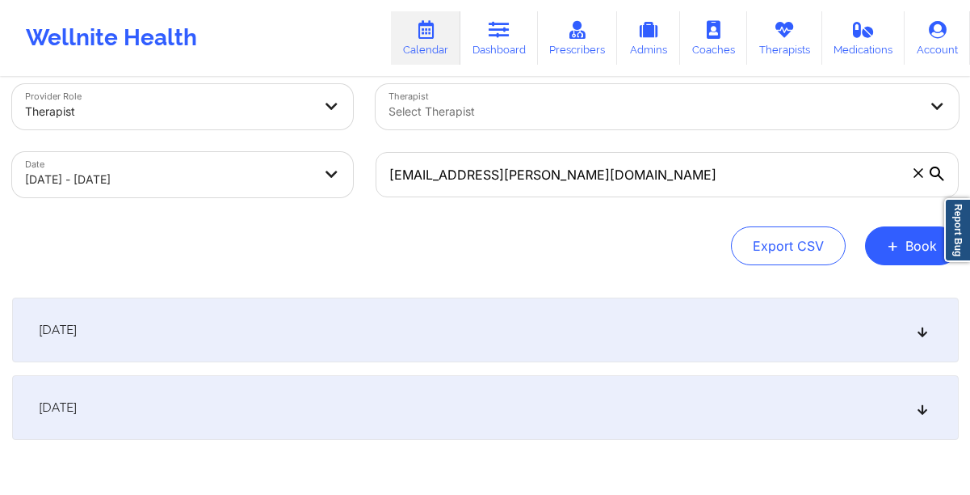
click at [403, 345] on div "[DATE]" at bounding box center [485, 329] width 947 height 65
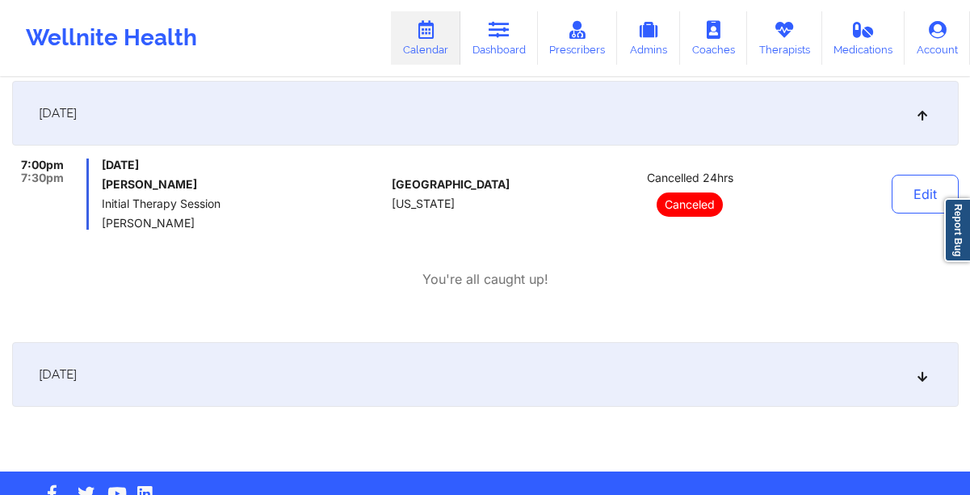
scroll to position [283, 0]
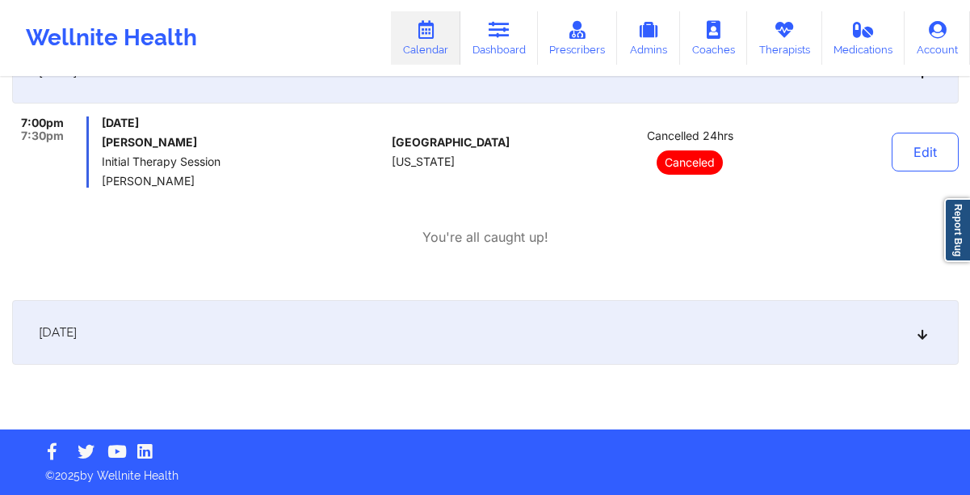
click at [394, 339] on div "[DATE]" at bounding box center [485, 332] width 947 height 65
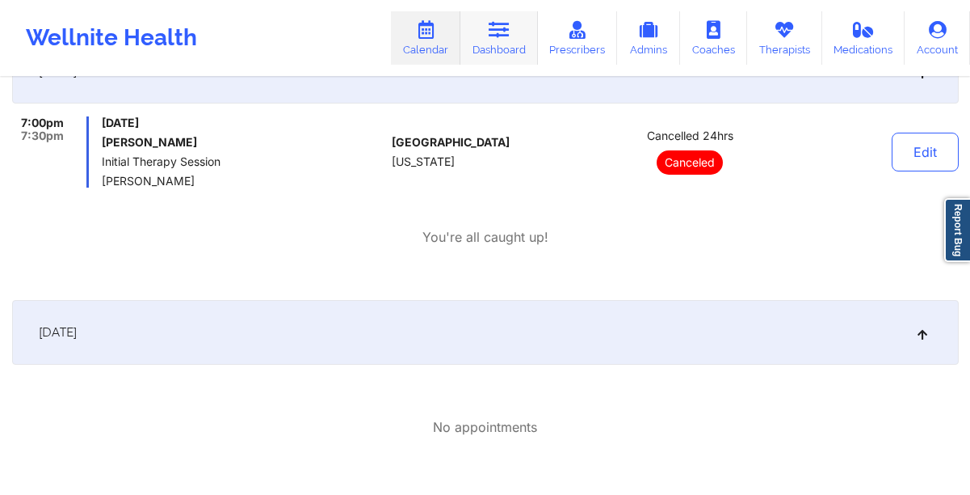
click at [531, 43] on link "Dashboard" at bounding box center [500, 37] width 78 height 53
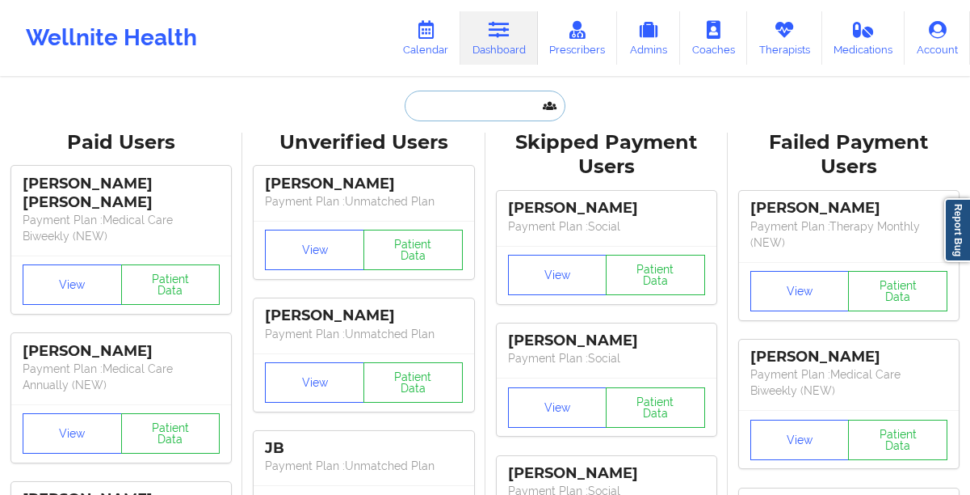
click at [464, 112] on input "text" at bounding box center [485, 106] width 160 height 31
paste input "[EMAIL_ADDRESS][PERSON_NAME][DOMAIN_NAME]"
type input "[EMAIL_ADDRESS][PERSON_NAME][DOMAIN_NAME]"
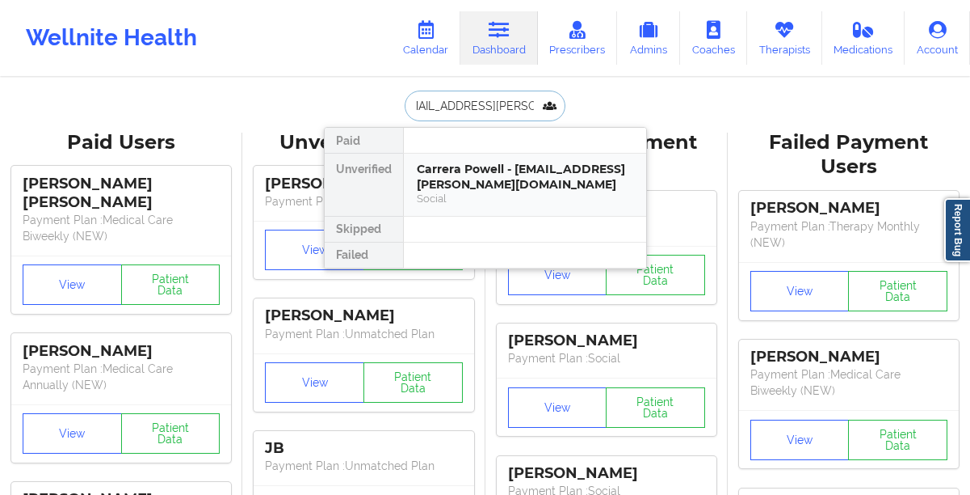
click at [463, 188] on div "Carrera Powell - [EMAIL_ADDRESS][PERSON_NAME][DOMAIN_NAME]" at bounding box center [525, 177] width 217 height 30
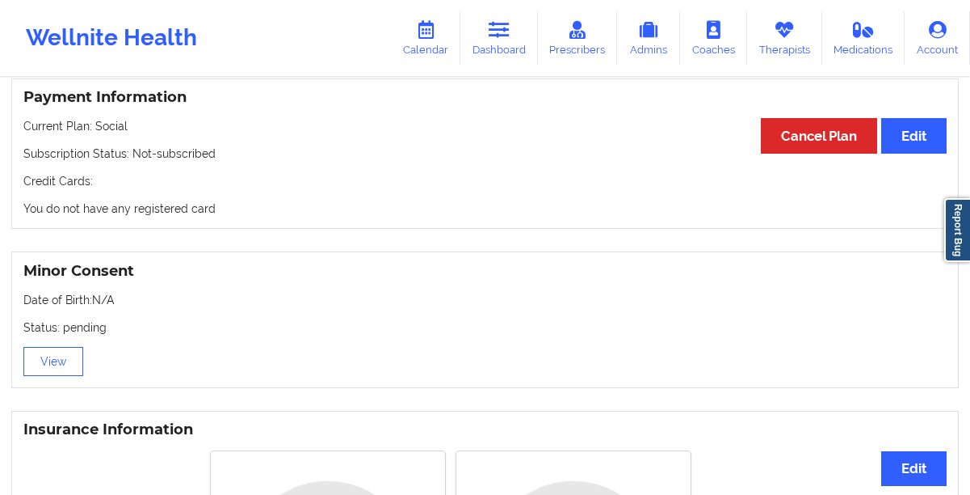
scroll to position [867, 0]
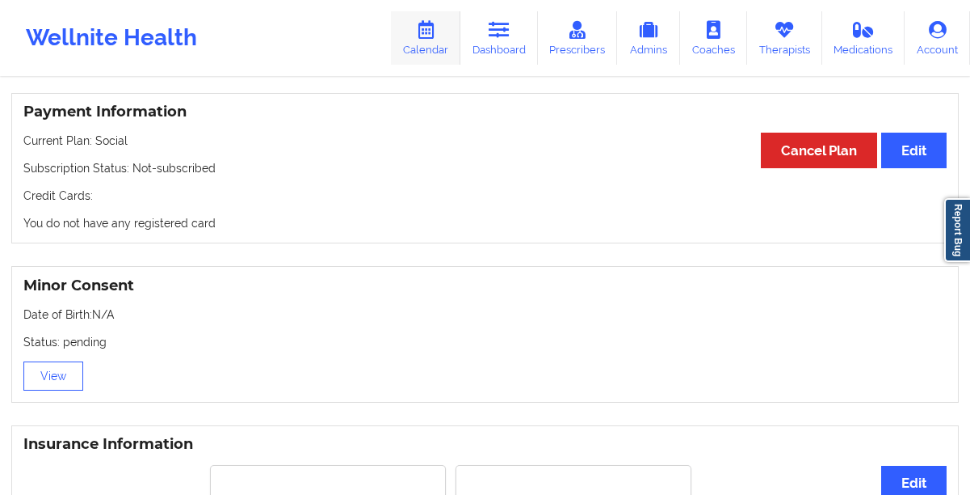
click at [417, 32] on link "Calendar" at bounding box center [425, 37] width 69 height 53
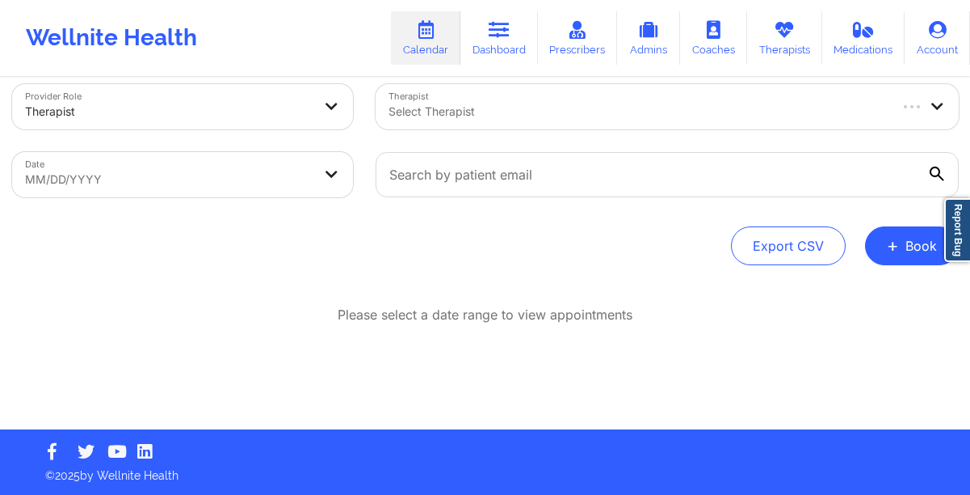
scroll to position [24, 0]
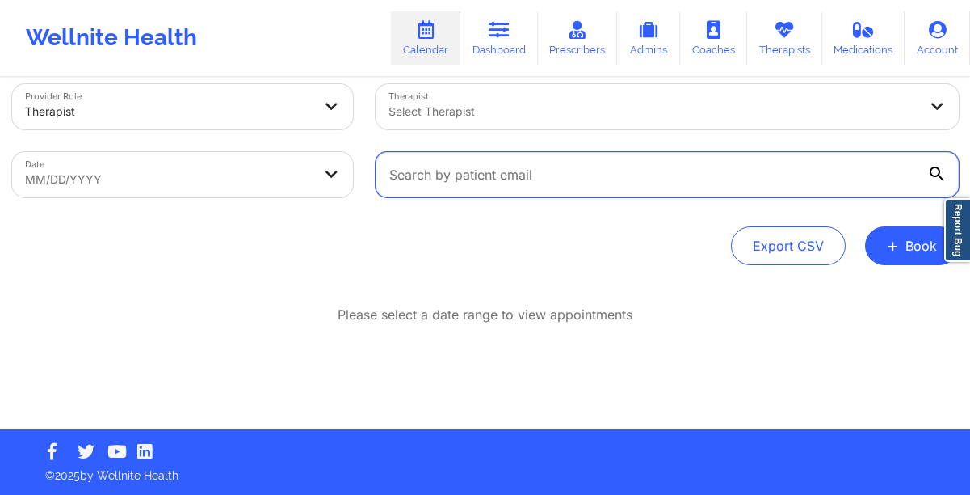
click at [436, 165] on input "text" at bounding box center [667, 174] width 583 height 45
paste input "[EMAIL_ADDRESS][DOMAIN_NAME]"
type input "[EMAIL_ADDRESS][DOMAIN_NAME]"
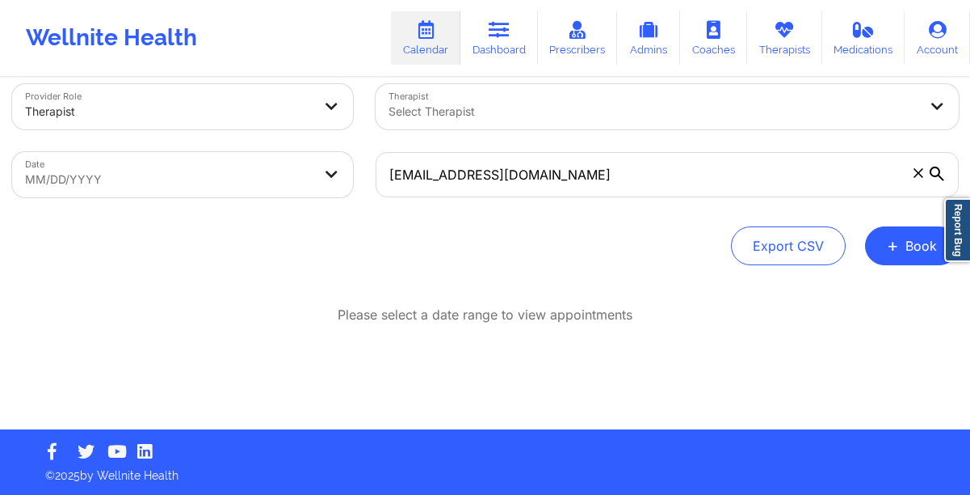
select select "2025-8"
select select "2025-9"
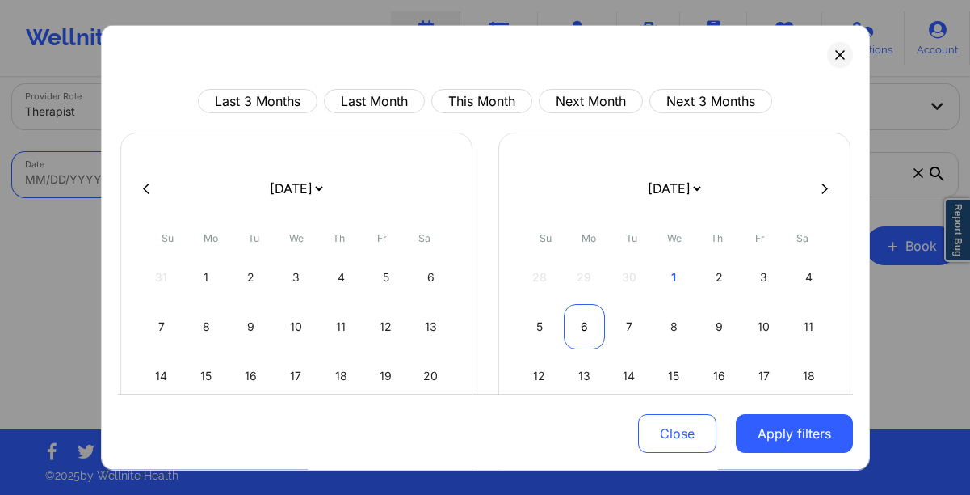
click at [579, 323] on div "6" at bounding box center [584, 326] width 41 height 45
select select "2025-9"
select select "2025-10"
select select "2025-9"
select select "2025-10"
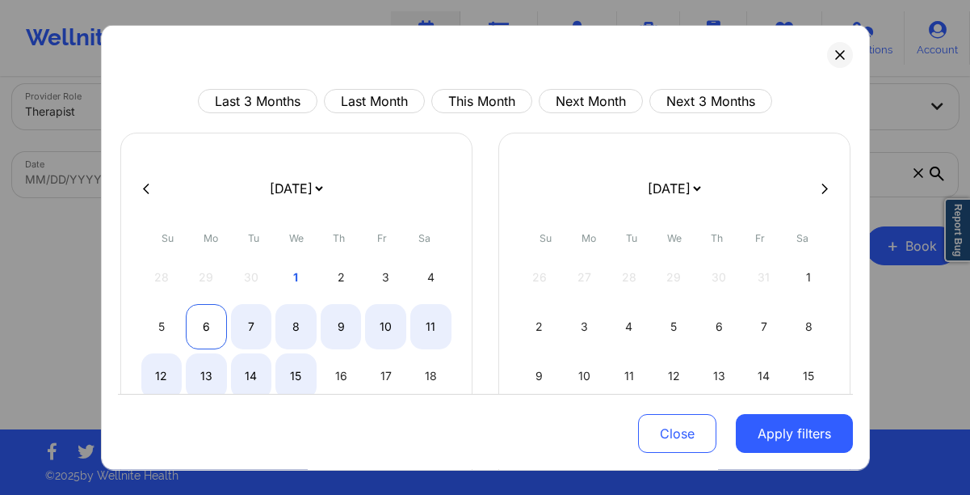
select select "2025-9"
select select "2025-10"
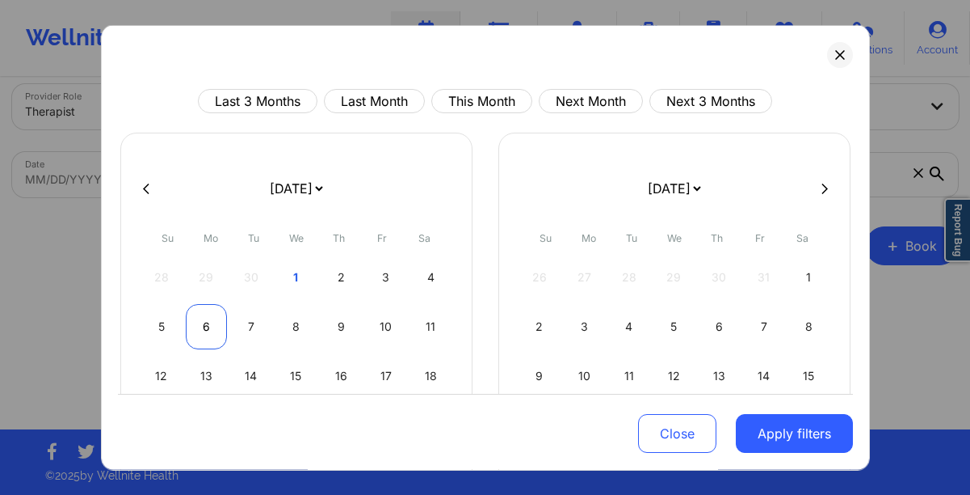
click at [213, 335] on div "6" at bounding box center [206, 326] width 41 height 45
select select "2025-9"
select select "2025-10"
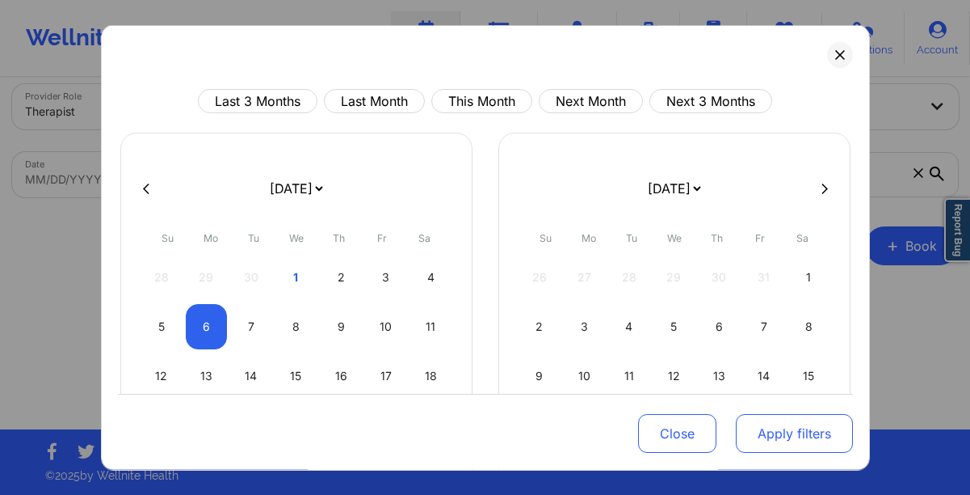
click at [763, 428] on button "Apply filters" at bounding box center [794, 433] width 117 height 39
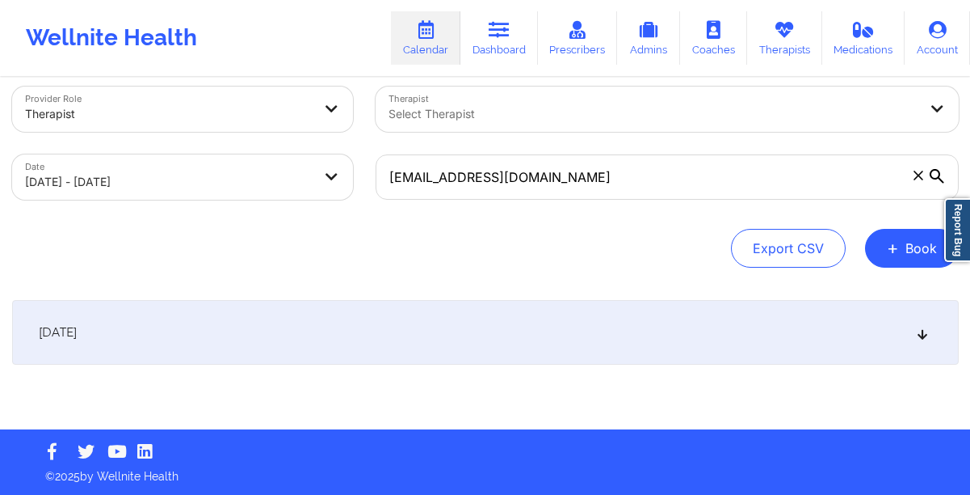
click at [635, 330] on div "[DATE]" at bounding box center [485, 332] width 947 height 65
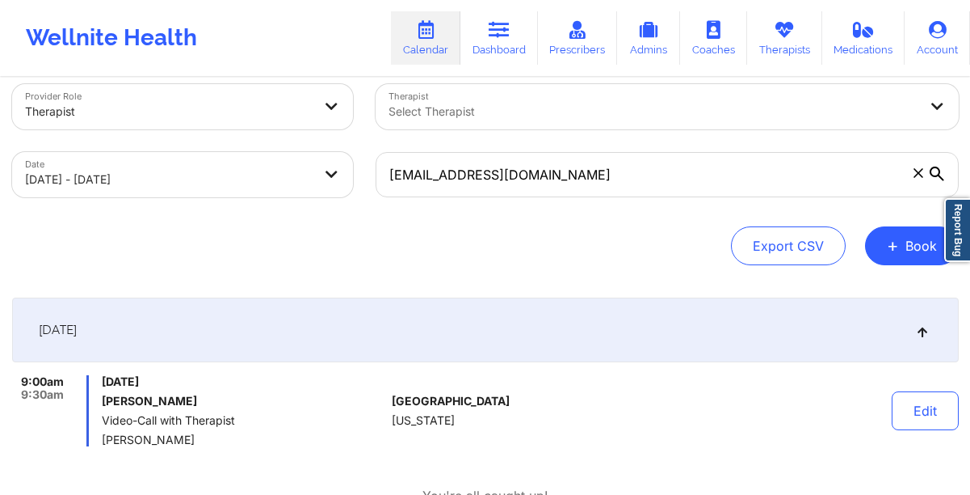
scroll to position [39, 0]
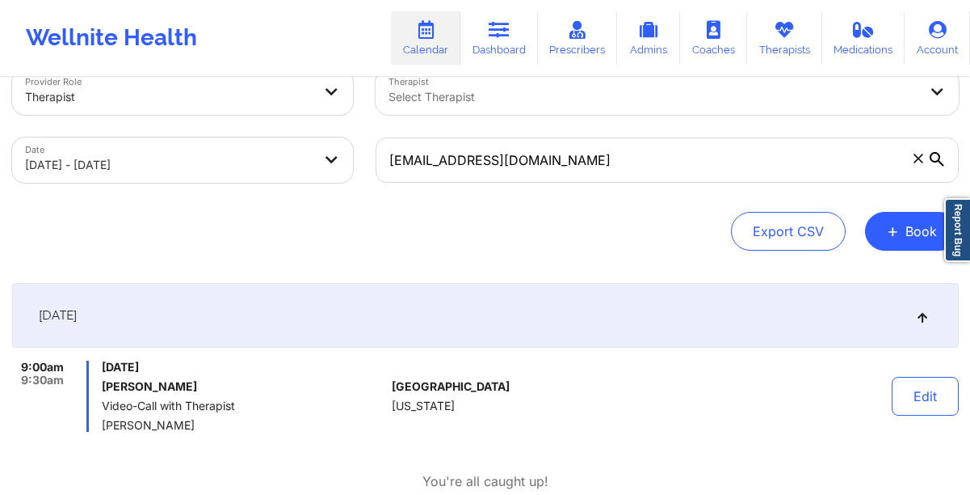
drag, startPoint x: 253, startPoint y: 364, endPoint x: 105, endPoint y: 367, distance: 147.9
click at [105, 367] on span "[DATE]" at bounding box center [244, 366] width 284 height 13
copy span "[DATE]"
click at [502, 37] on icon at bounding box center [499, 30] width 21 height 18
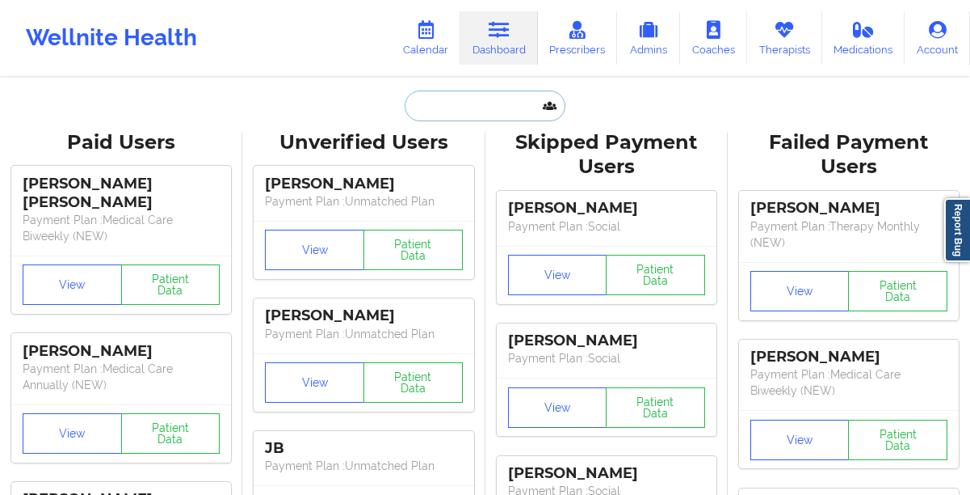
click at [461, 103] on input "text" at bounding box center [485, 106] width 160 height 31
paste input "[EMAIL_ADDRESS][PERSON_NAME][DOMAIN_NAME]"
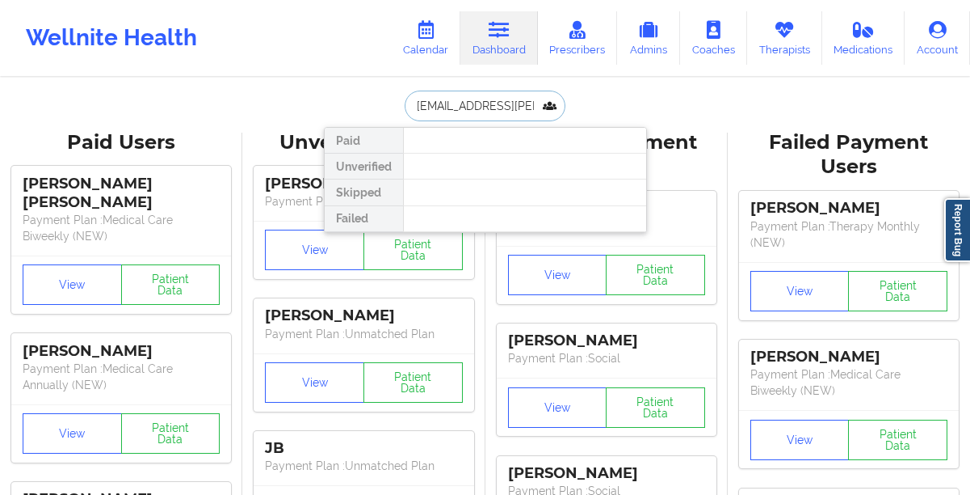
click at [480, 112] on input "[EMAIL_ADDRESS][PERSON_NAME][DOMAIN_NAME]" at bounding box center [485, 106] width 160 height 31
paste input "lh4utchim"
paste input "bridgetmalato292"
click at [479, 102] on input "[EMAIL_ADDRESS][DOMAIN_NAME]" at bounding box center [485, 106] width 160 height 31
paste input "jrl3264@ao"
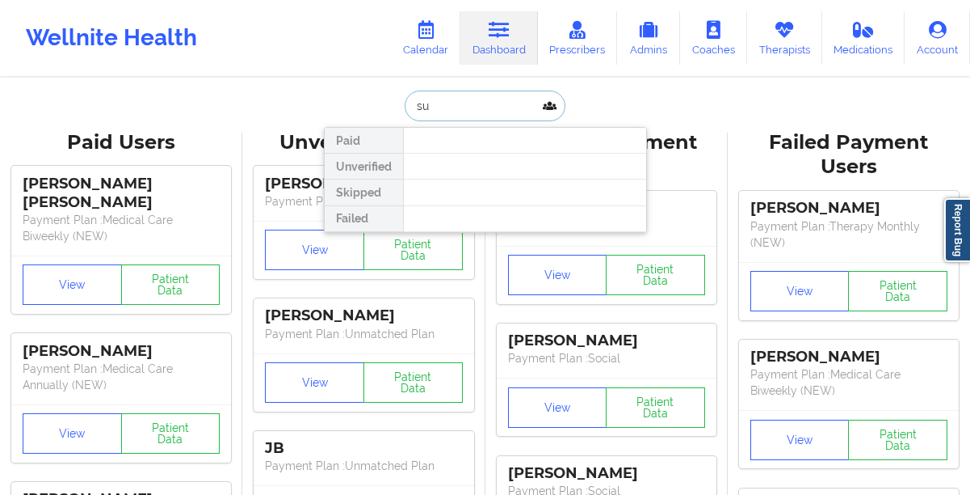
type input "s"
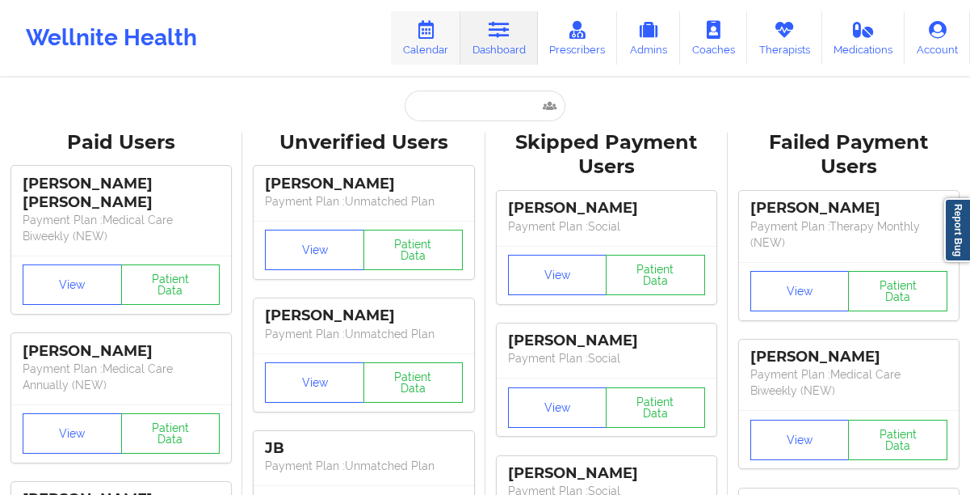
click at [412, 32] on link "Calendar" at bounding box center [425, 37] width 69 height 53
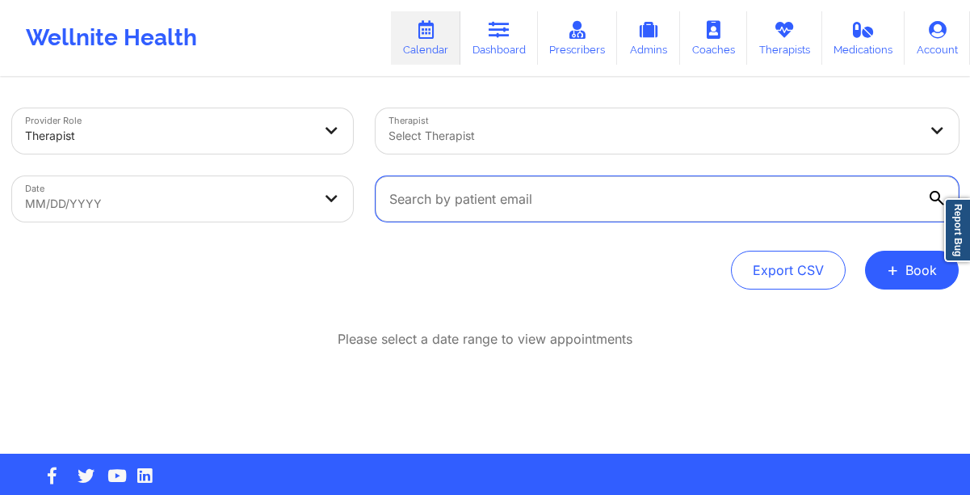
click at [426, 198] on input "text" at bounding box center [667, 198] width 583 height 45
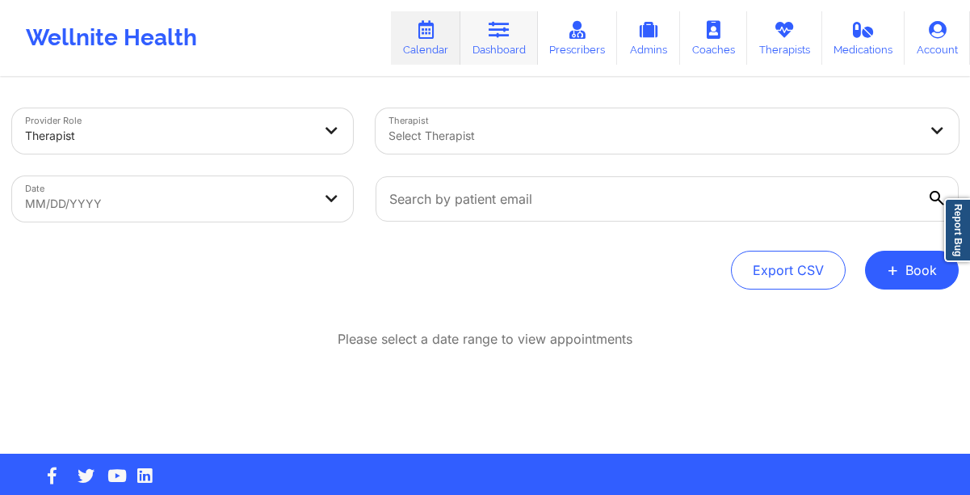
click at [497, 61] on link "Dashboard" at bounding box center [500, 37] width 78 height 53
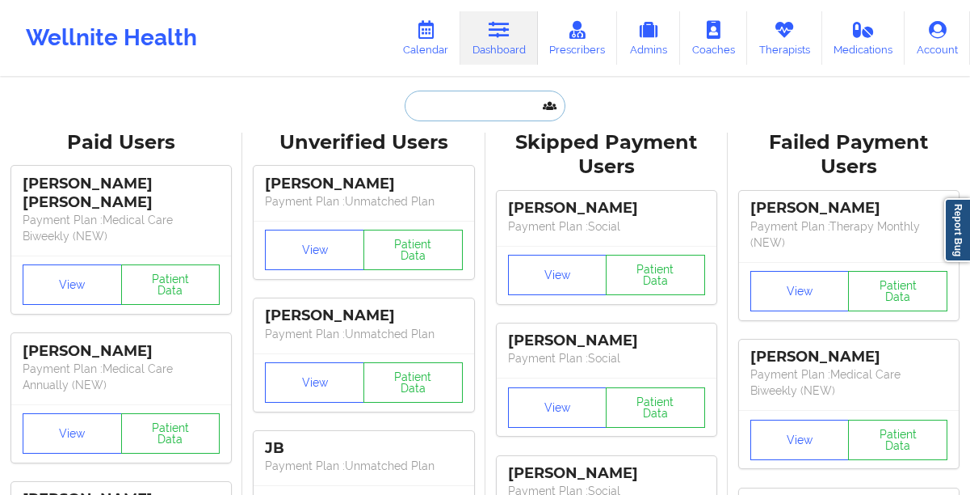
click at [432, 116] on input "text" at bounding box center [485, 106] width 160 height 31
paste input "[EMAIL_ADDRESS][DOMAIN_NAME]"
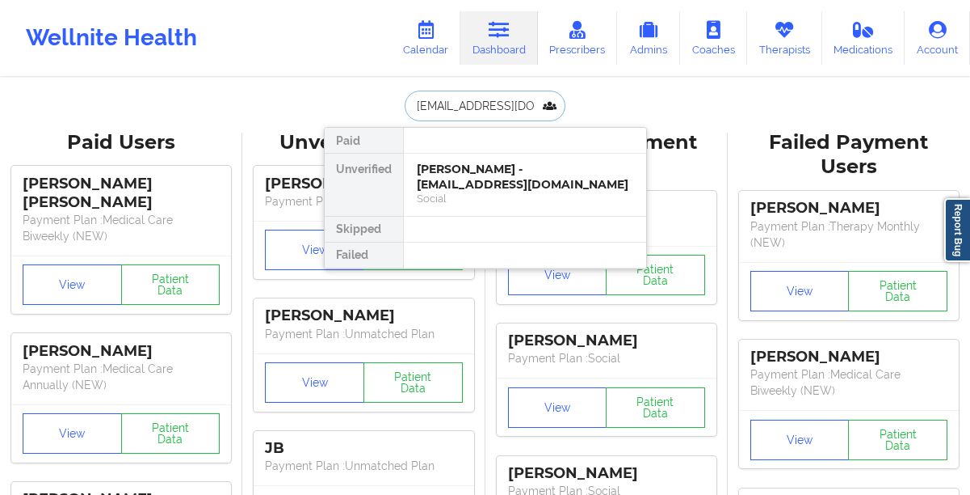
click at [463, 110] on input "[EMAIL_ADDRESS][DOMAIN_NAME]" at bounding box center [485, 106] width 160 height 31
paste input "[EMAIL_ADDRESS]"
type input "[EMAIL_ADDRESS][DOMAIN_NAME]"
click at [454, 179] on div "[PERSON_NAME] - [EMAIL_ADDRESS][DOMAIN_NAME]" at bounding box center [525, 177] width 217 height 30
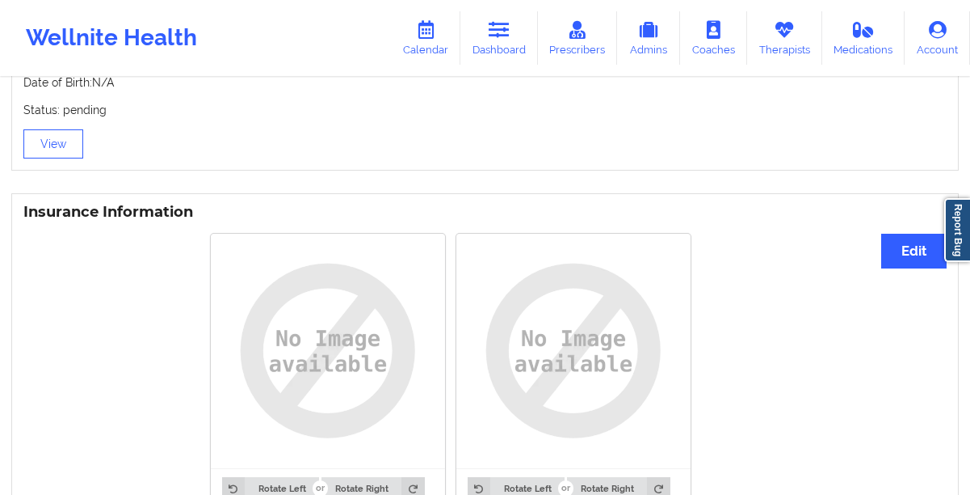
scroll to position [1078, 0]
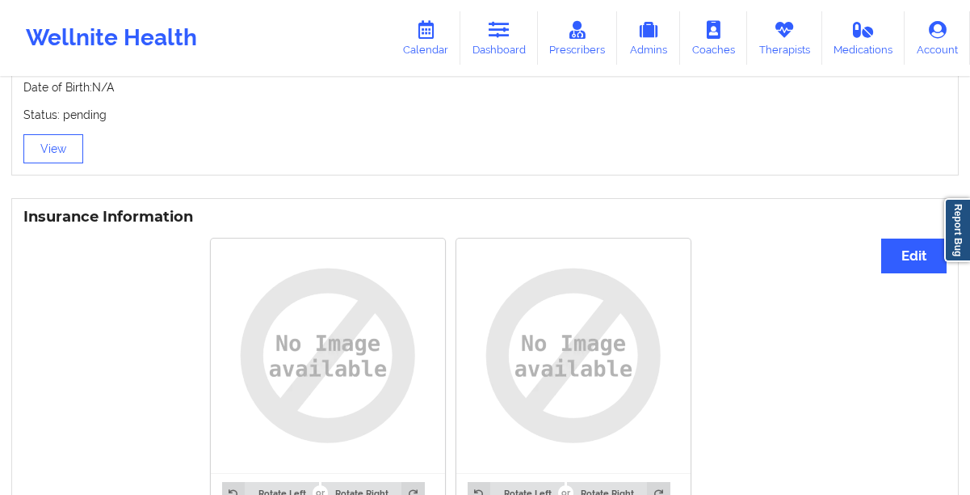
click at [275, 358] on img at bounding box center [328, 356] width 212 height 212
